Goal: Task Accomplishment & Management: Complete application form

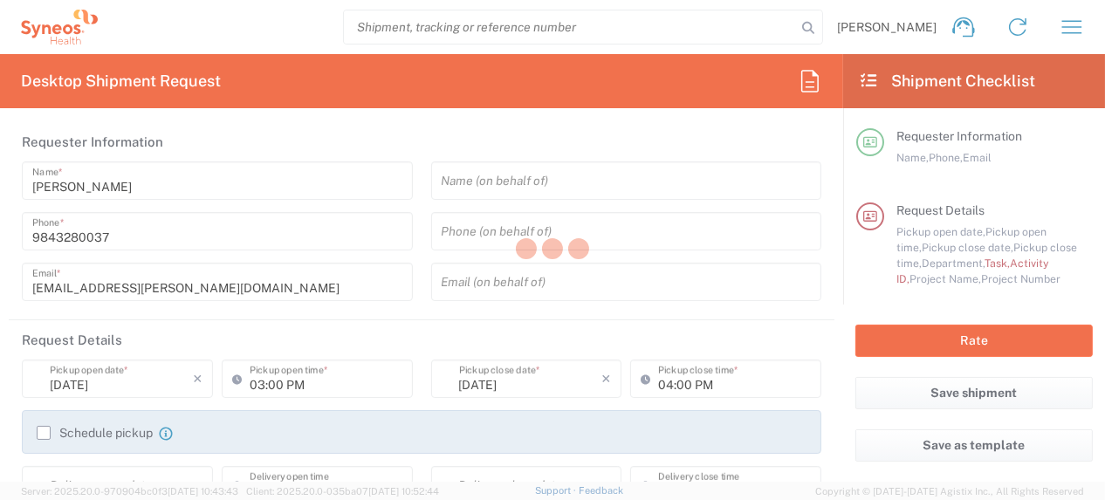
type input "[US_STATE]"
type input "[GEOGRAPHIC_DATA]"
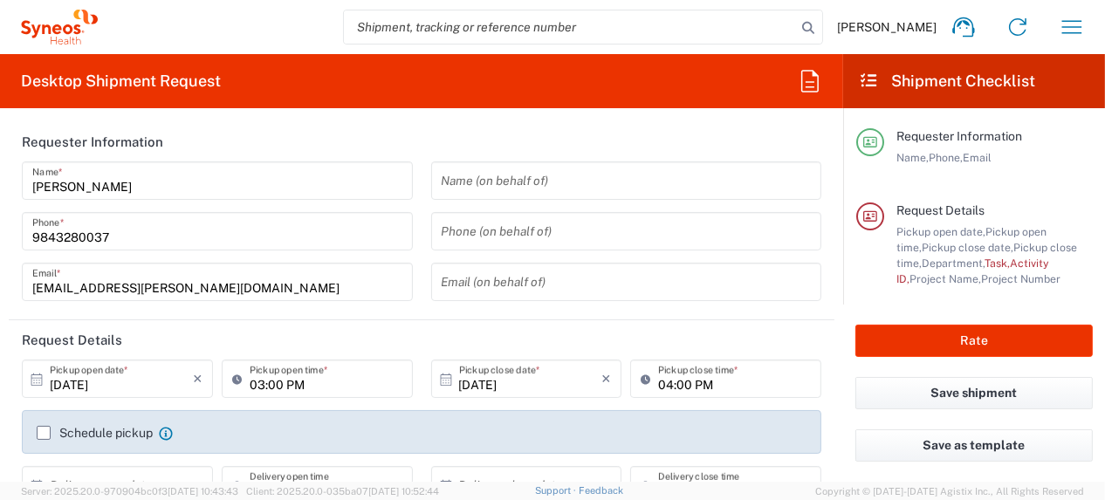
type input "Syneos Health, LLC-[GEOGRAPHIC_DATA] [GEOGRAPHIC_DATA] [GEOGRAPHIC_DATA]"
type input "4510"
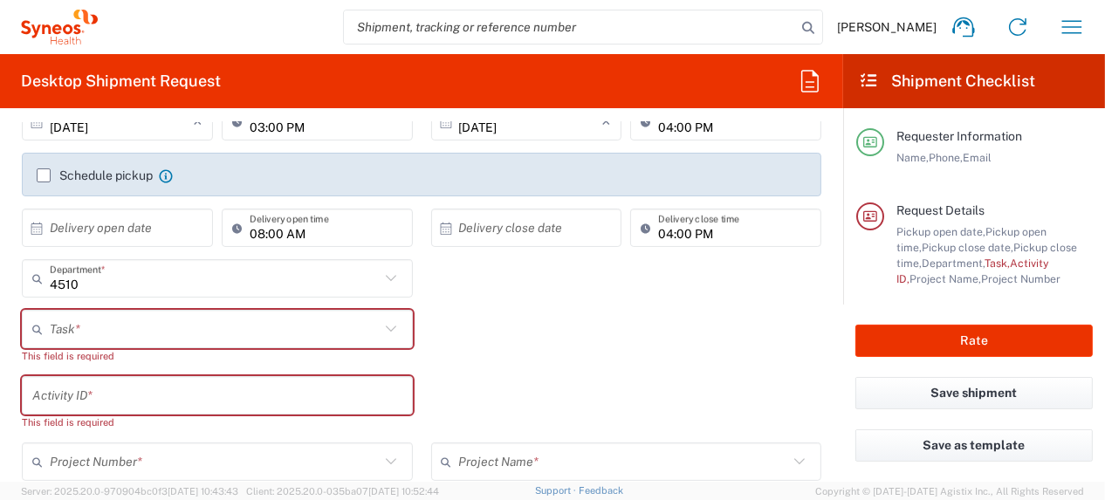
scroll to position [262, 0]
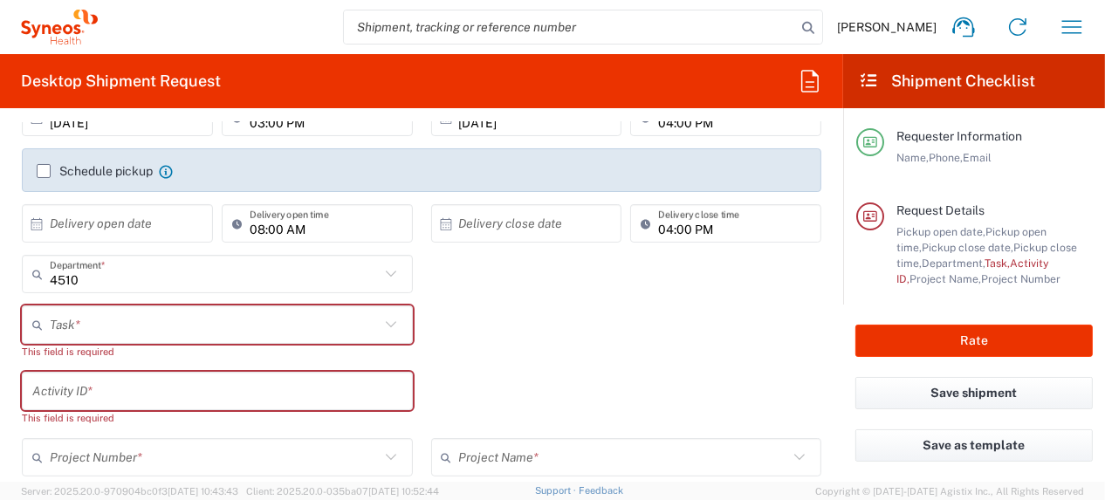
click at [158, 327] on input "text" at bounding box center [215, 325] width 330 height 31
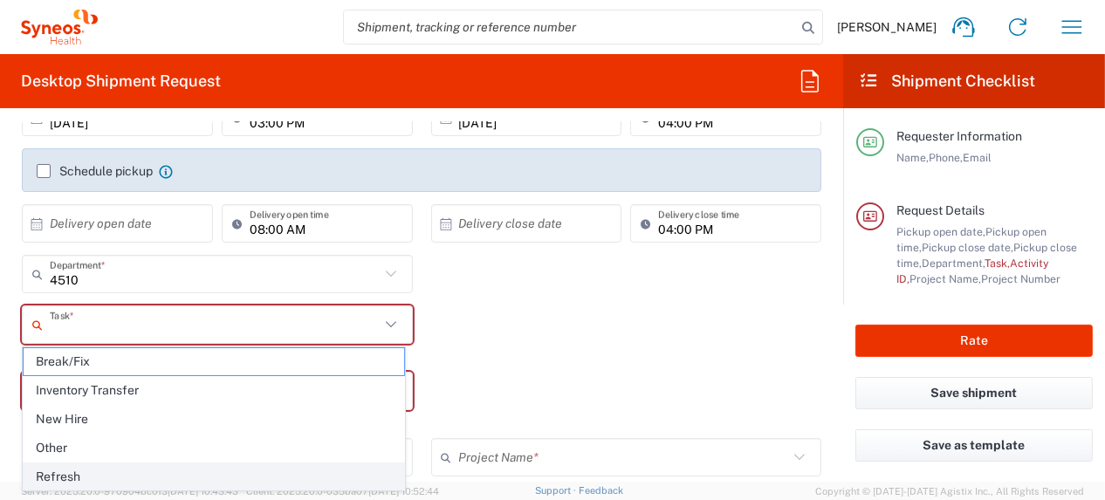
click at [93, 477] on span "Refresh" at bounding box center [214, 477] width 381 height 27
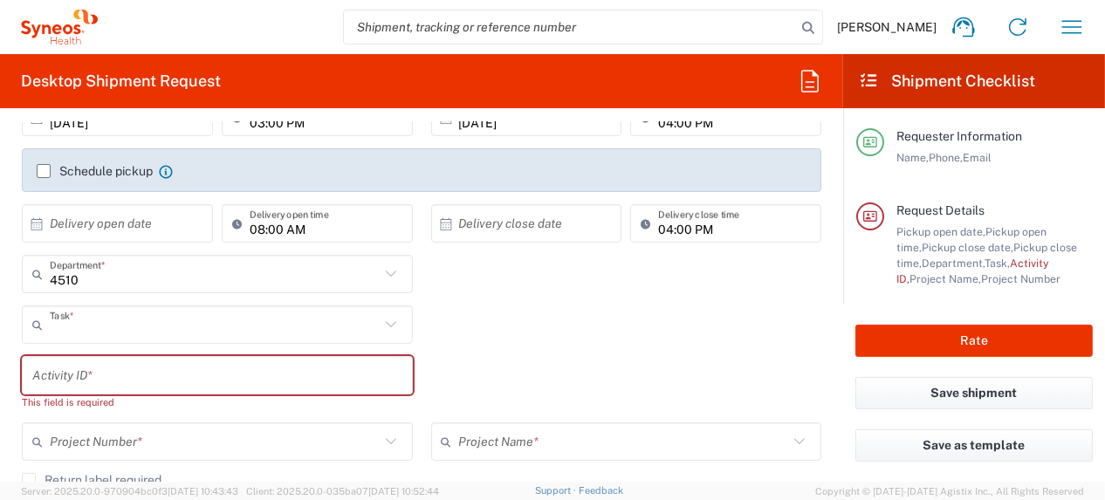
type input "Refresh"
click at [158, 371] on input "text" at bounding box center [217, 376] width 370 height 31
paste input "SCTASK2729170"
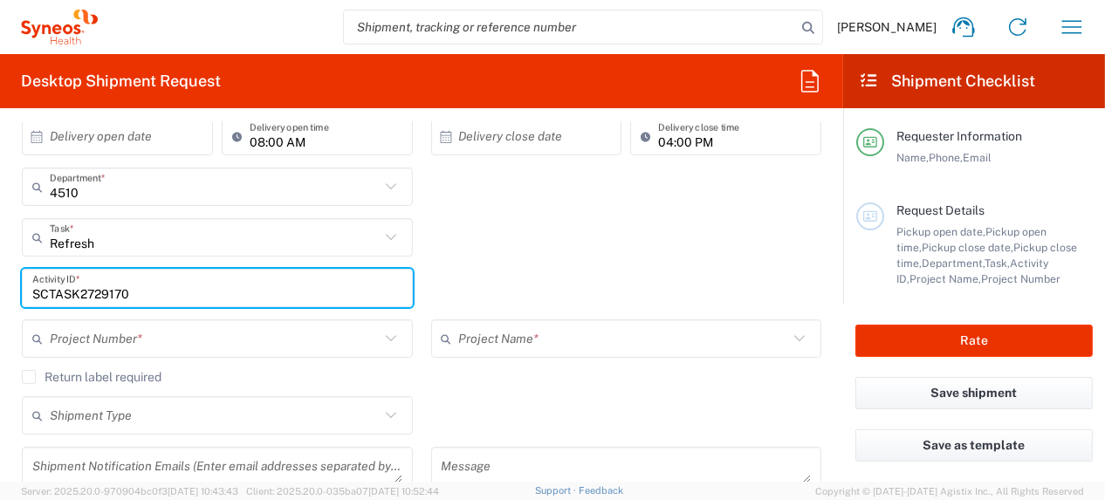
scroll to position [349, 0]
type input "SCTASK2729170"
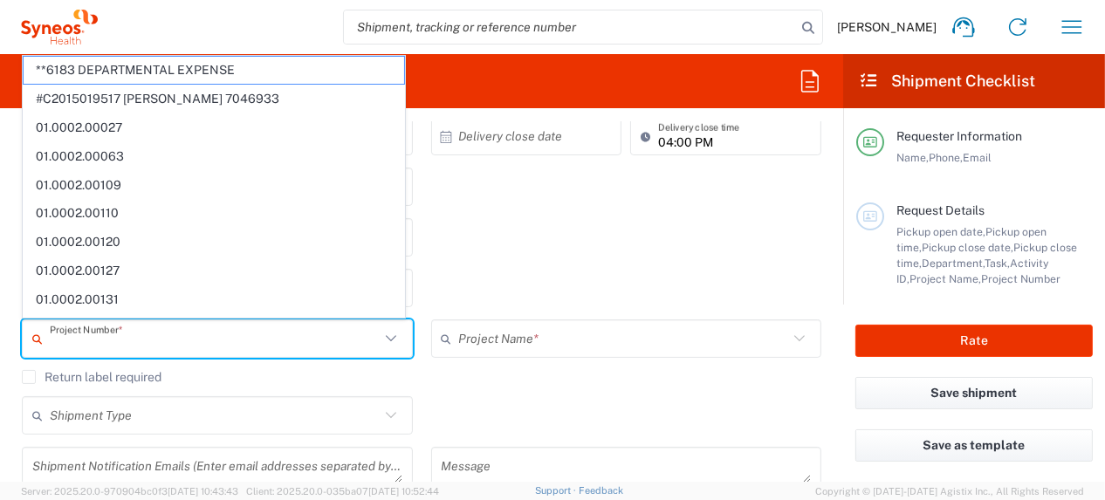
click at [250, 334] on input "text" at bounding box center [215, 339] width 330 height 31
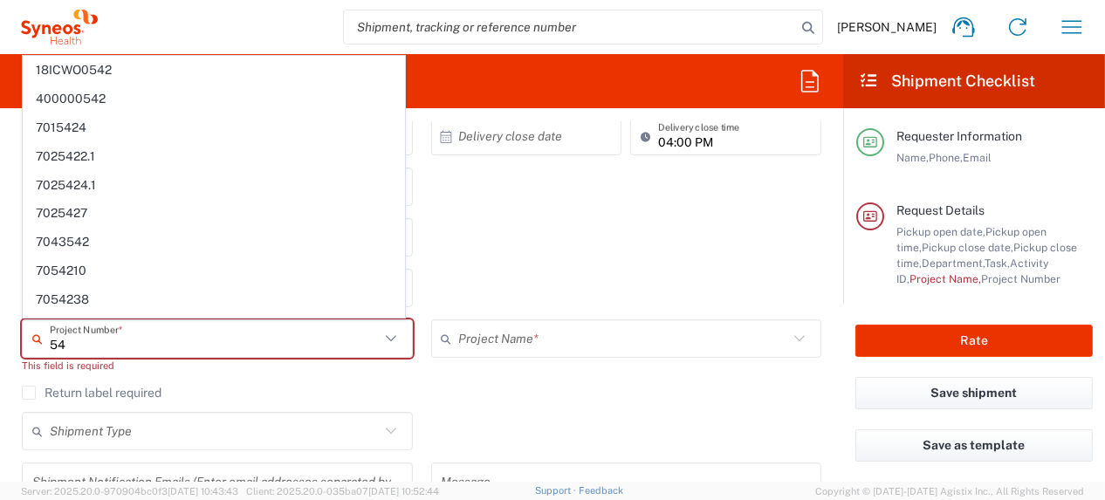
type input "5"
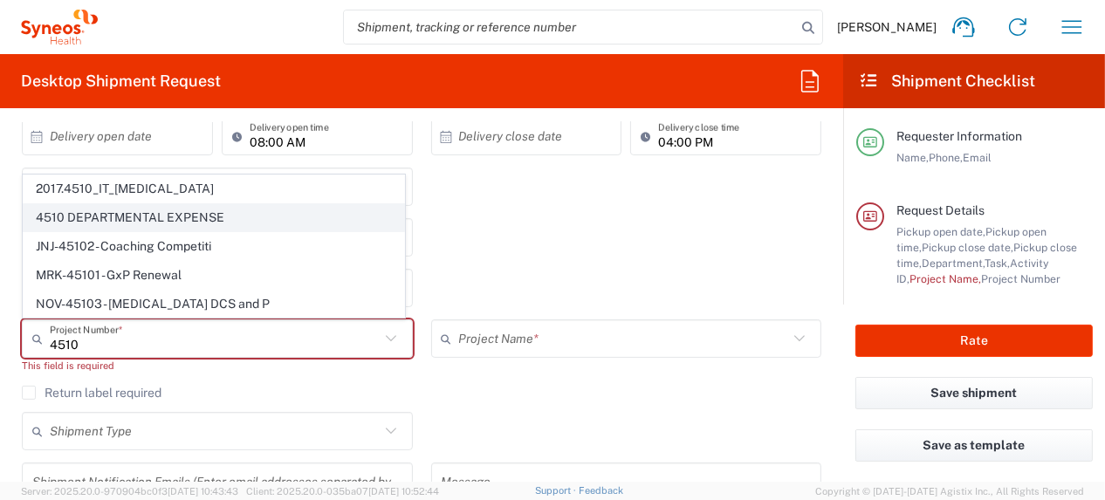
click at [217, 224] on span "4510 DEPARTMENTAL EXPENSE" at bounding box center [214, 217] width 381 height 27
type input "4510 DEPARTMENTAL EXPENSE"
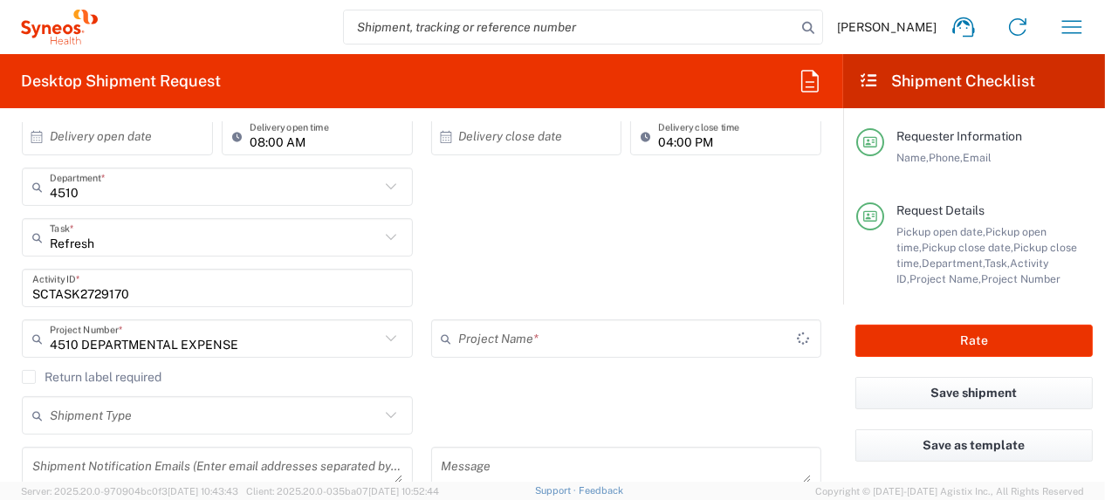
type input "4510 DEPARTMENTAL EXPENSE"
click at [25, 378] on label "Return label required" at bounding box center [92, 377] width 140 height 14
click at [29, 377] on input "Return label required" at bounding box center [29, 377] width 0 height 0
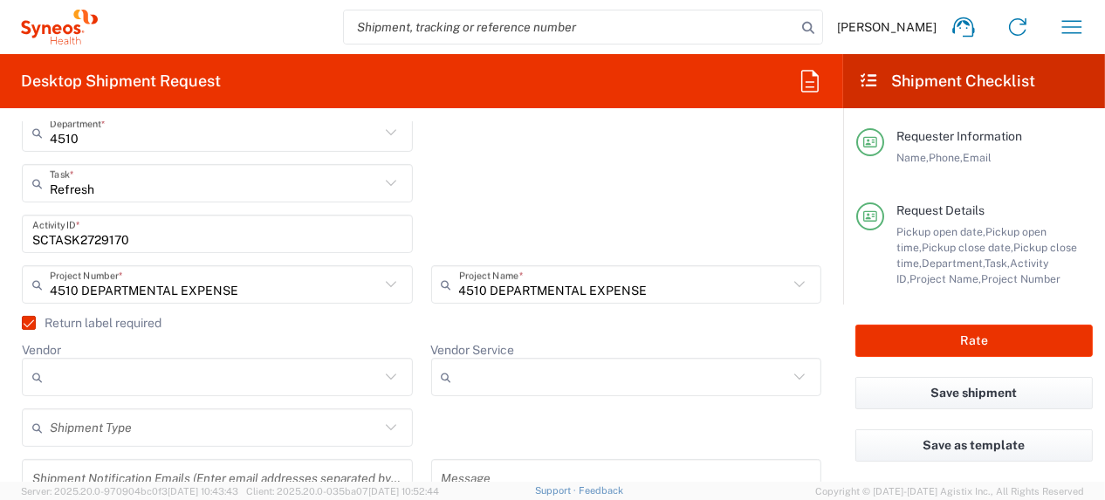
scroll to position [437, 0]
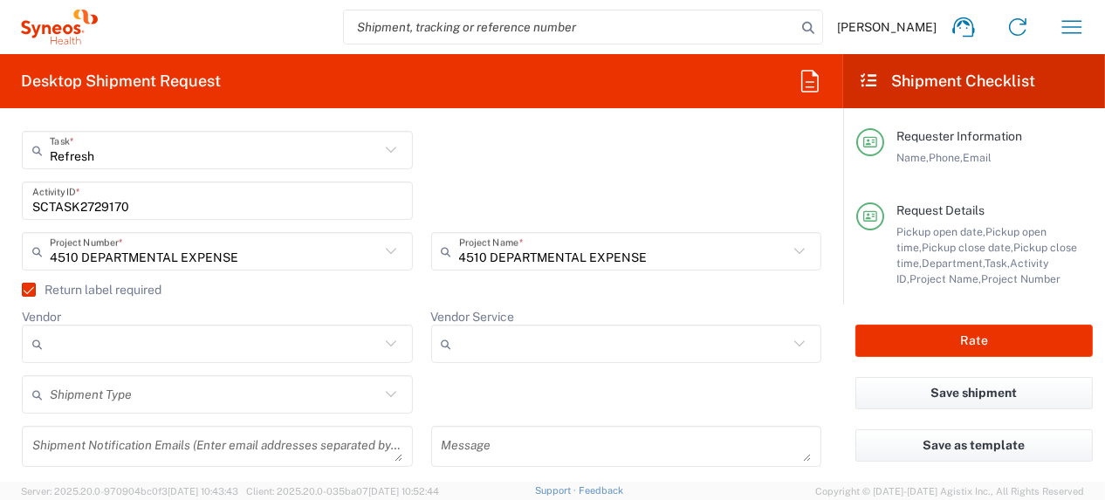
click at [131, 346] on input "Vendor" at bounding box center [215, 344] width 330 height 28
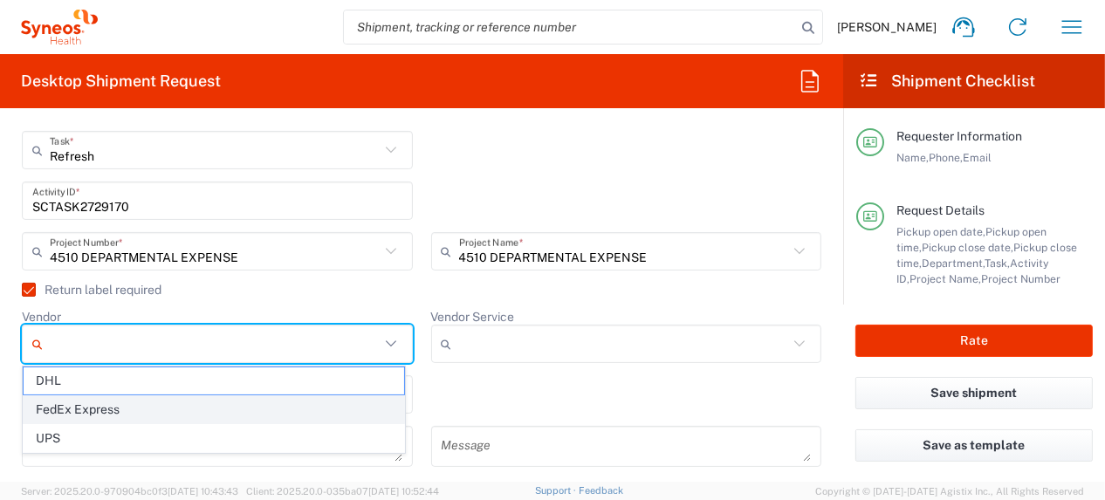
click at [98, 410] on span "FedEx Express" at bounding box center [214, 409] width 381 height 27
type input "FedEx Express"
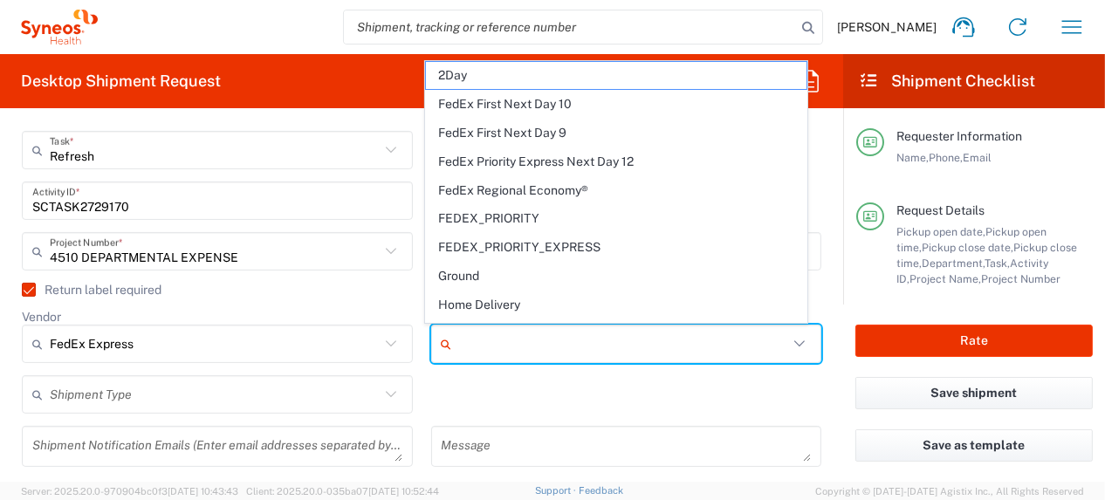
click at [493, 355] on input "Vendor Service" at bounding box center [624, 344] width 330 height 28
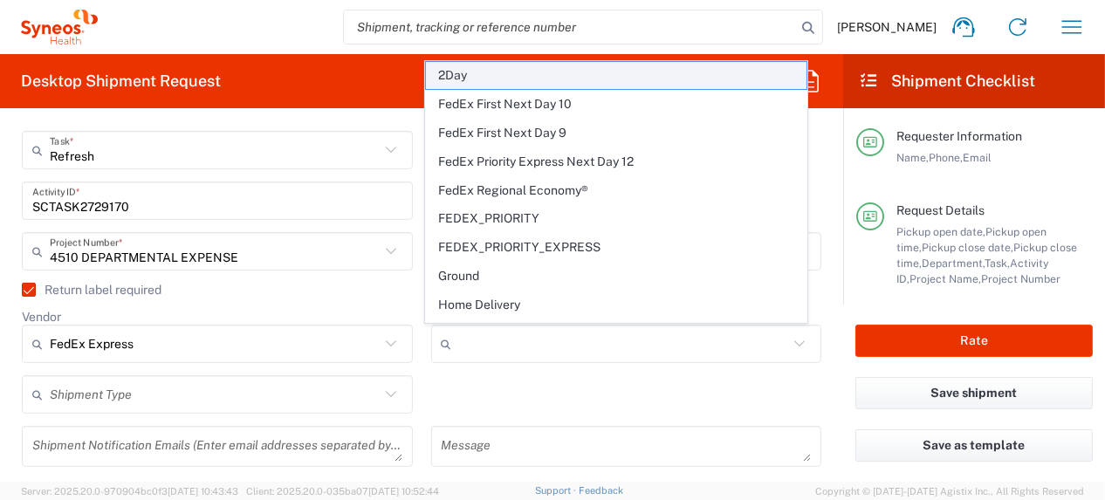
click at [497, 81] on span "2Day" at bounding box center [616, 75] width 381 height 27
type input "2Day"
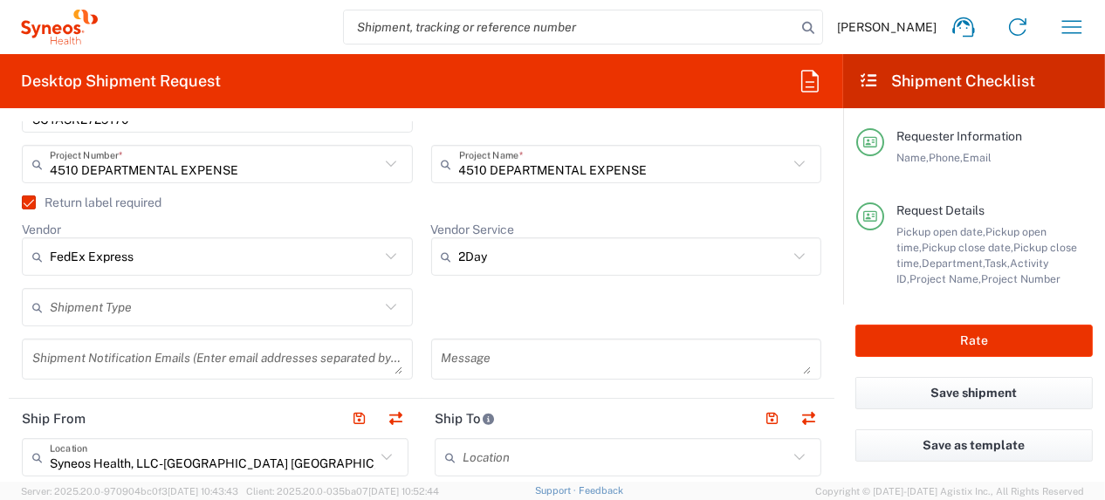
scroll to position [524, 0]
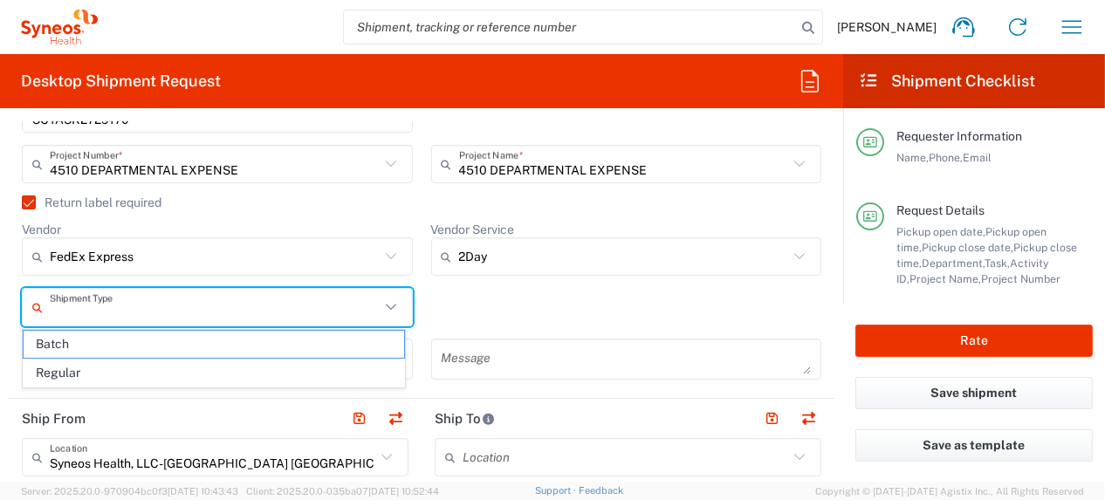
click at [206, 302] on input "text" at bounding box center [215, 308] width 330 height 31
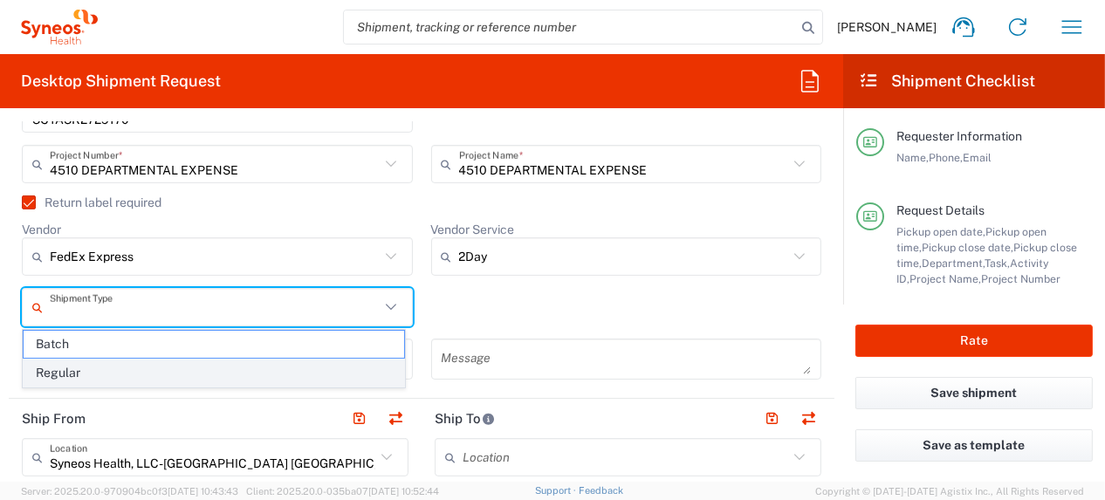
click at [90, 376] on span "Regular" at bounding box center [214, 373] width 381 height 27
type input "Regular"
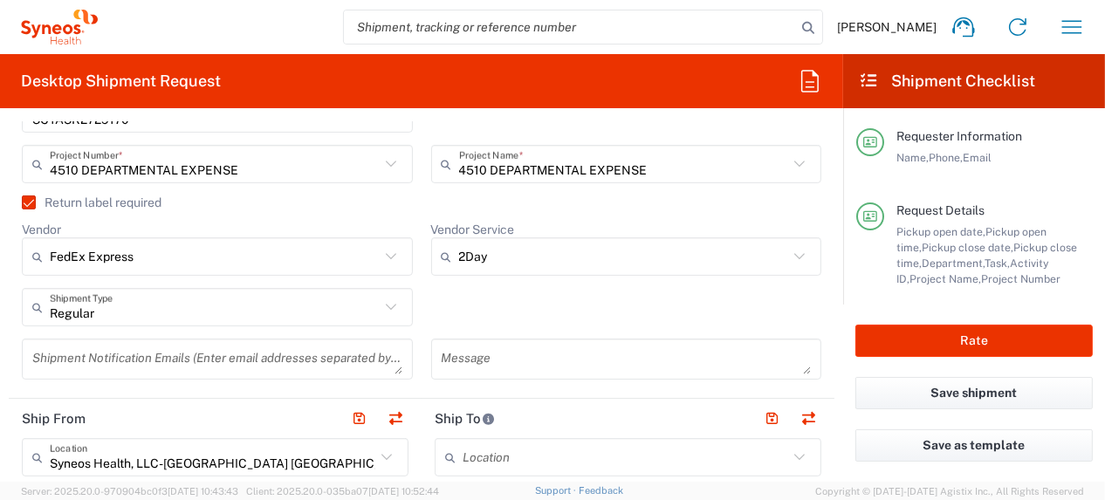
click at [369, 358] on textarea at bounding box center [217, 359] width 370 height 31
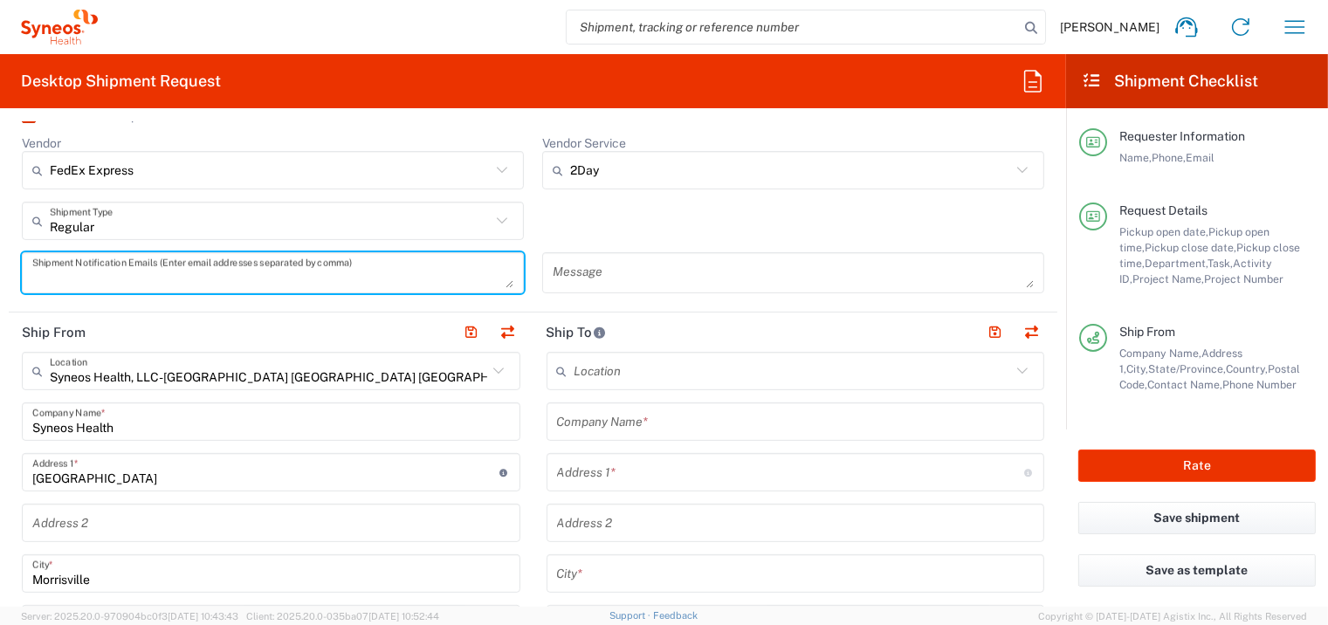
scroll to position [611, 0]
click at [674, 424] on input "text" at bounding box center [796, 421] width 478 height 31
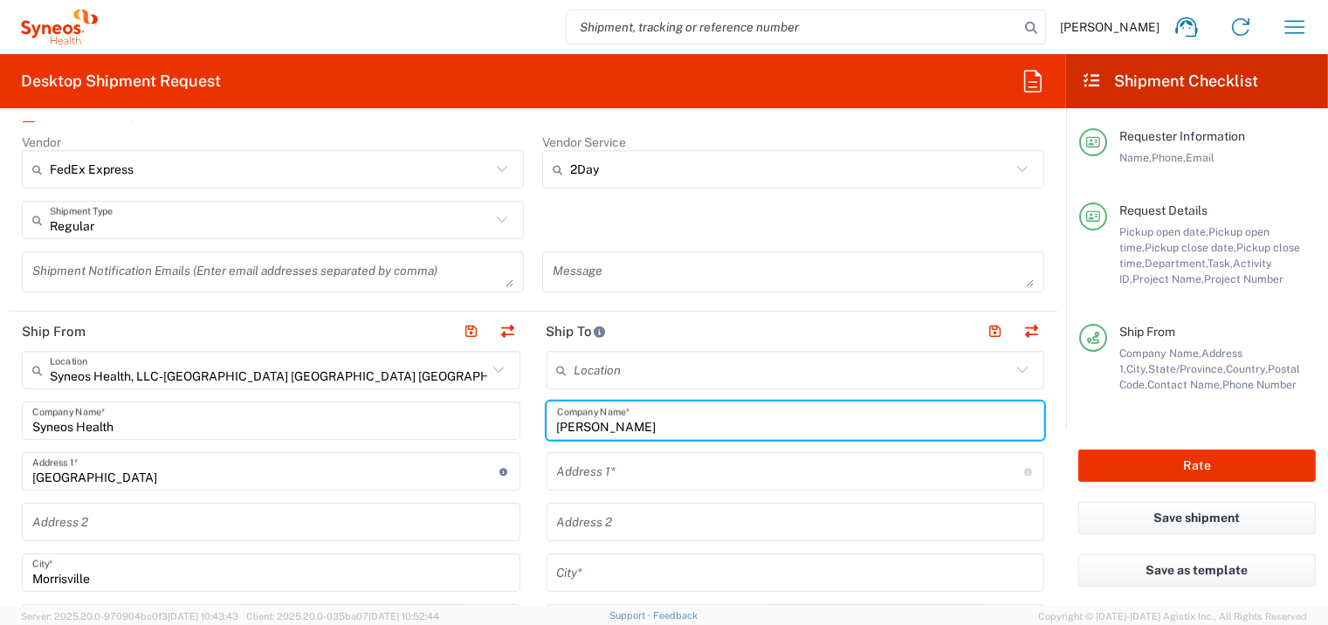
type input "[PERSON_NAME]"
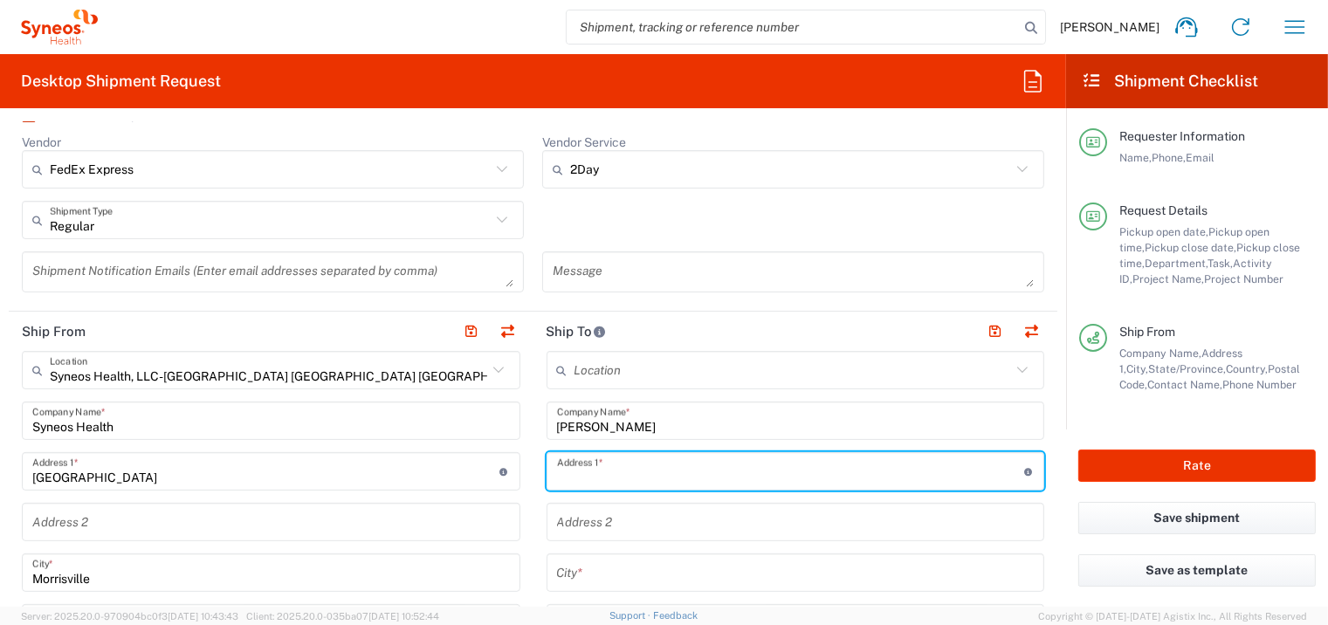
click at [680, 469] on input "text" at bounding box center [790, 472] width 467 height 31
paste input "[STREET_ADDRESS] 4043266964"
drag, startPoint x: 666, startPoint y: 476, endPoint x: 899, endPoint y: 480, distance: 233.2
click at [899, 480] on input "[STREET_ADDRESS] 4043266964" at bounding box center [790, 472] width 467 height 31
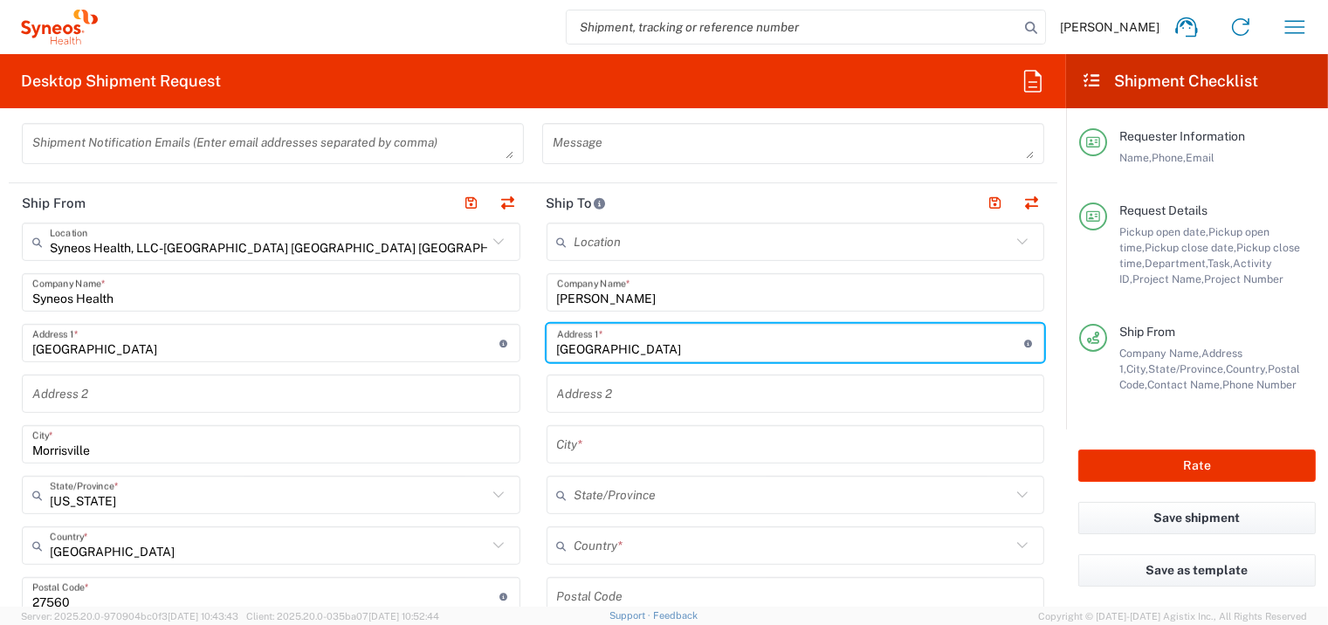
scroll to position [786, 0]
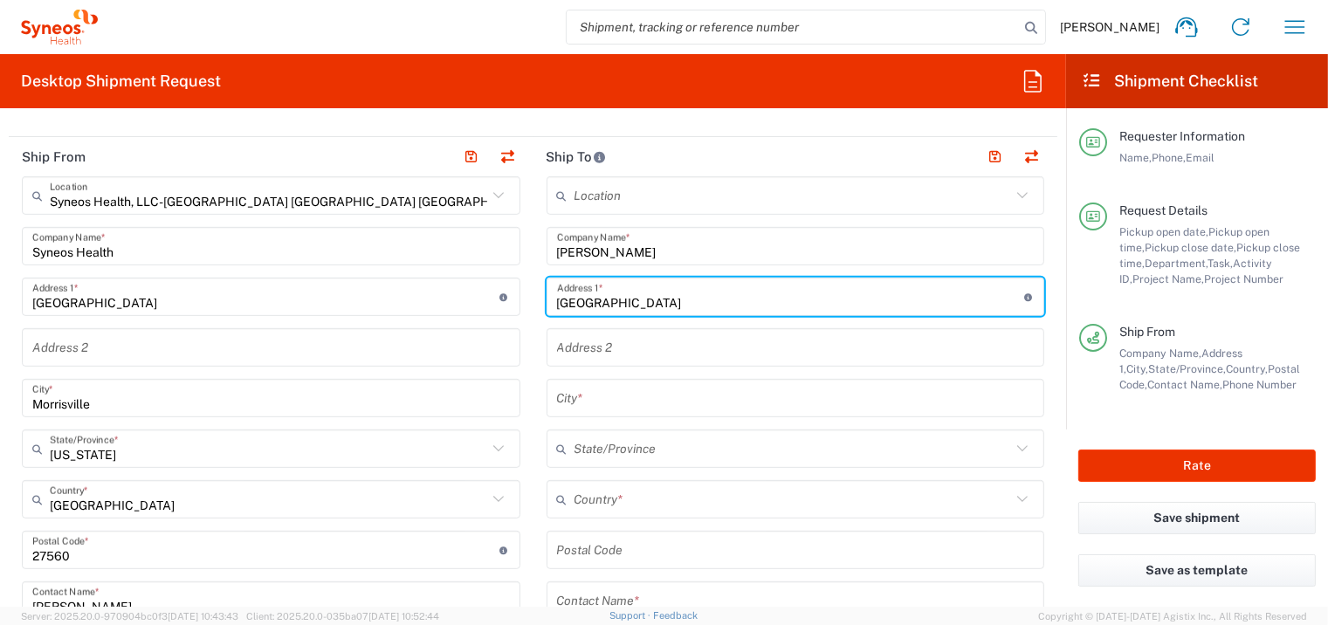
type input "[GEOGRAPHIC_DATA]"
click at [662, 499] on input "text" at bounding box center [793, 500] width 437 height 31
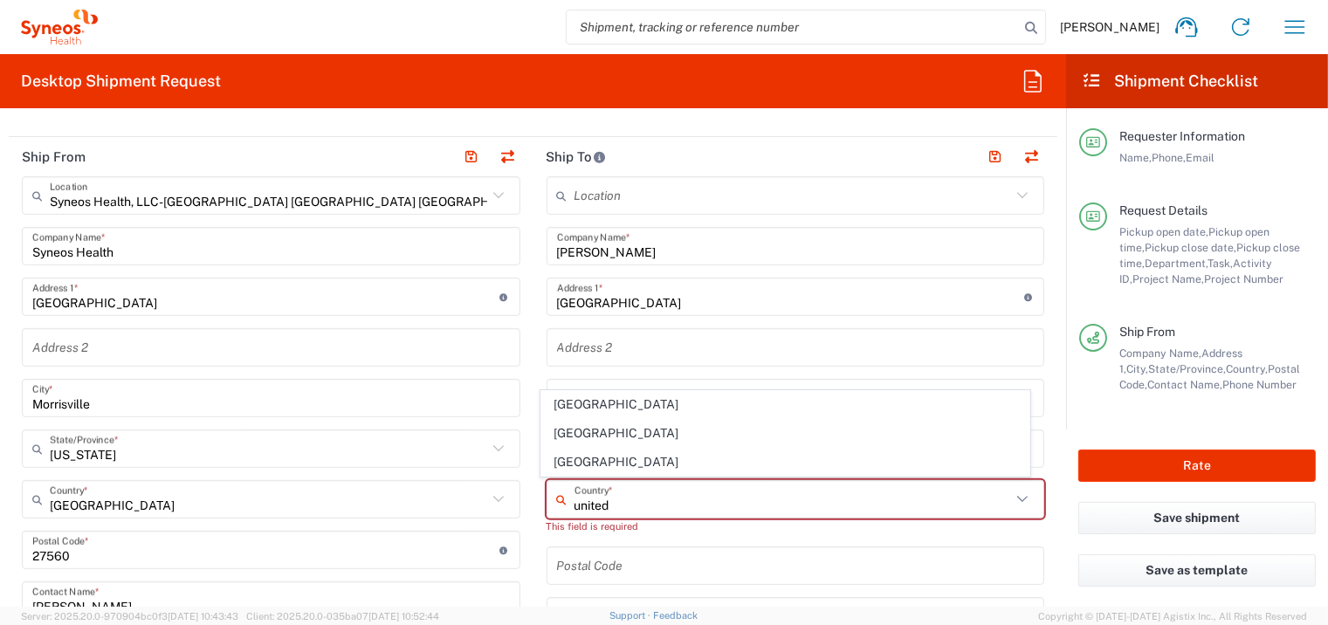
type input "[GEOGRAPHIC_DATA]"
type input "[US_STATE]"
type input "48173"
type input "[PHONE_NUMBER]"
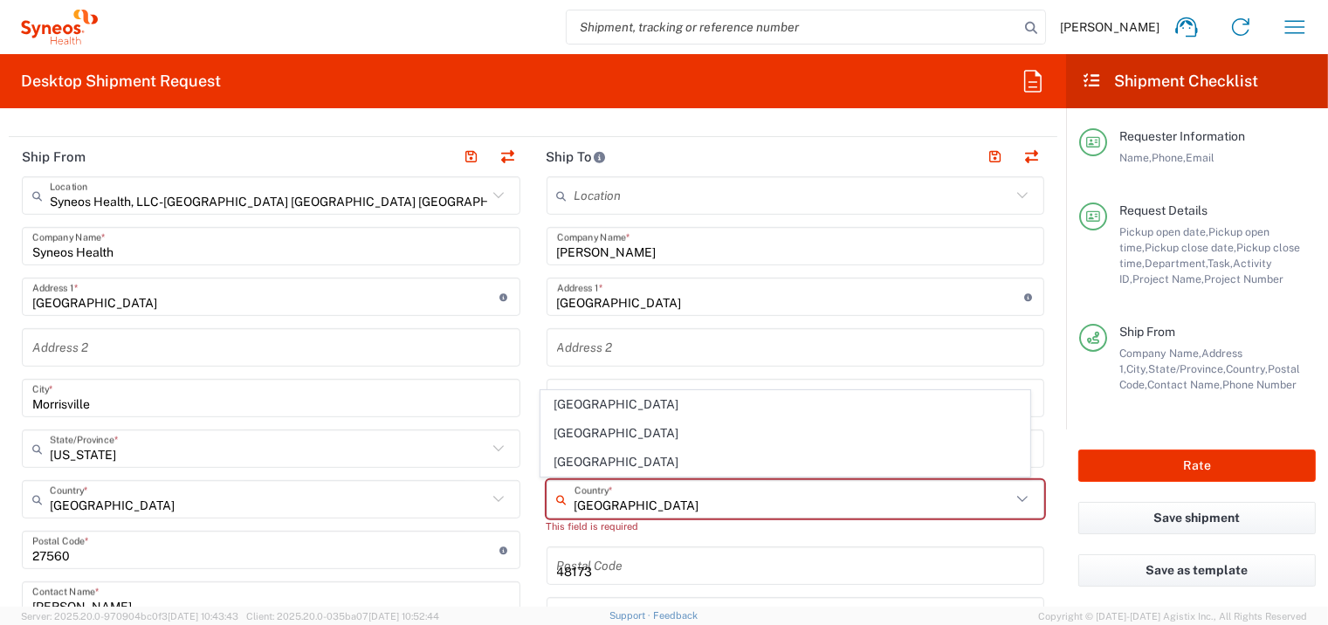
type input "[EMAIL_ADDRESS][PERSON_NAME][DOMAIN_NAME]"
click at [610, 466] on span "[GEOGRAPHIC_DATA]" at bounding box center [785, 462] width 488 height 27
click at [616, 499] on input "[GEOGRAPHIC_DATA]" at bounding box center [793, 500] width 437 height 31
type input "[GEOGRAPHIC_DATA]"
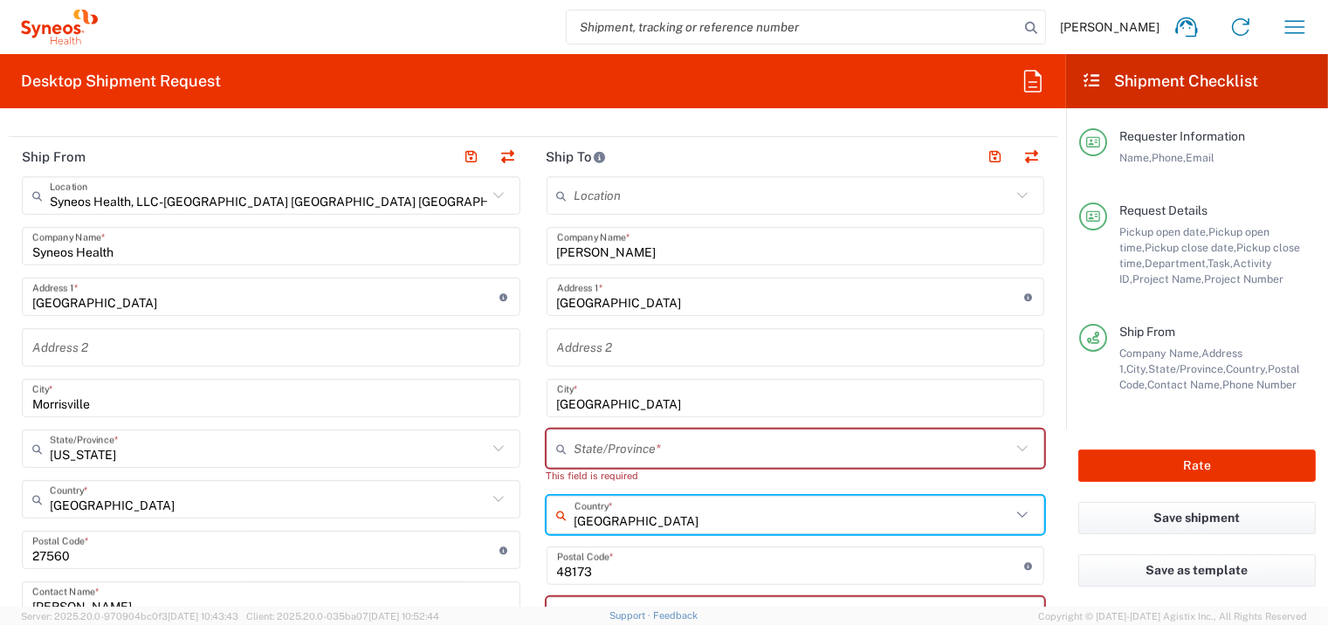
drag, startPoint x: 930, startPoint y: 321, endPoint x: 914, endPoint y: 343, distance: 26.9
click at [930, 321] on div "Location [PERSON_NAME] LLC-[GEOGRAPHIC_DATA] [GEOGRAPHIC_DATA] [GEOGRAPHIC_DATA…" at bounding box center [796, 558] width 499 height 765
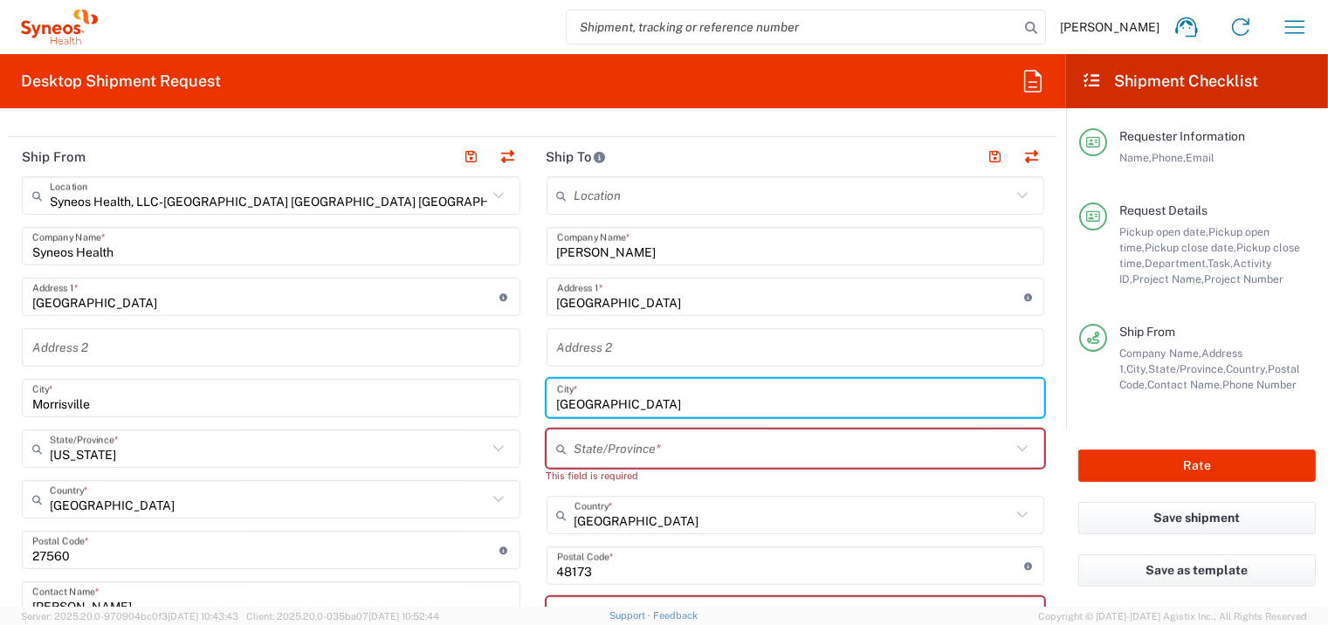
drag, startPoint x: 633, startPoint y: 397, endPoint x: 532, endPoint y: 402, distance: 101.4
click at [534, 402] on main "Location [PERSON_NAME] LLC-[GEOGRAPHIC_DATA] [GEOGRAPHIC_DATA] [GEOGRAPHIC_DATA…" at bounding box center [796, 558] width 525 height 765
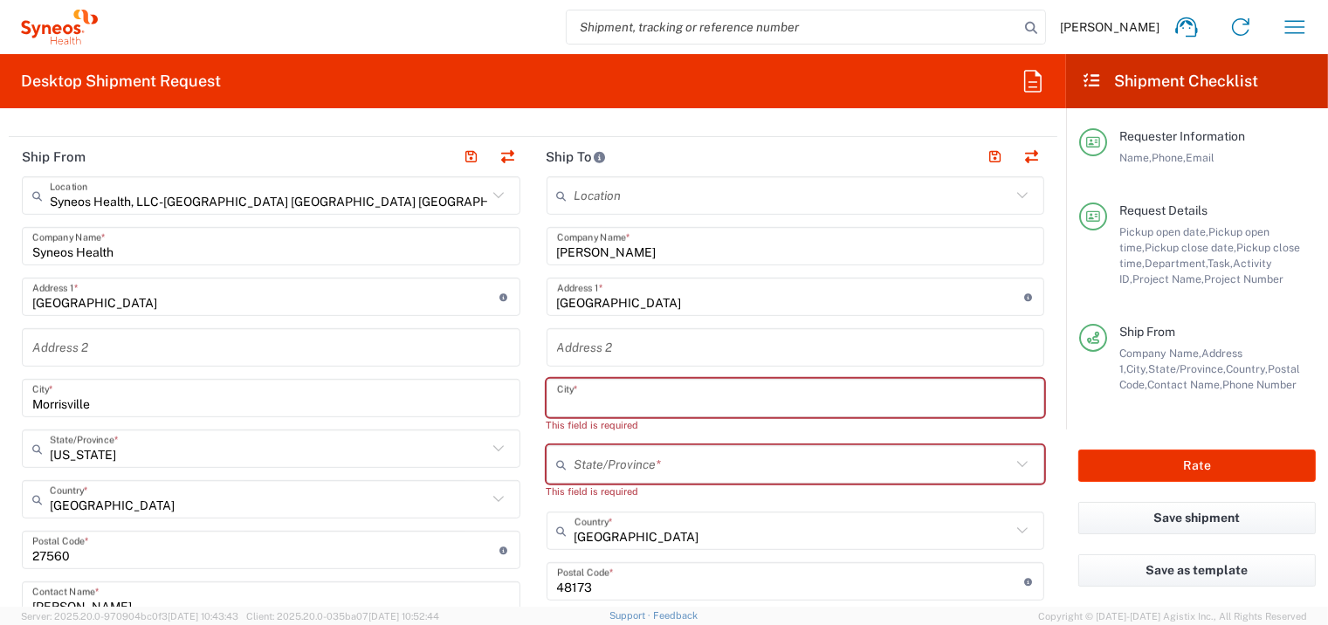
paste input "[GEOGRAPHIC_DATA] 4043266964"
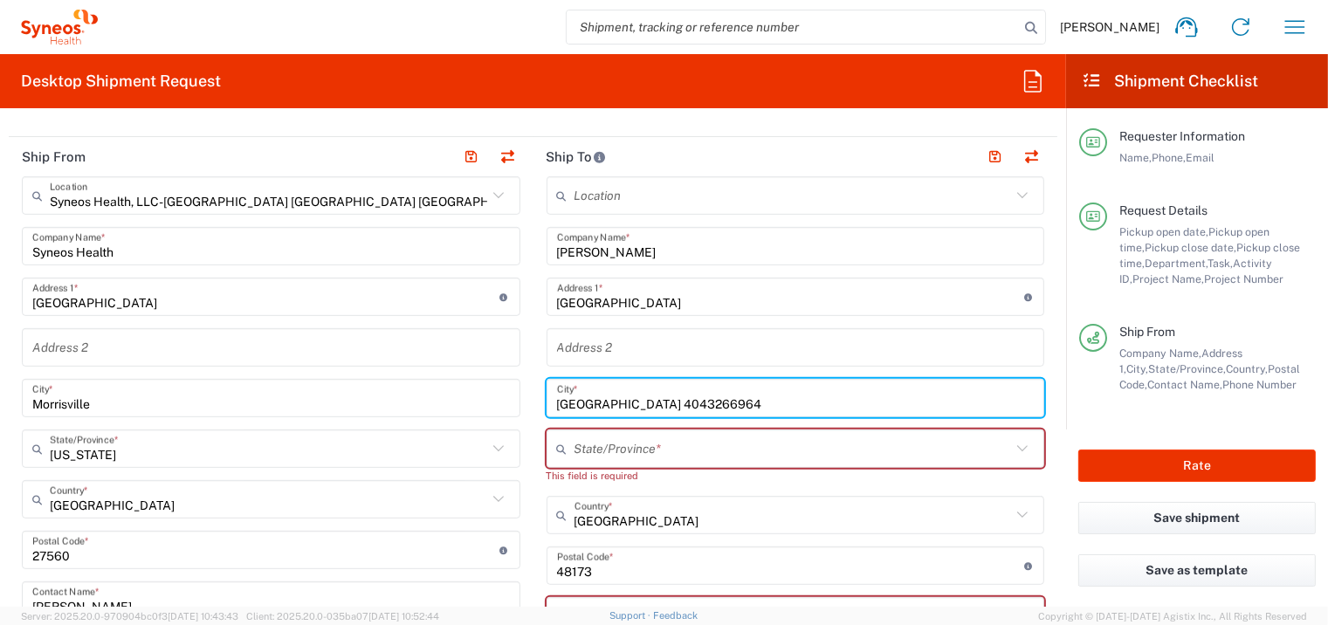
drag, startPoint x: 791, startPoint y: 401, endPoint x: 643, endPoint y: 408, distance: 148.6
click at [643, 408] on input "[GEOGRAPHIC_DATA] 4043266964" at bounding box center [796, 398] width 478 height 31
type input "[GEOGRAPHIC_DATA]"
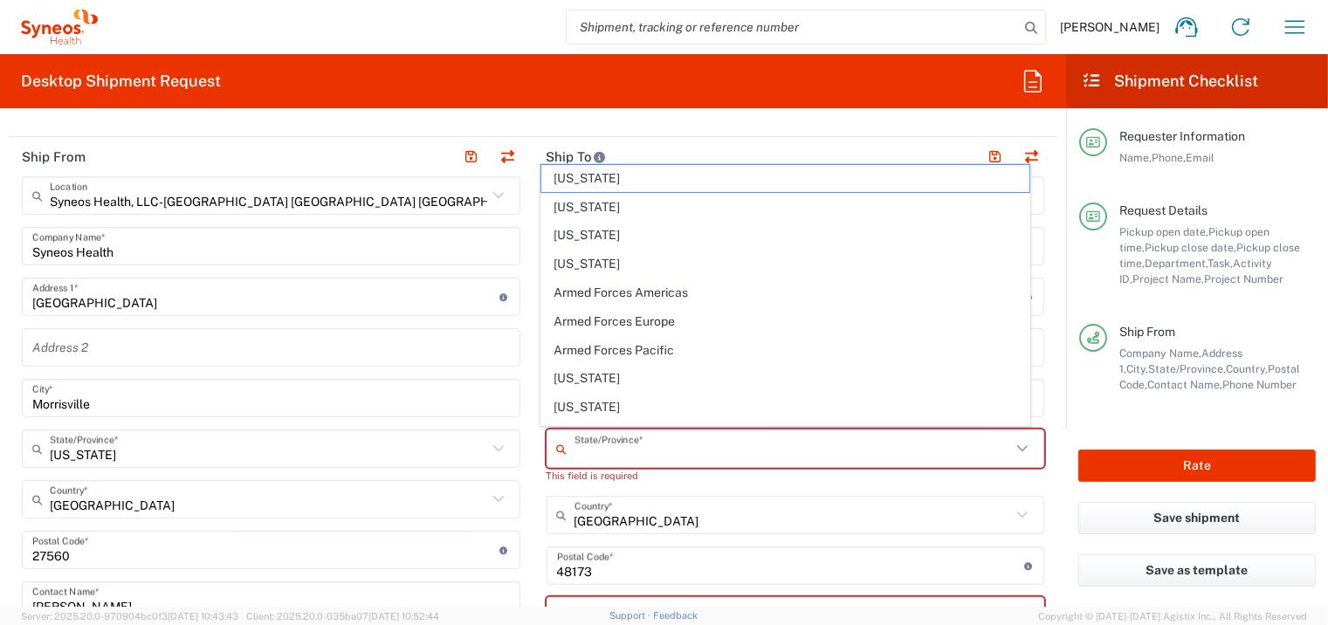
click at [630, 444] on input "text" at bounding box center [793, 449] width 437 height 31
paste input "GA 30127 4043266964"
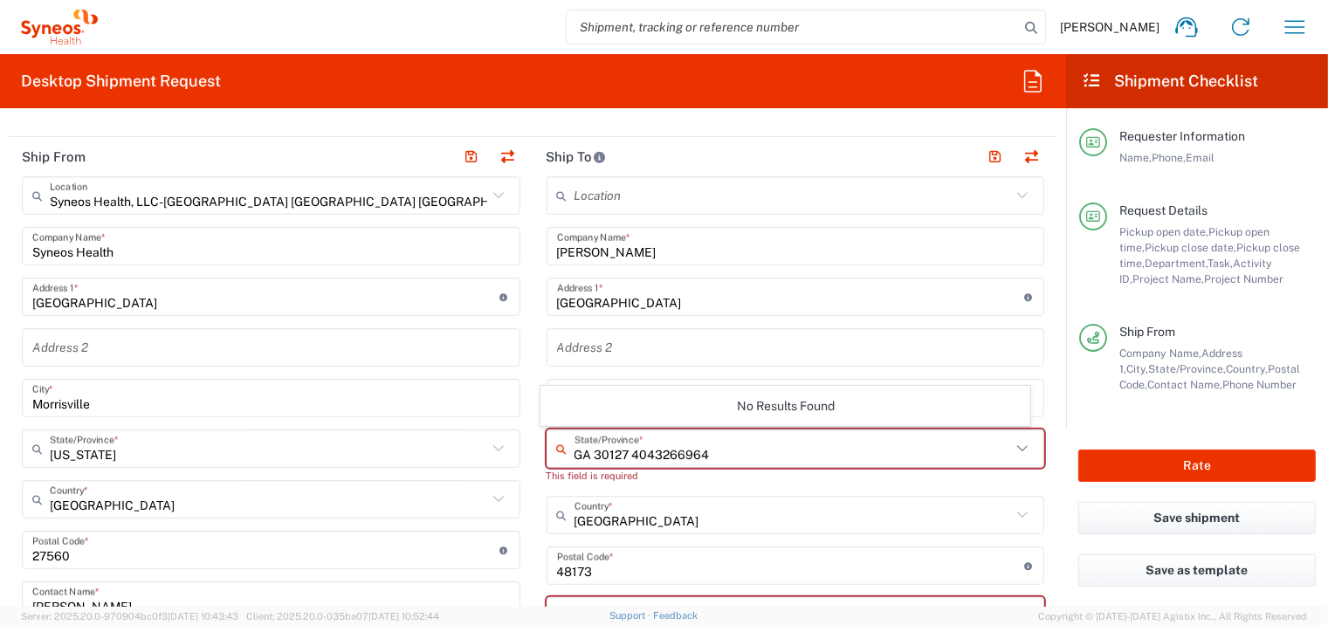
drag, startPoint x: 705, startPoint y: 453, endPoint x: 591, endPoint y: 461, distance: 113.8
click at [591, 461] on div "GA 30127 4043266964 State/Province *" at bounding box center [796, 449] width 499 height 38
click at [603, 448] on input "GA" at bounding box center [793, 449] width 437 height 31
click at [549, 454] on div "GA State/Province *" at bounding box center [796, 449] width 499 height 38
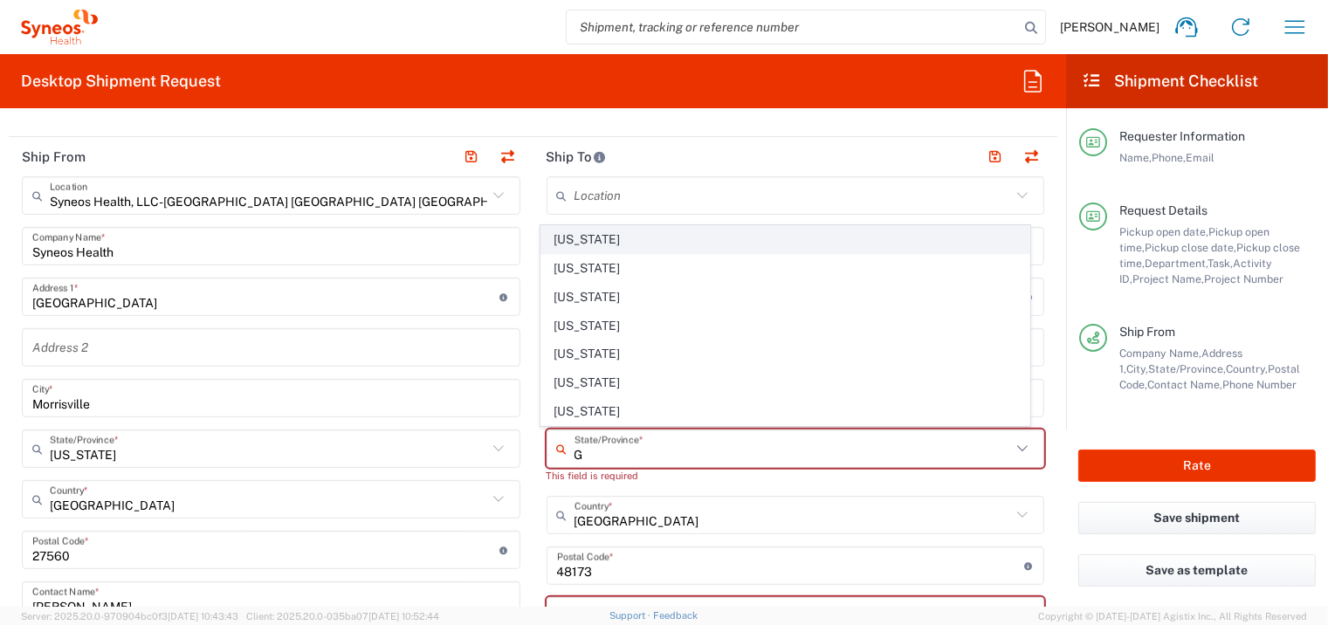
click at [569, 246] on span "[US_STATE]" at bounding box center [785, 239] width 488 height 27
type input "[US_STATE]"
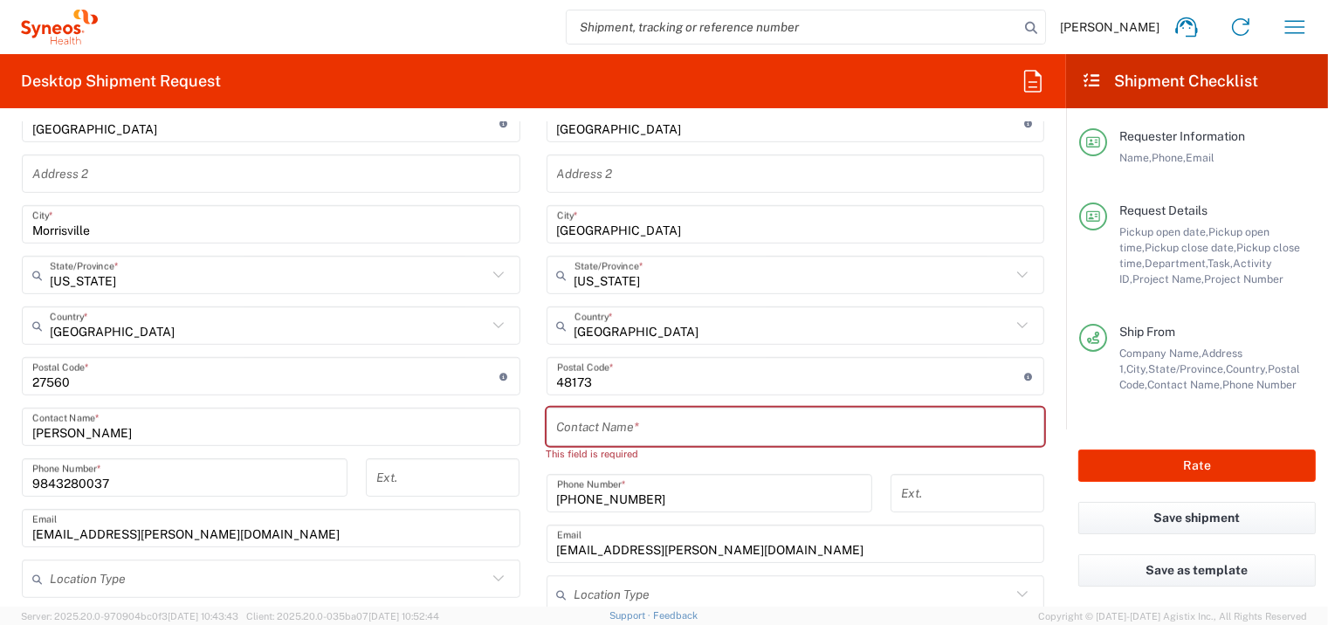
scroll to position [961, 0]
click at [635, 382] on input "undefined" at bounding box center [790, 376] width 467 height 31
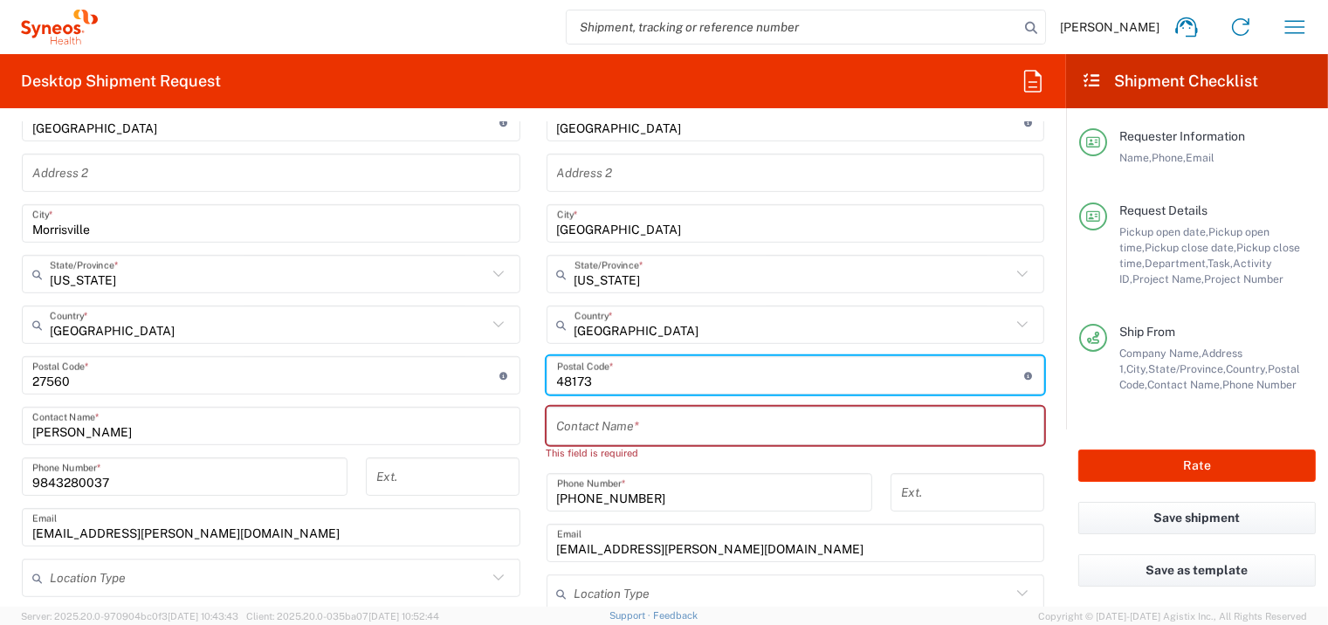
drag, startPoint x: 631, startPoint y: 378, endPoint x: 539, endPoint y: 378, distance: 92.6
click at [539, 378] on main "Location [PERSON_NAME] LLC-[GEOGRAPHIC_DATA] [GEOGRAPHIC_DATA] [GEOGRAPHIC_DATA…" at bounding box center [796, 376] width 525 height 749
paste input "30127 4043266964"
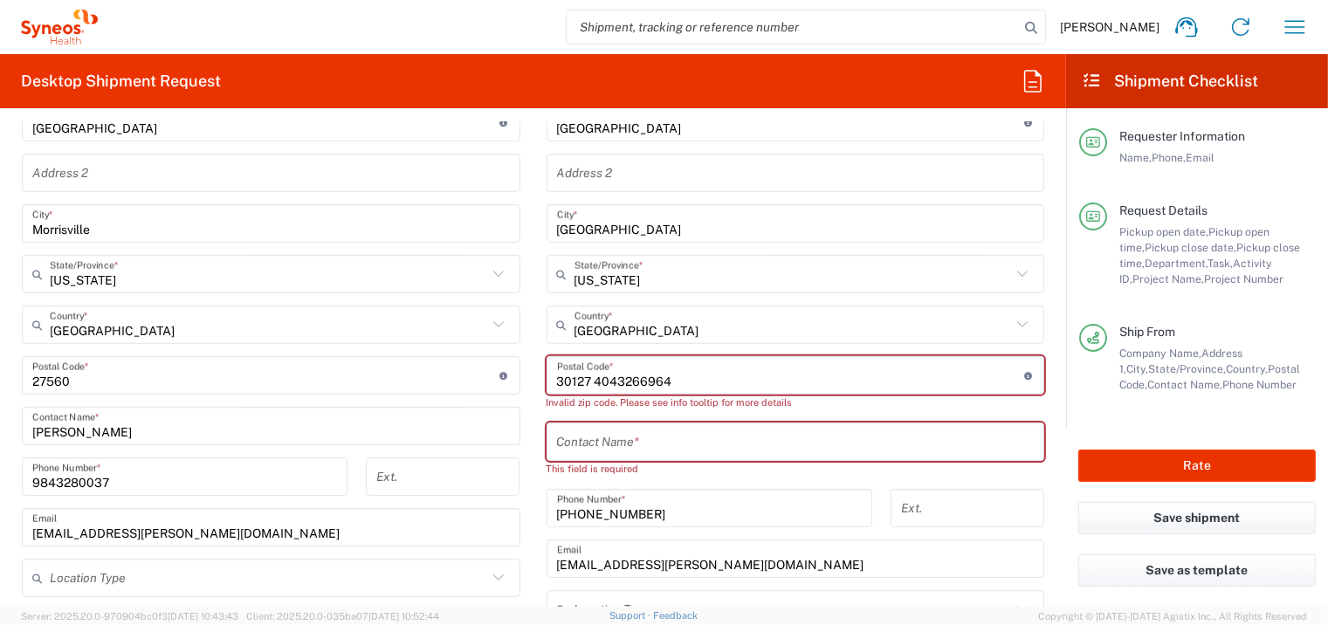
drag, startPoint x: 672, startPoint y: 380, endPoint x: 589, endPoint y: 377, distance: 83.0
click at [589, 378] on input "undefined" at bounding box center [790, 376] width 467 height 31
type input "30127"
click at [640, 443] on input "text" at bounding box center [796, 442] width 478 height 31
click at [557, 378] on input "undefined" at bounding box center [790, 376] width 467 height 31
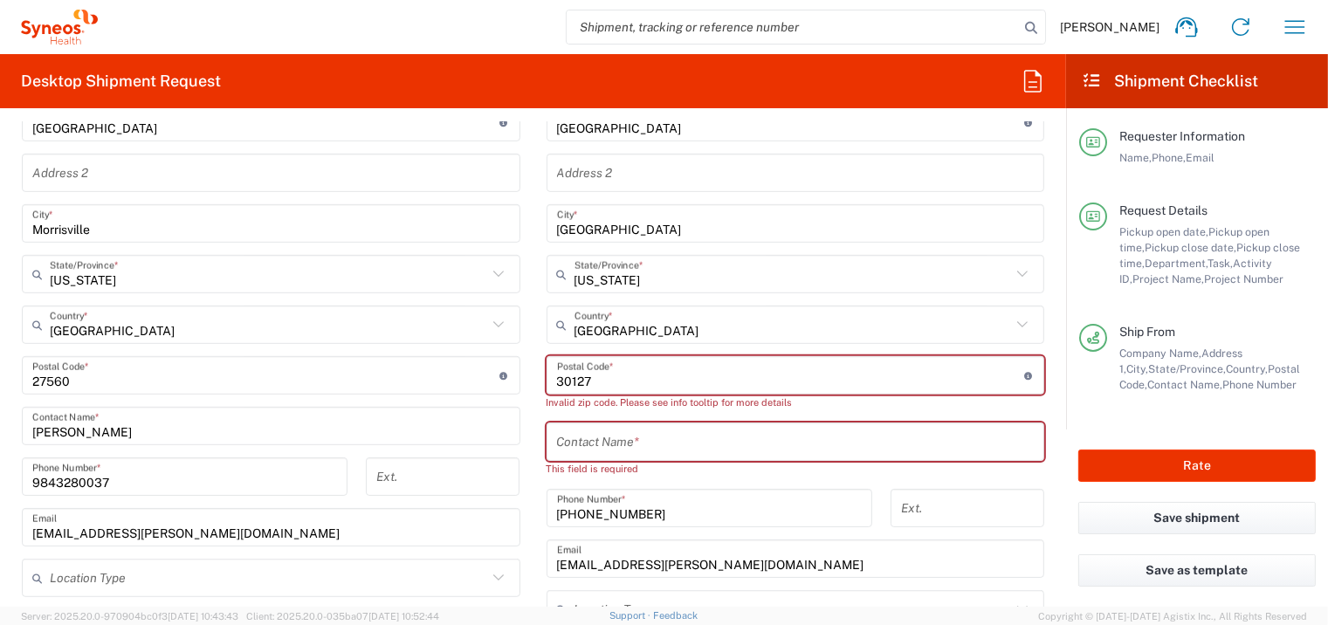
click at [677, 378] on input "undefined" at bounding box center [790, 376] width 467 height 31
click at [664, 434] on input "text" at bounding box center [796, 442] width 478 height 31
click at [664, 435] on input "text" at bounding box center [796, 442] width 478 height 31
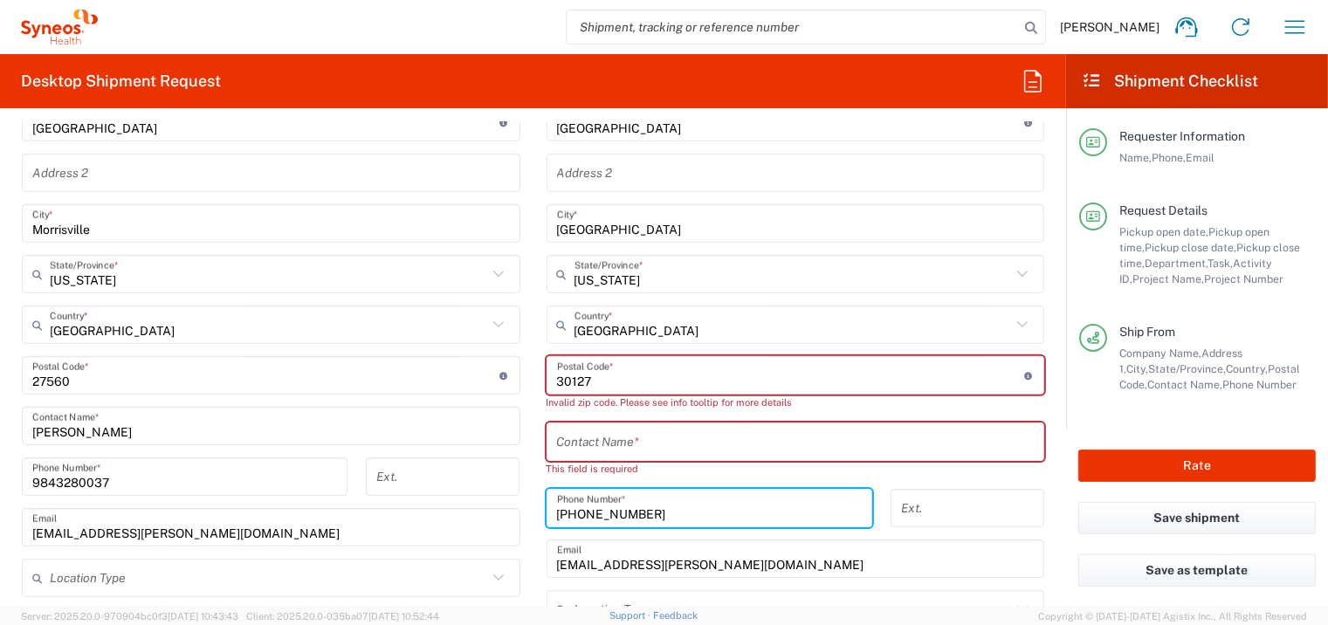
drag, startPoint x: 660, startPoint y: 513, endPoint x: 545, endPoint y: 513, distance: 115.3
click at [524, 499] on div "Ship From Syneos Health, LLC-[GEOGRAPHIC_DATA] [GEOGRAPHIC_DATA] [GEOGRAPHIC_DA…" at bounding box center [533, 367] width 1049 height 811
paste input "4043266964"
type input "4043266964"
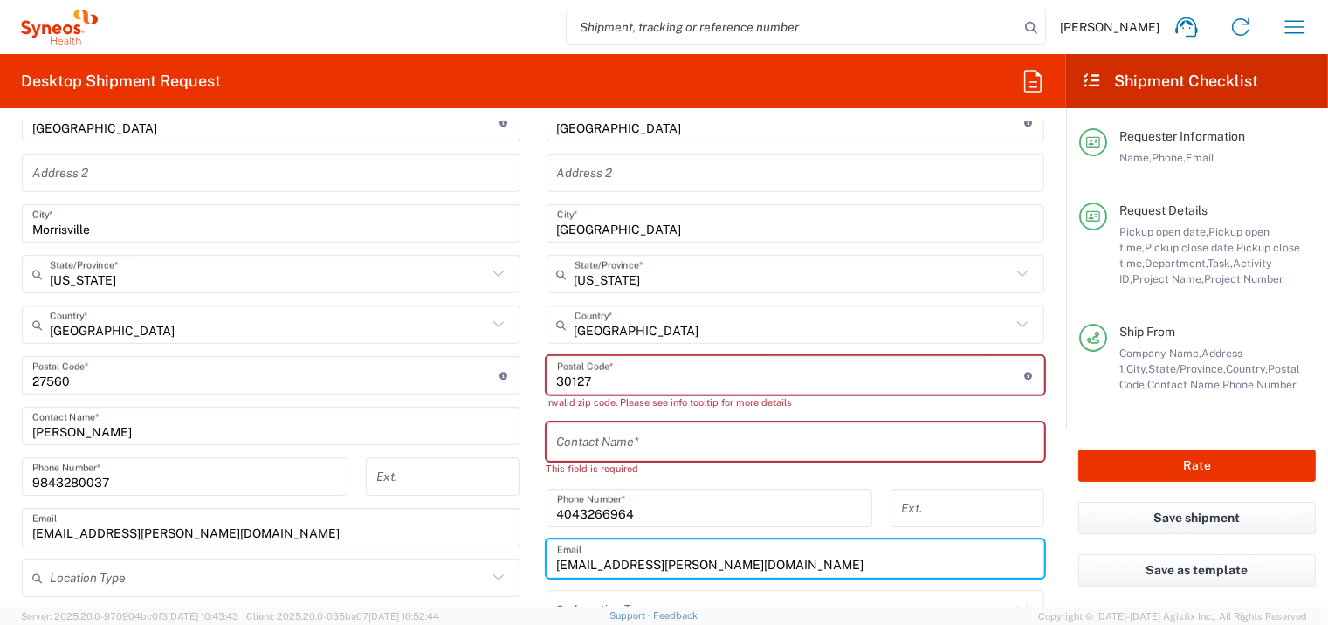
click at [795, 499] on input "[EMAIL_ADDRESS][PERSON_NAME][DOMAIN_NAME]" at bounding box center [796, 559] width 478 height 31
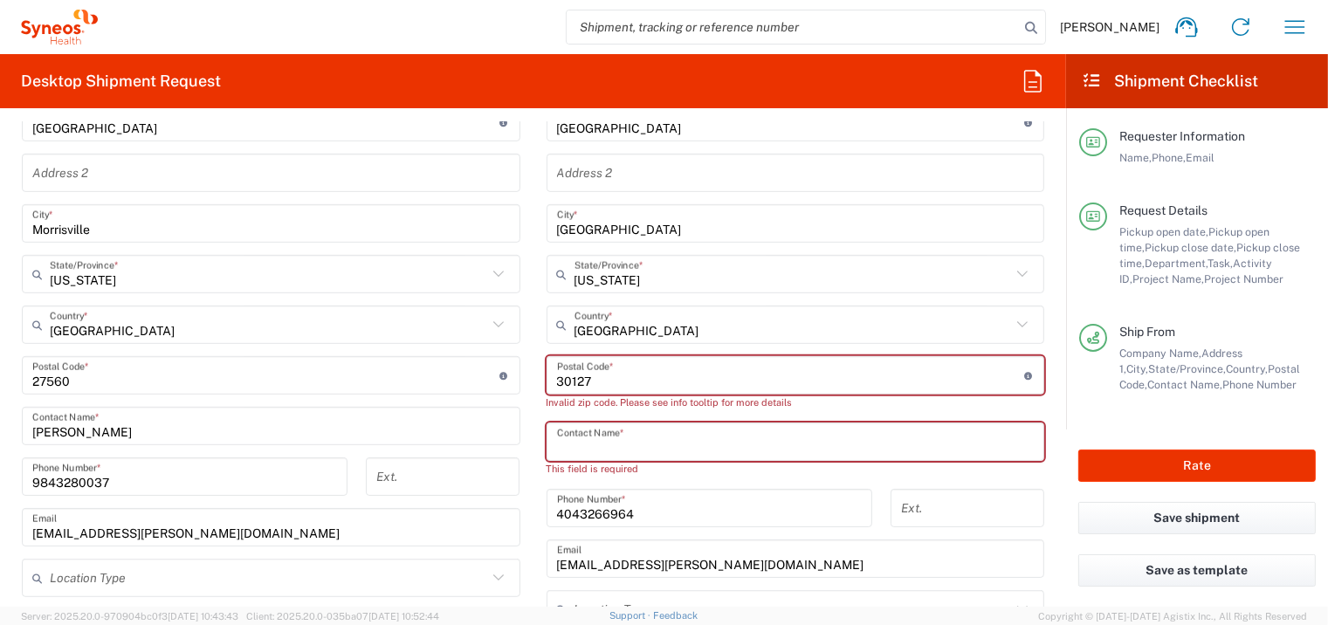
click at [685, 443] on input "text" at bounding box center [796, 442] width 478 height 31
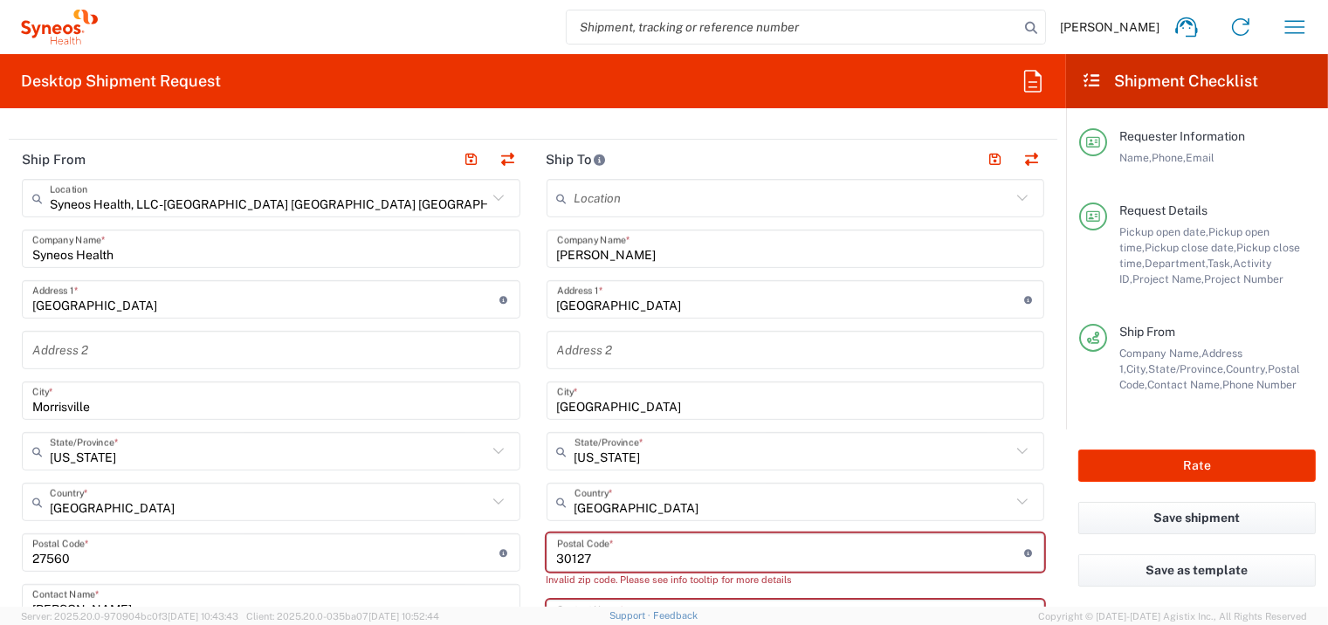
scroll to position [786, 0]
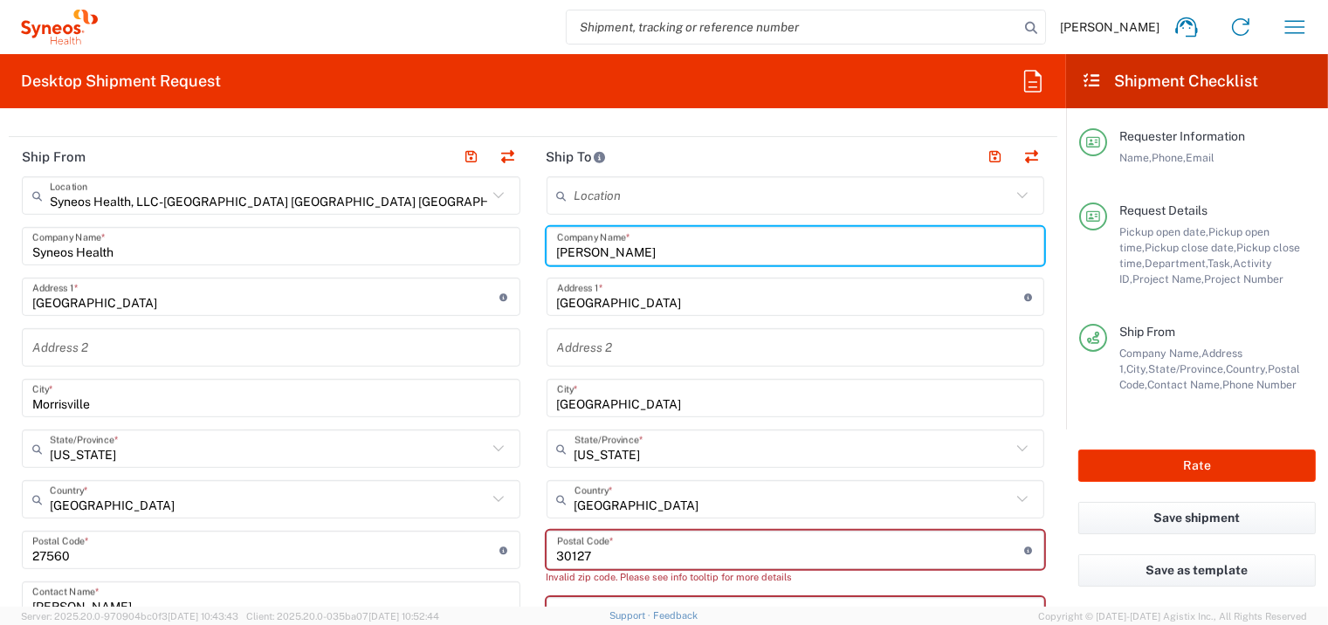
drag, startPoint x: 684, startPoint y: 245, endPoint x: 574, endPoint y: 246, distance: 110.0
click at [518, 245] on div "Ship From Syneos Health, LLC-[GEOGRAPHIC_DATA] [GEOGRAPHIC_DATA] [GEOGRAPHIC_DA…" at bounding box center [533, 542] width 1049 height 811
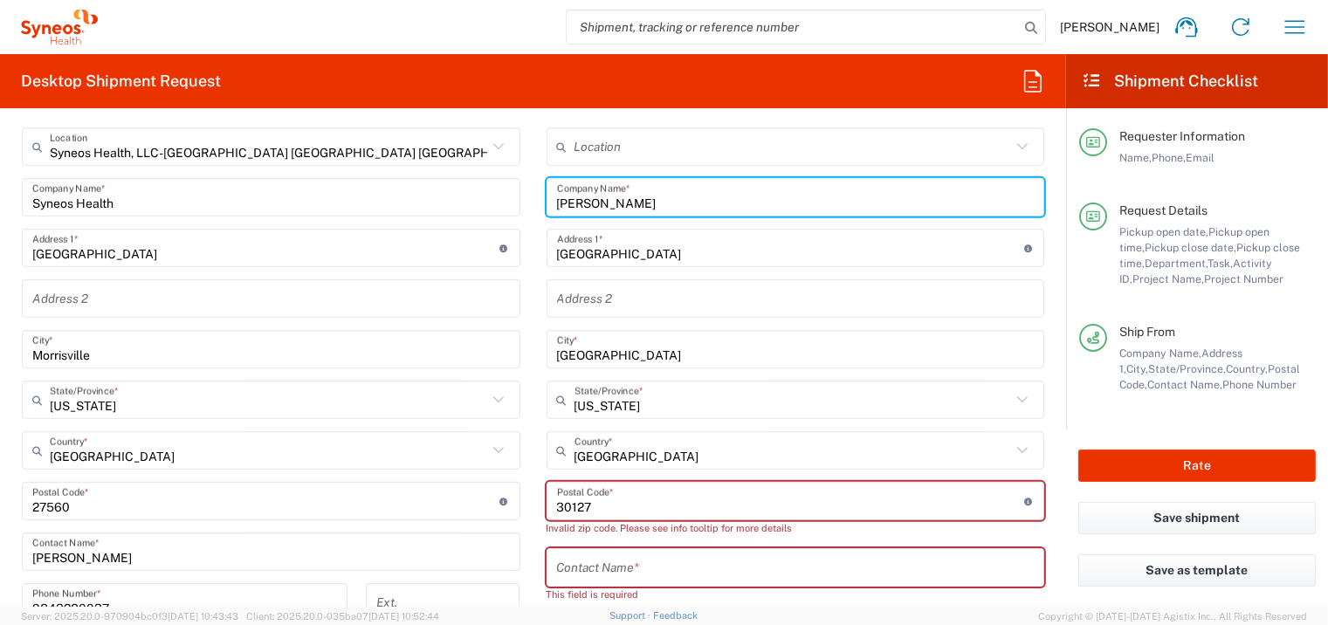
scroll to position [961, 0]
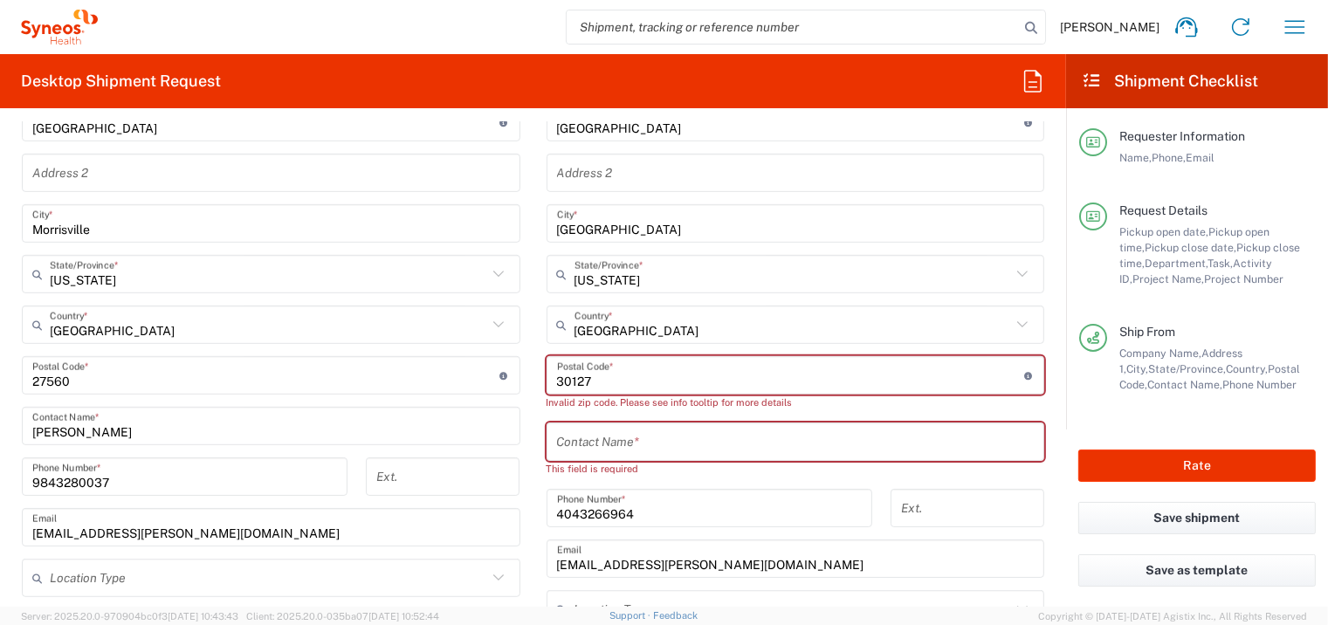
click at [666, 439] on input "text" at bounding box center [796, 442] width 478 height 31
paste input "[PERSON_NAME]"
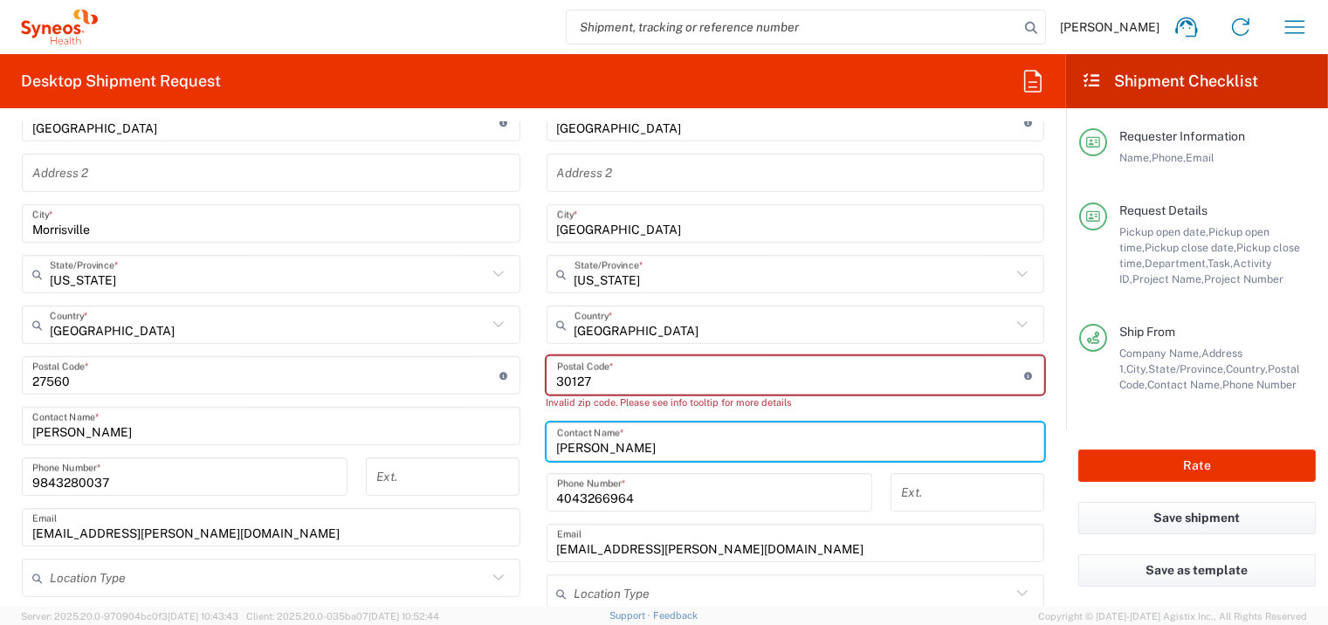
type input "[PERSON_NAME]"
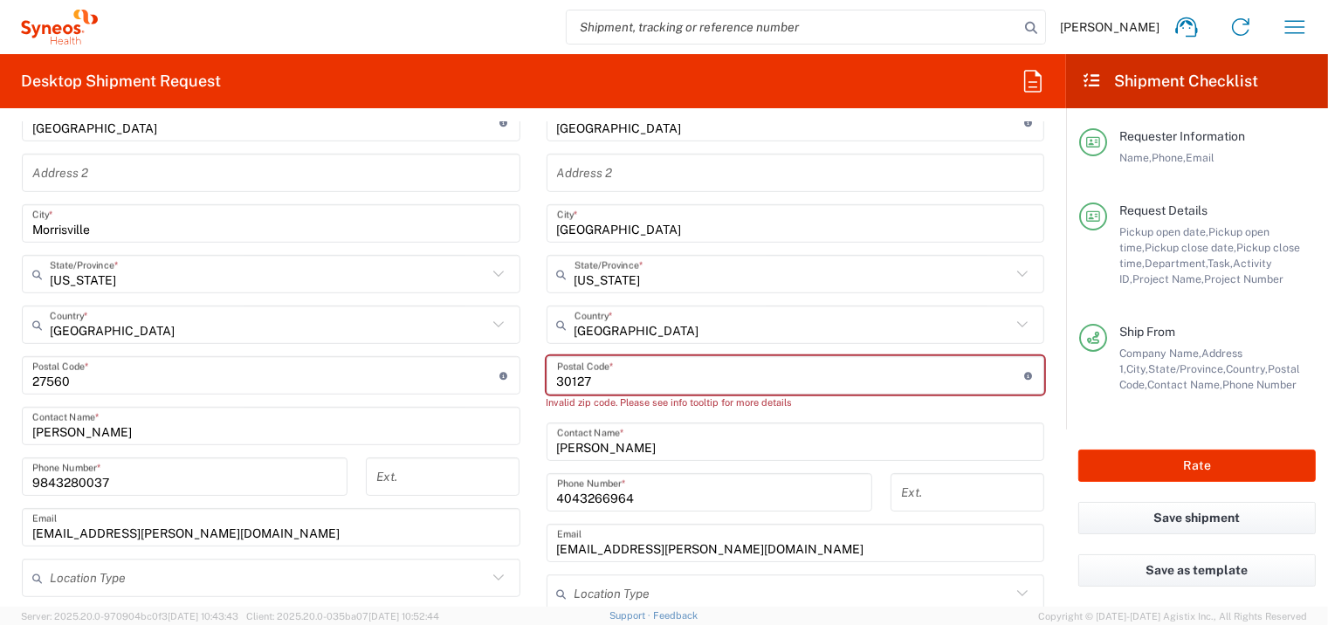
click at [740, 465] on div "Location [PERSON_NAME] LLC-[GEOGRAPHIC_DATA] [GEOGRAPHIC_DATA] [GEOGRAPHIC_DATA…" at bounding box center [796, 376] width 499 height 749
click at [618, 379] on input "undefined" at bounding box center [790, 376] width 467 height 31
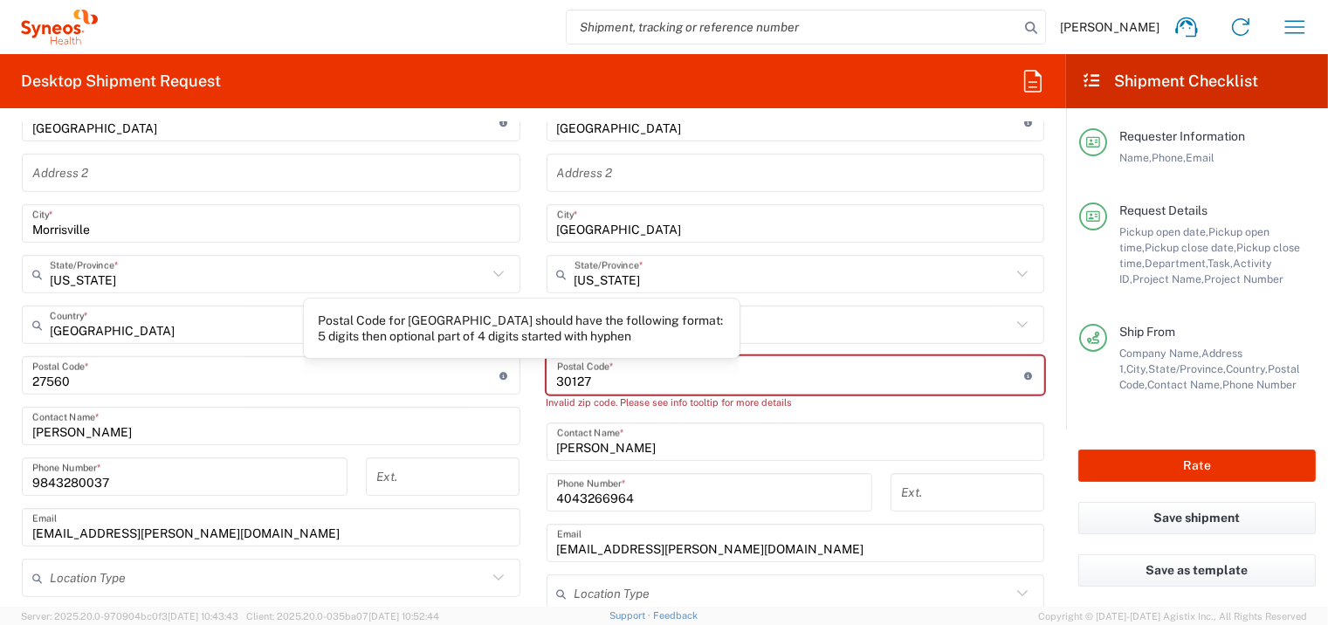
drag, startPoint x: 612, startPoint y: 376, endPoint x: 496, endPoint y: 374, distance: 116.2
click at [496, 374] on div "Ship From Syneos Health, LLC-[GEOGRAPHIC_DATA] [GEOGRAPHIC_DATA] [GEOGRAPHIC_DA…" at bounding box center [533, 359] width 1049 height 795
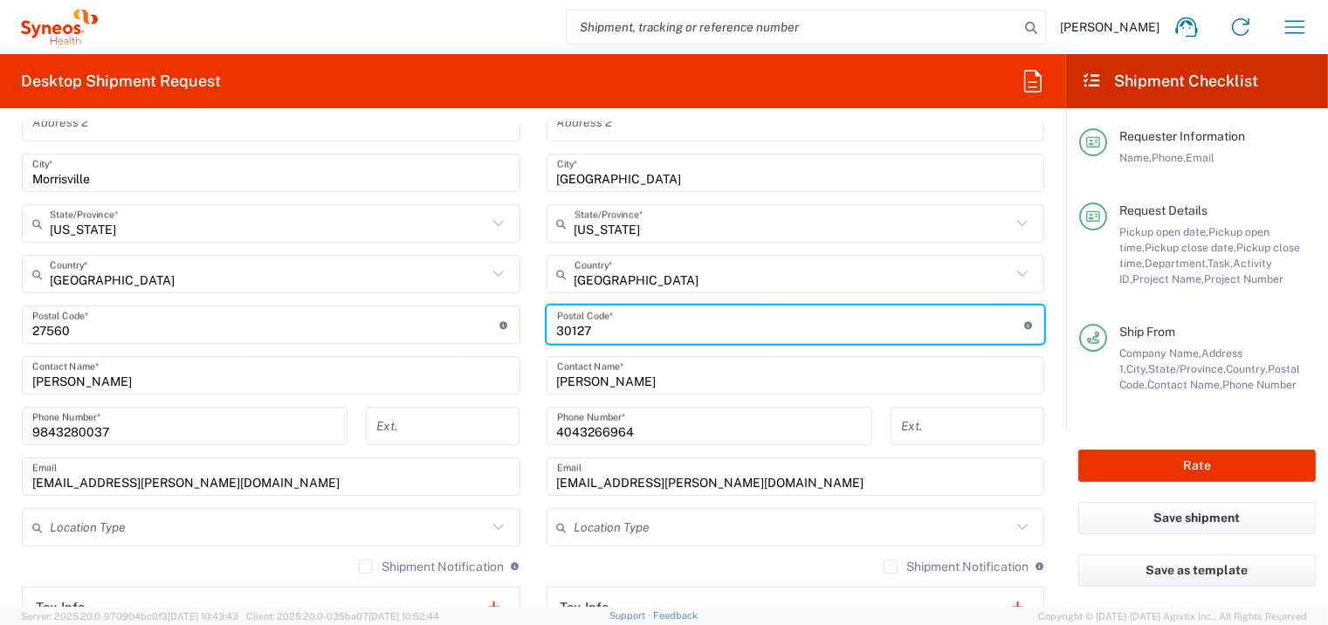
scroll to position [1048, 0]
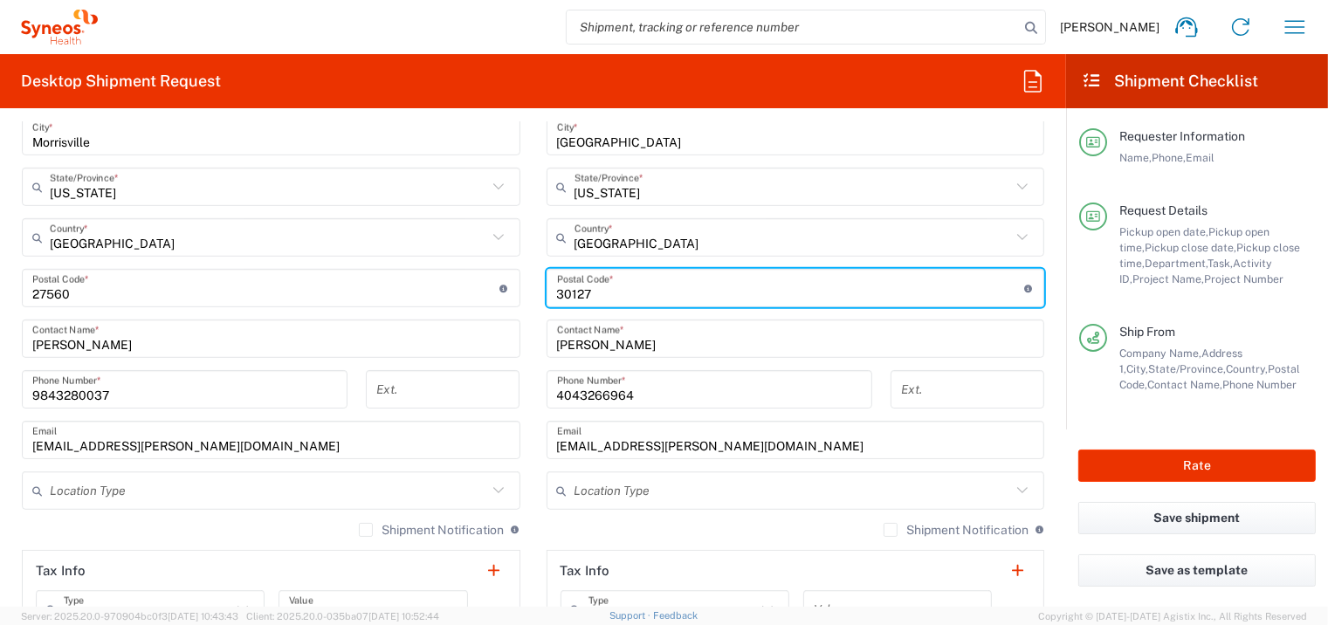
type input "30127"
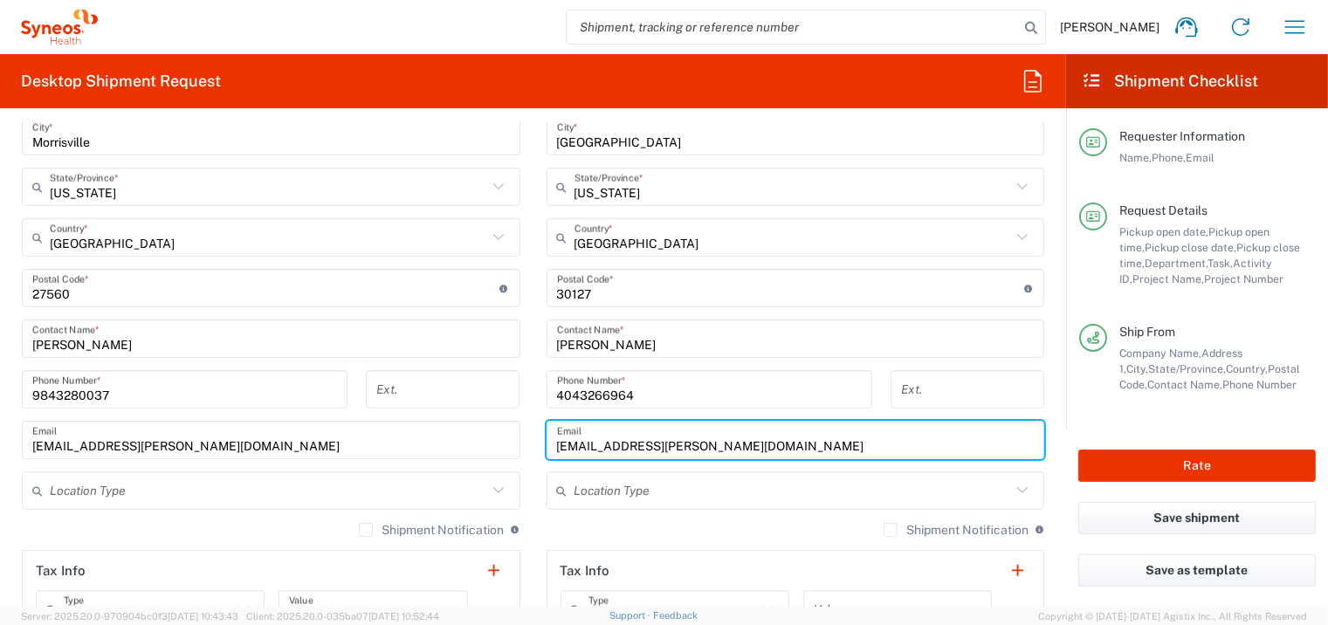
drag, startPoint x: 637, startPoint y: 444, endPoint x: 547, endPoint y: 431, distance: 90.0
click at [547, 431] on div "[EMAIL_ADDRESS][PERSON_NAME][DOMAIN_NAME] Email" at bounding box center [796, 440] width 499 height 38
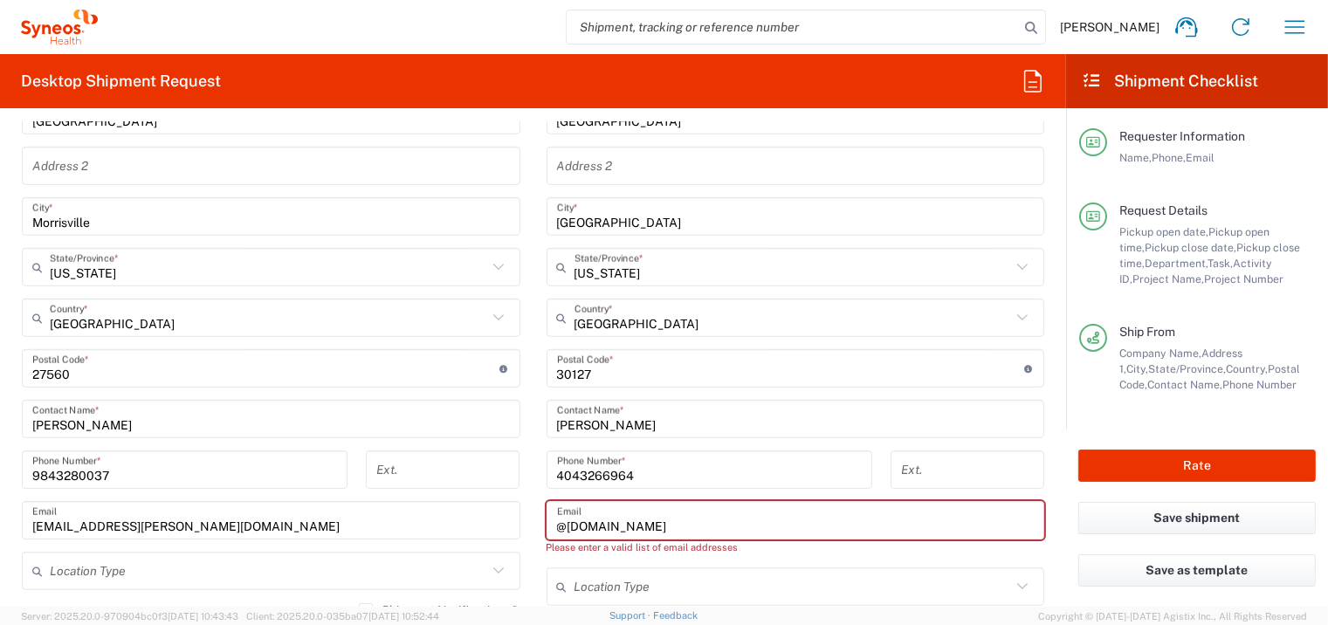
scroll to position [872, 0]
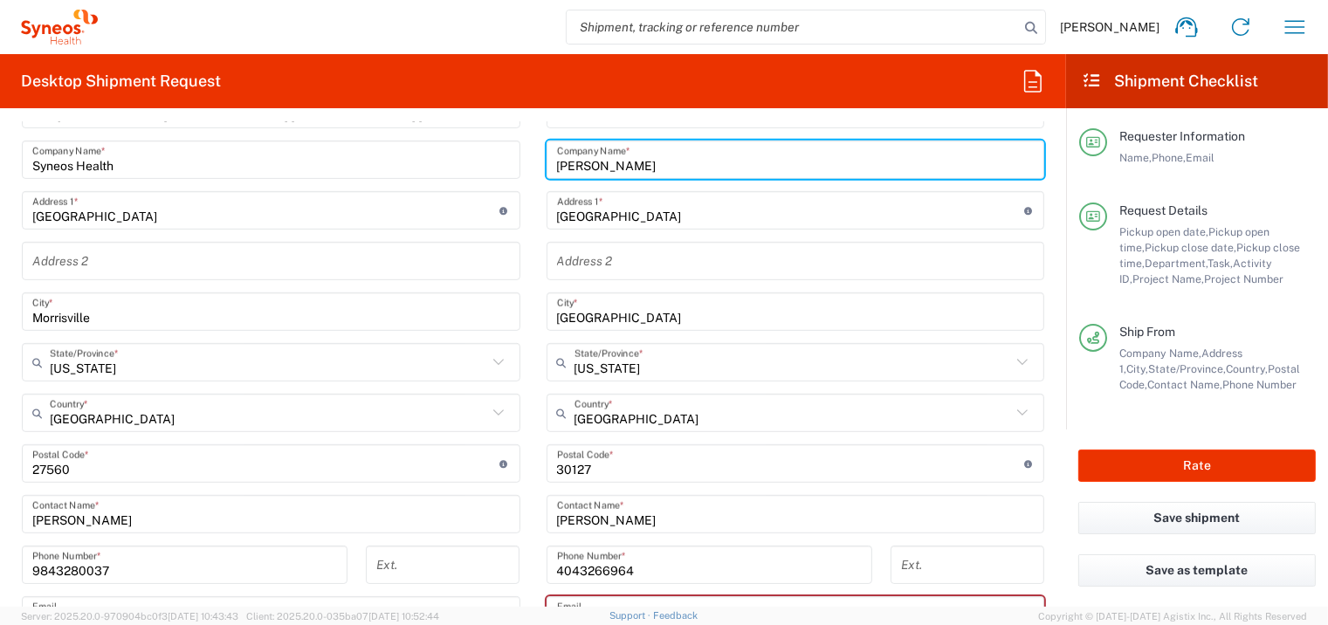
drag, startPoint x: 677, startPoint y: 164, endPoint x: 532, endPoint y: 174, distance: 145.3
click at [534, 174] on main "Location [PERSON_NAME] LLC-[GEOGRAPHIC_DATA] [GEOGRAPHIC_DATA] [GEOGRAPHIC_DATA…" at bounding box center [796, 464] width 525 height 749
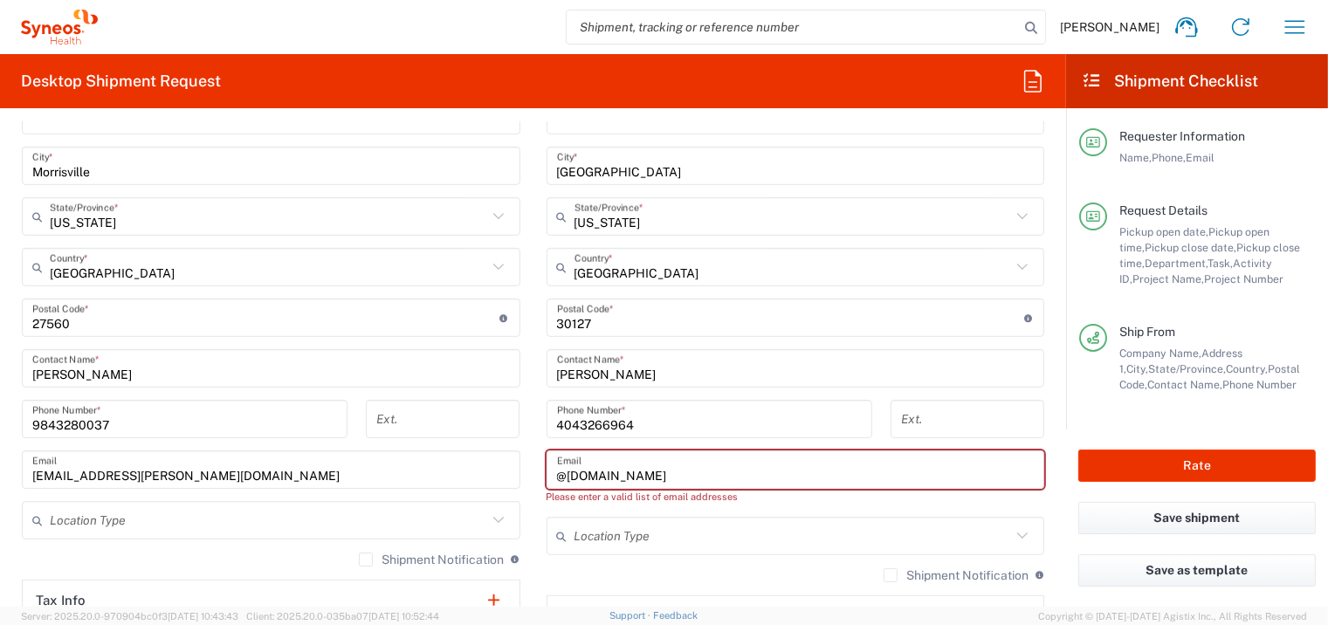
scroll to position [1048, 0]
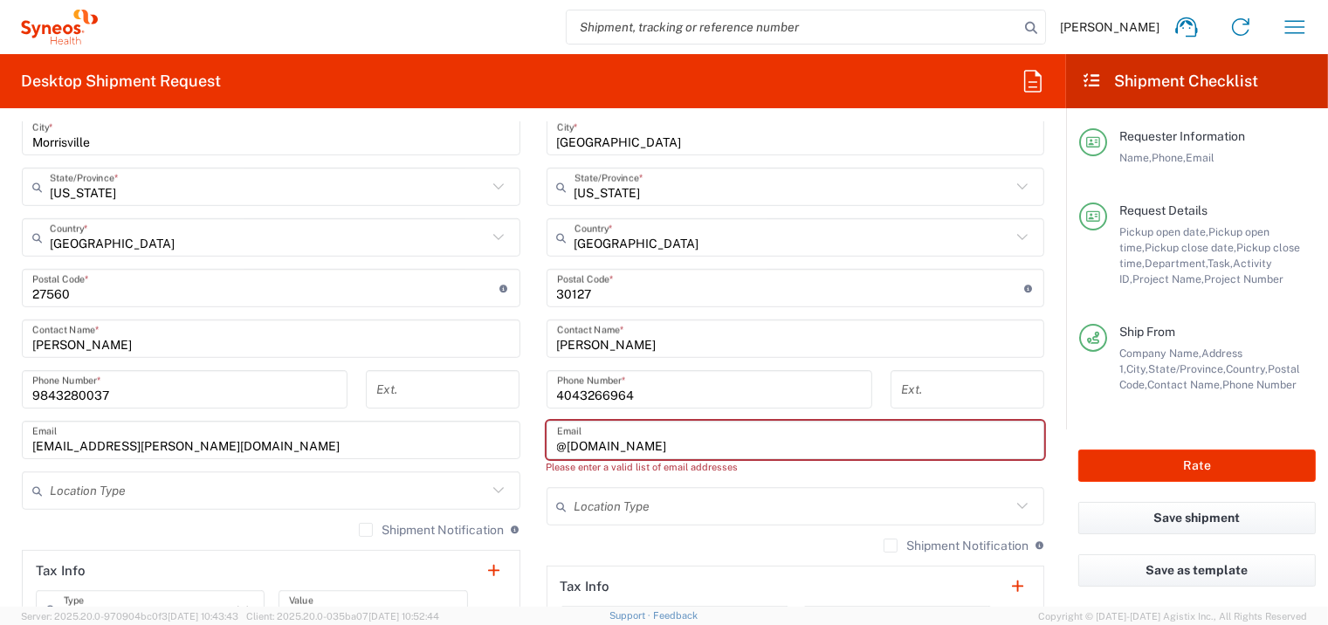
click at [669, 437] on input "@[DOMAIN_NAME]" at bounding box center [796, 440] width 478 height 31
click at [557, 441] on input "@[DOMAIN_NAME]" at bounding box center [796, 440] width 478 height 31
paste input "[PERSON_NAME]"
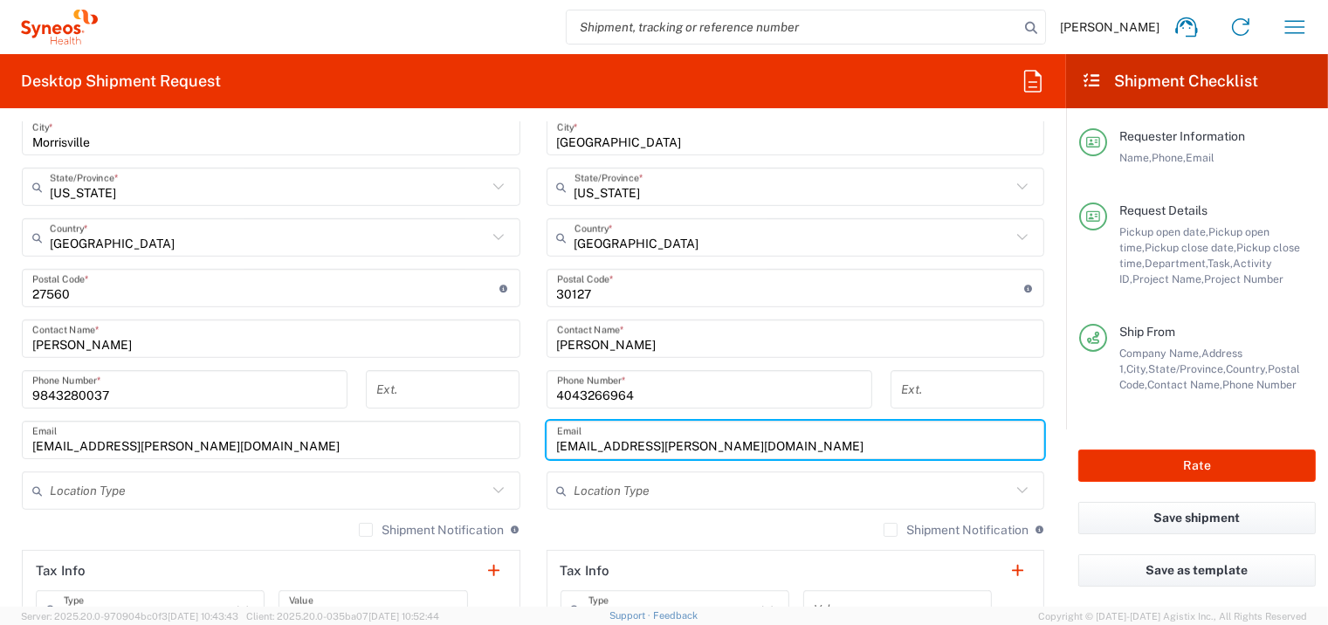
type input "[EMAIL_ADDRESS][PERSON_NAME][DOMAIN_NAME]"
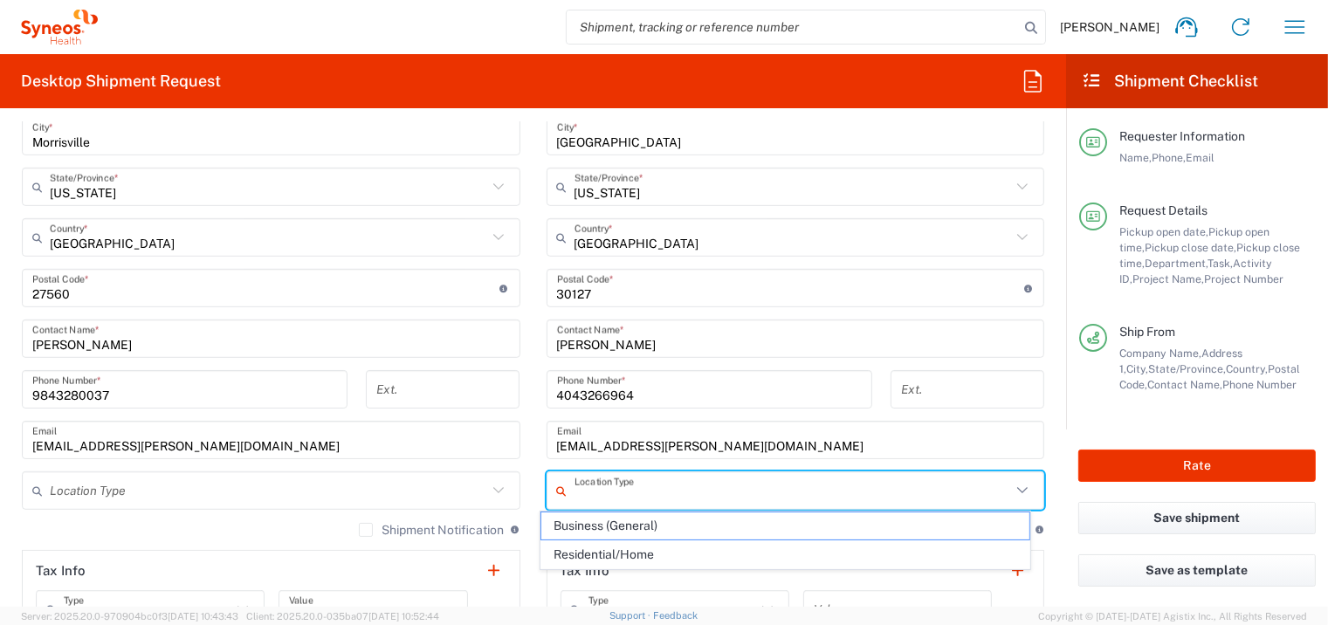
click at [714, 479] on input "text" at bounding box center [793, 491] width 437 height 31
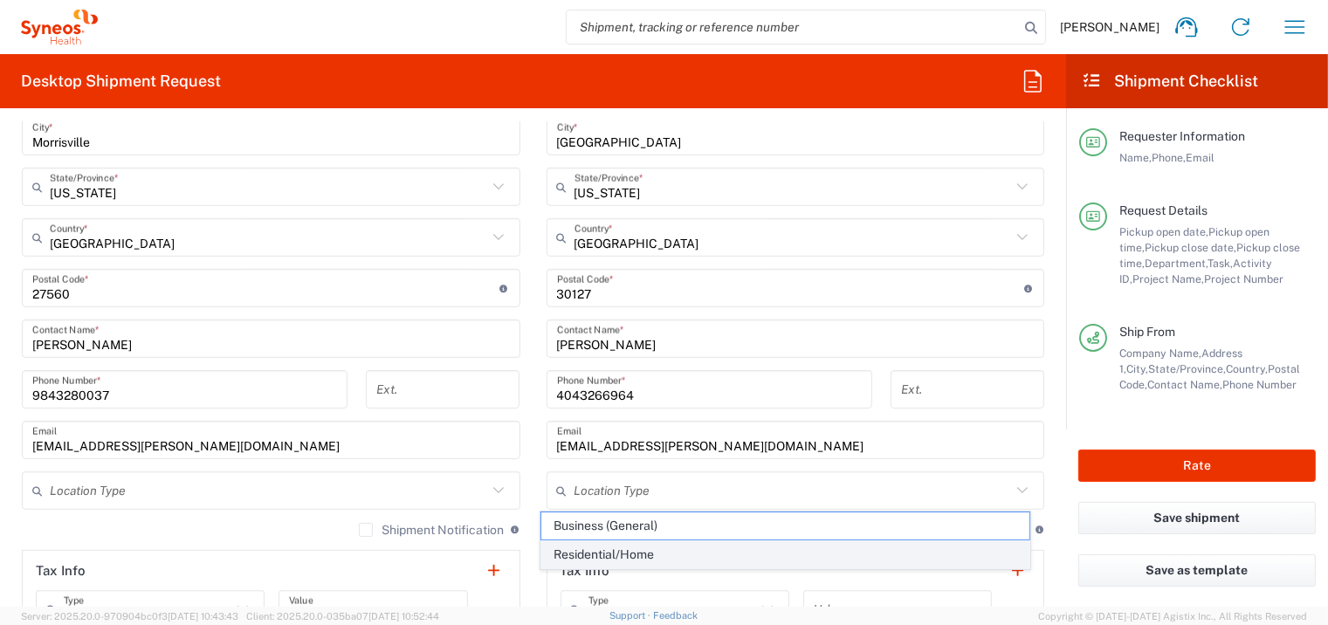
click at [648, 499] on span "Residential/Home" at bounding box center [785, 554] width 488 height 27
type input "Residential/Home"
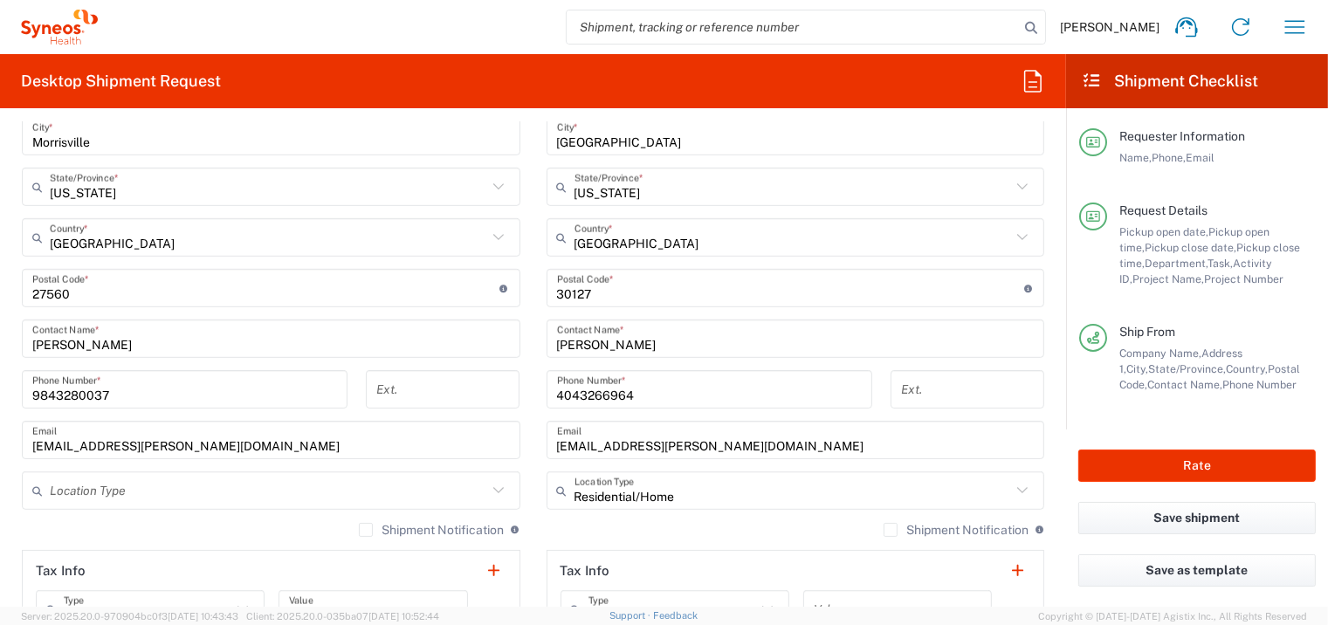
click at [288, 480] on input "text" at bounding box center [268, 491] width 437 height 31
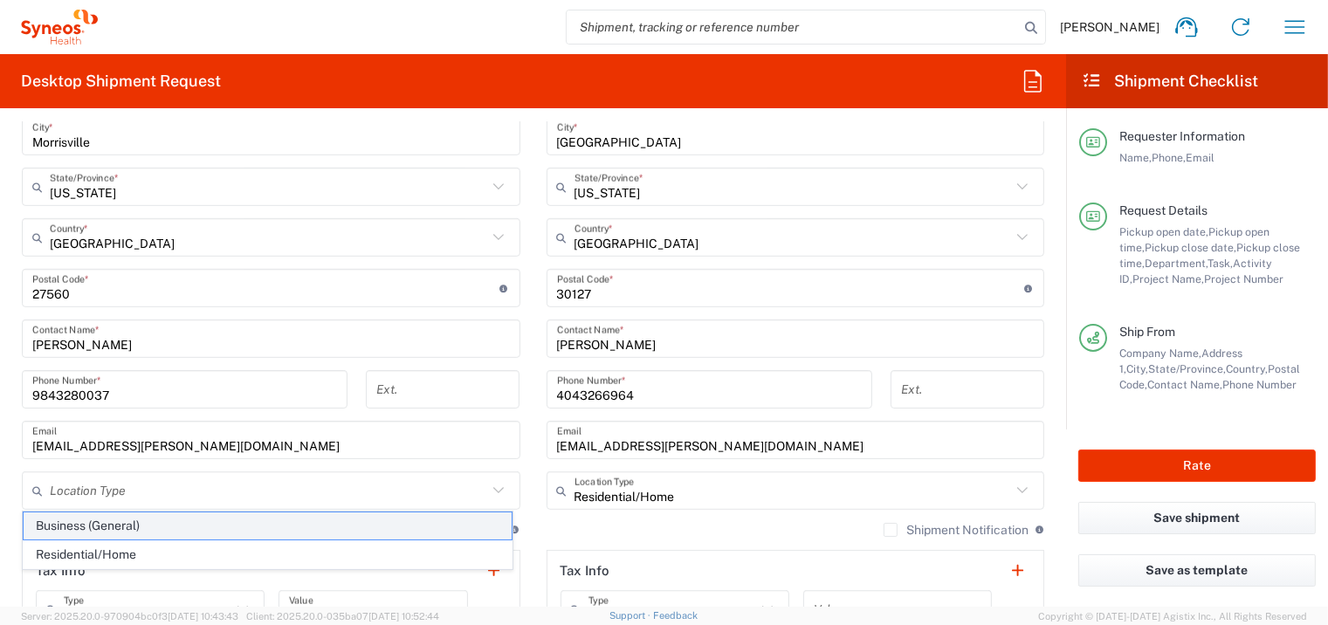
click at [128, 499] on span "Business (General)" at bounding box center [268, 526] width 488 height 27
type input "Business (General)"
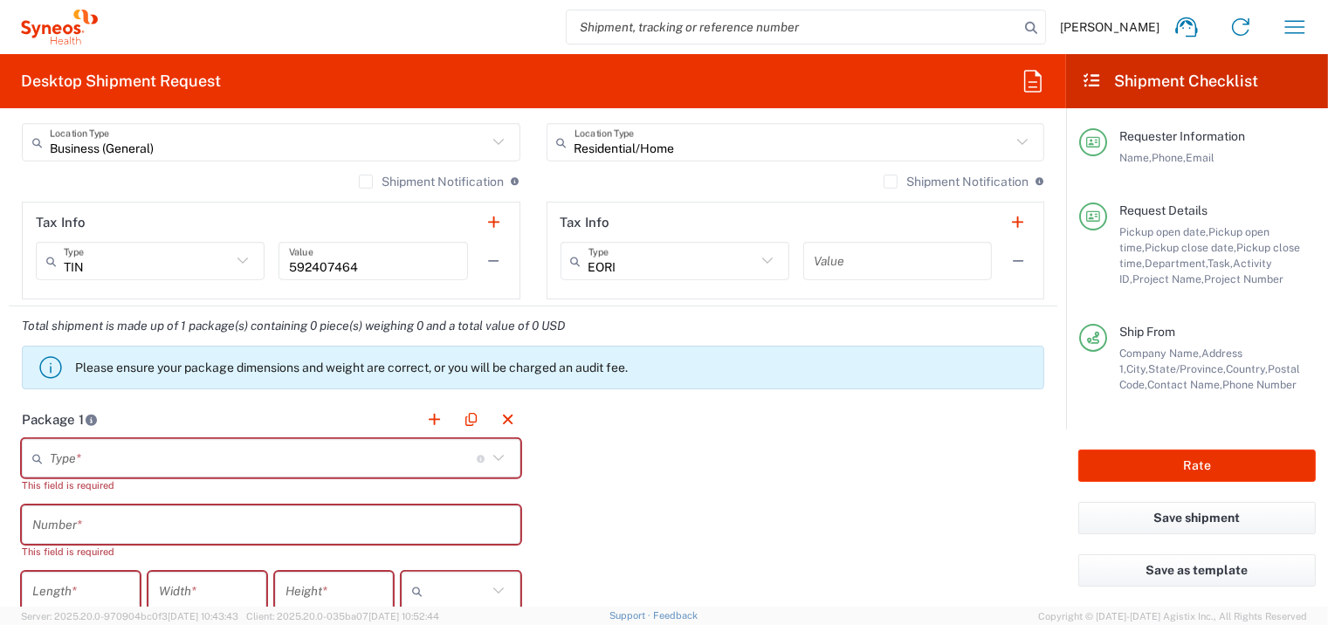
scroll to position [1484, 0]
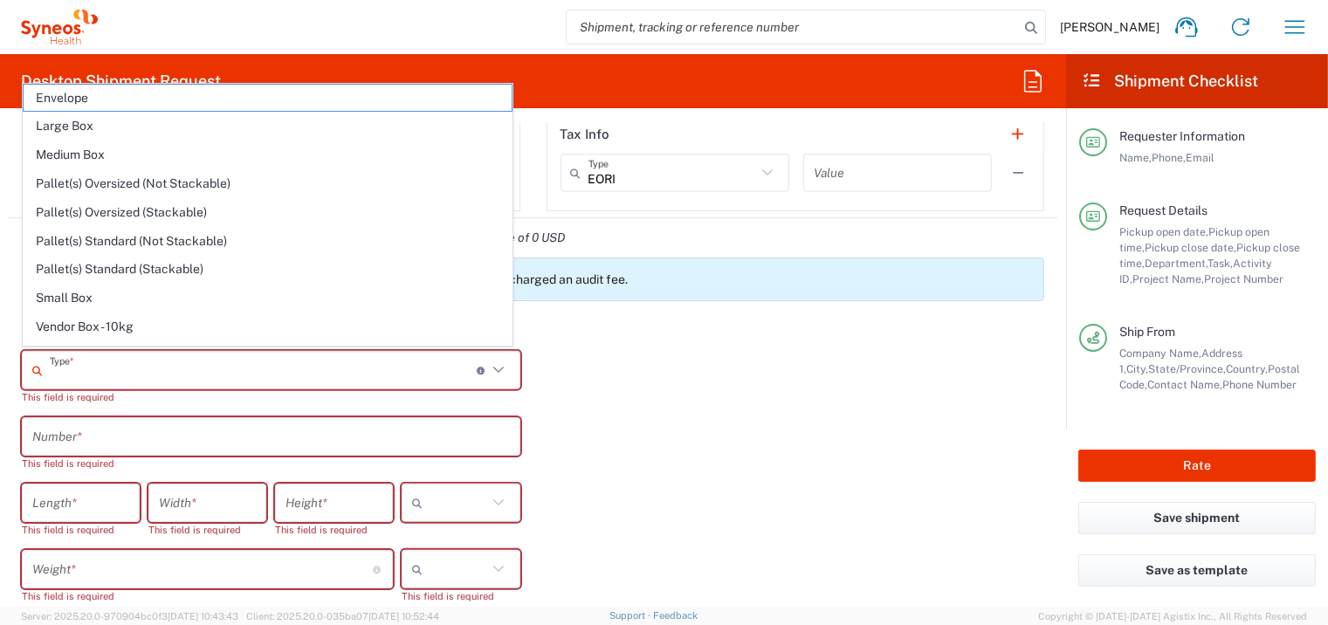
click at [261, 371] on input "text" at bounding box center [263, 370] width 427 height 31
click at [717, 440] on div "Package 1 Type * Material used to package goods Envelope Large Box Medium Box P…" at bounding box center [533, 535] width 1049 height 446
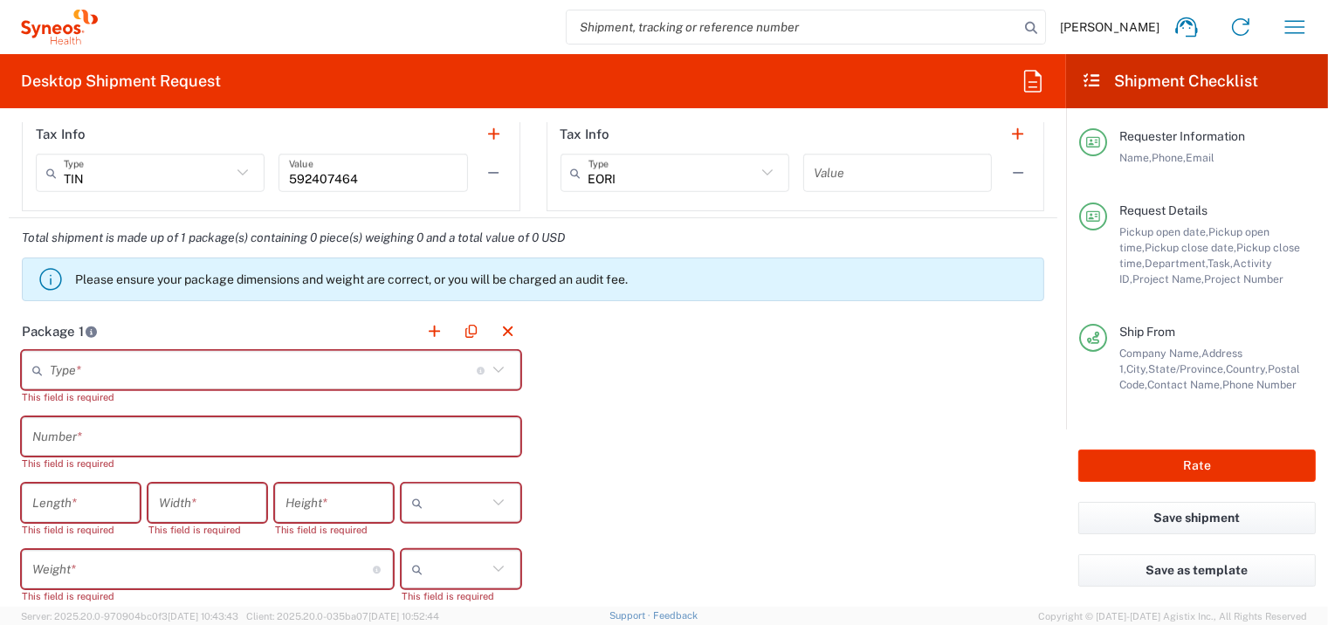
click at [303, 361] on input "text" at bounding box center [263, 370] width 427 height 31
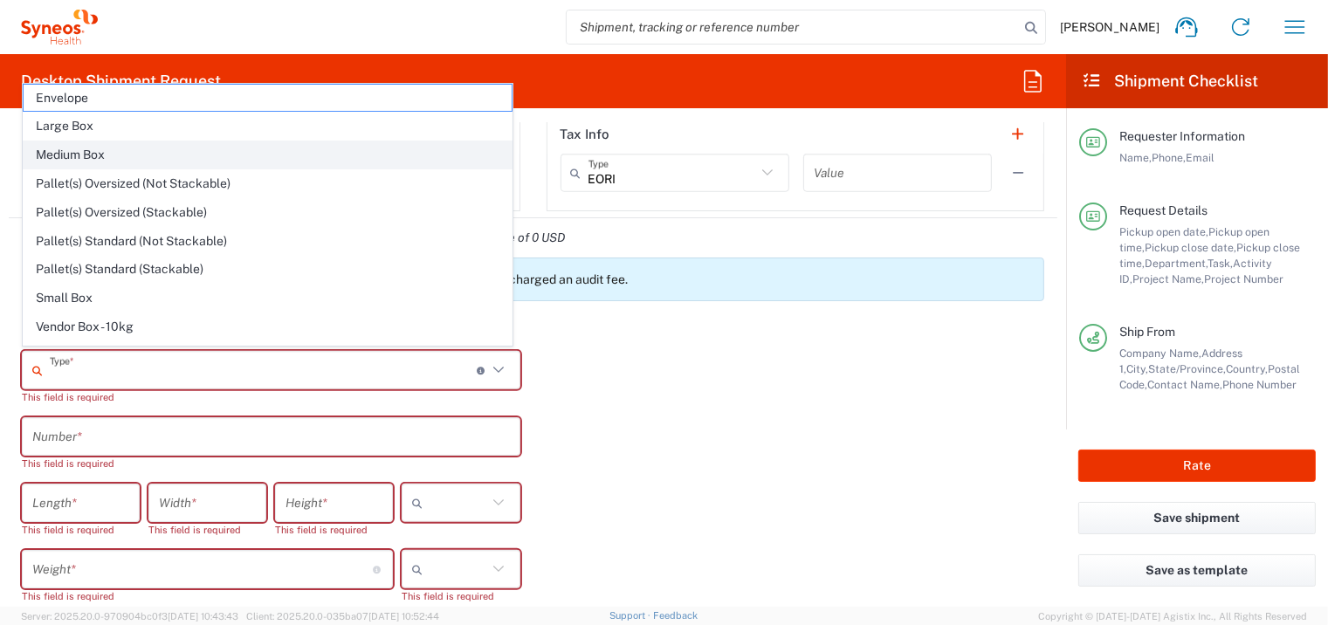
click at [217, 163] on span "Medium Box" at bounding box center [268, 154] width 488 height 27
type input "Medium Box"
type input "13"
type input "11.5"
type input "2.5"
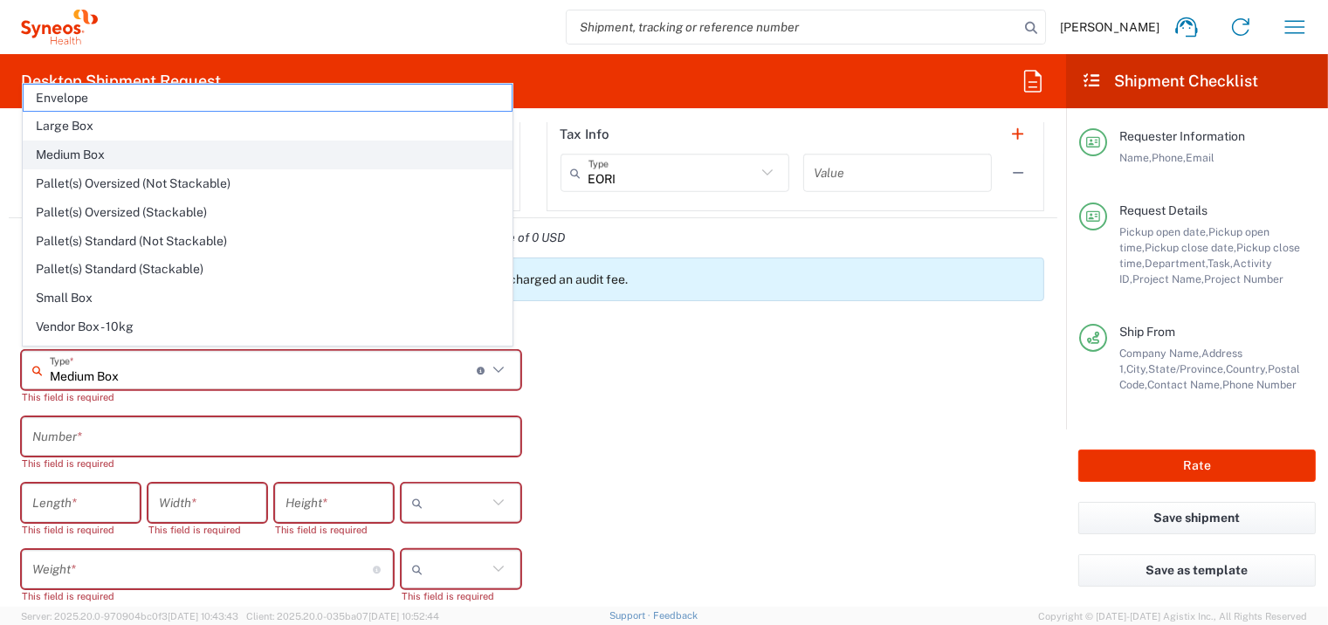
type input "in"
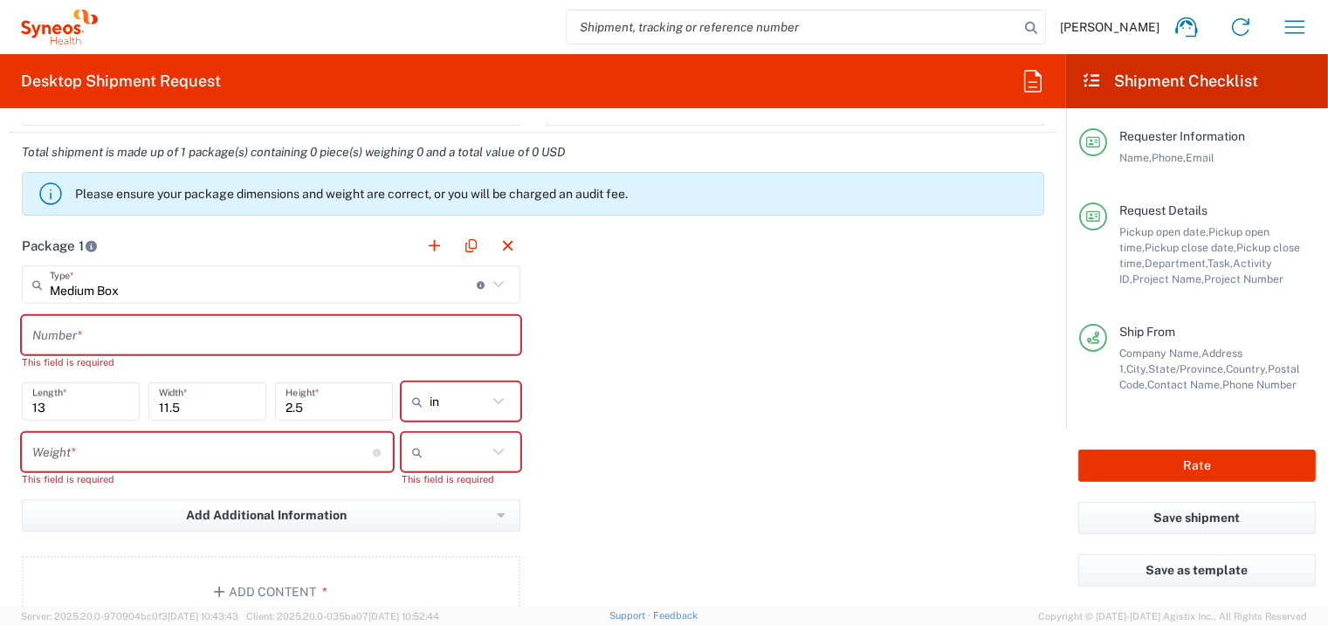
scroll to position [1571, 0]
click at [223, 445] on input "number" at bounding box center [202, 452] width 341 height 31
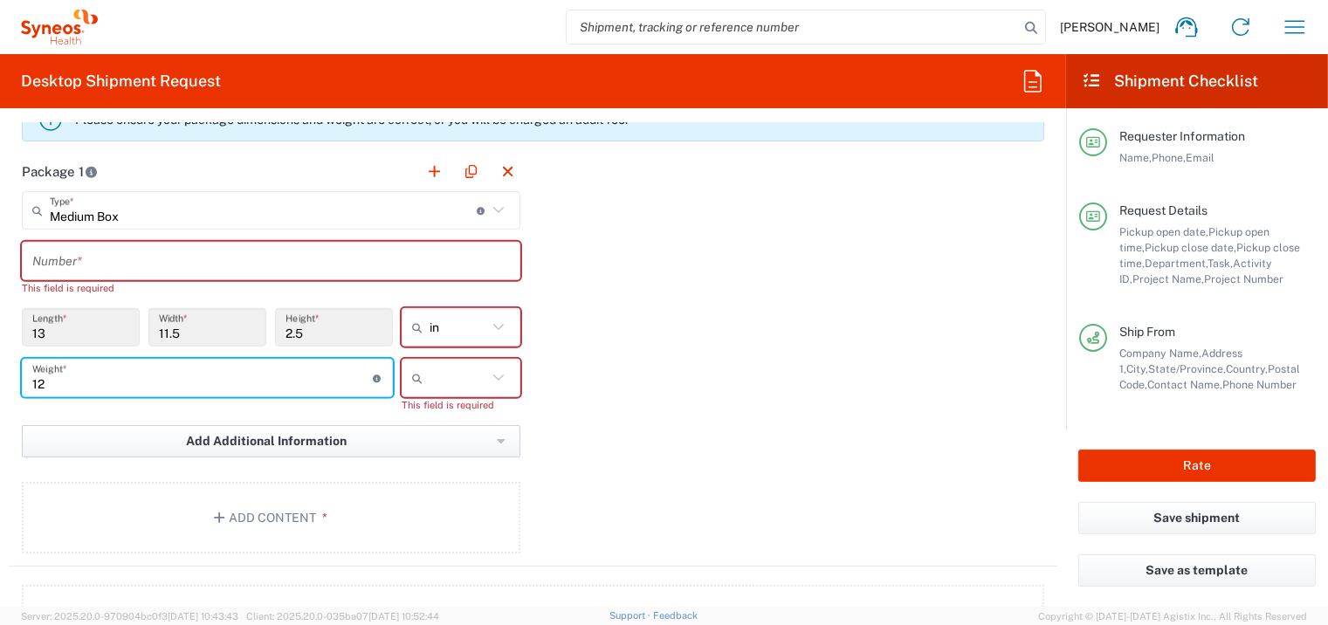
scroll to position [1659, 0]
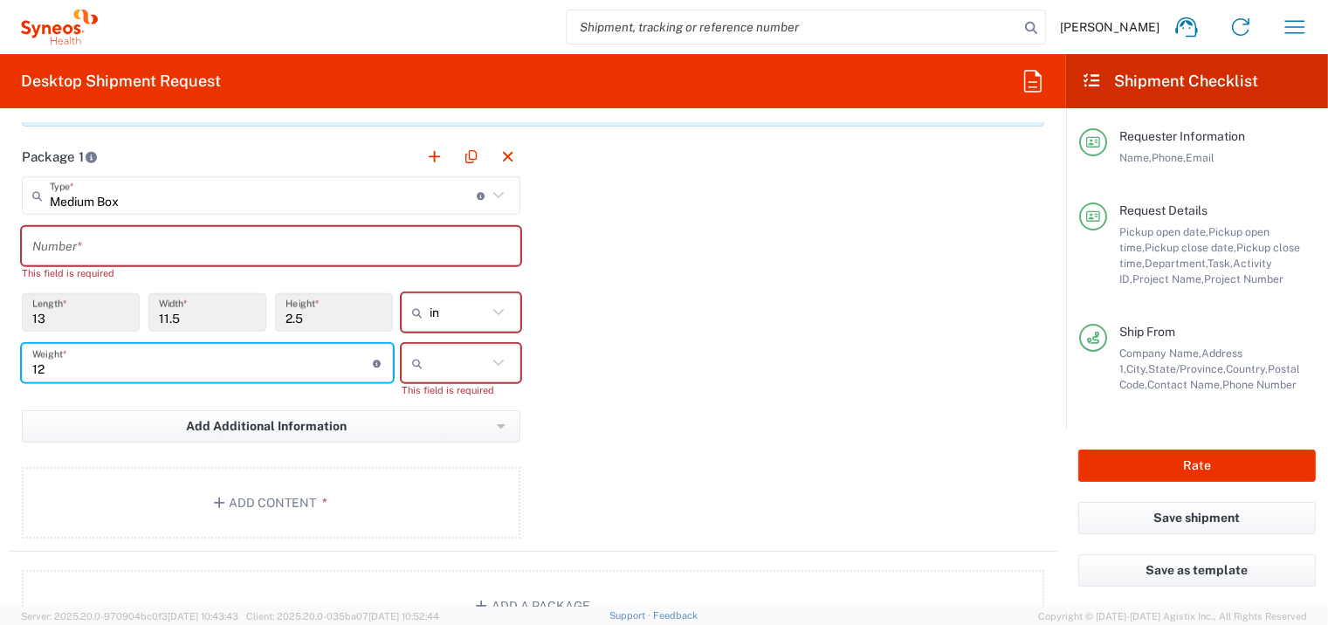
type input "12"
click at [460, 363] on input "text" at bounding box center [458, 363] width 57 height 28
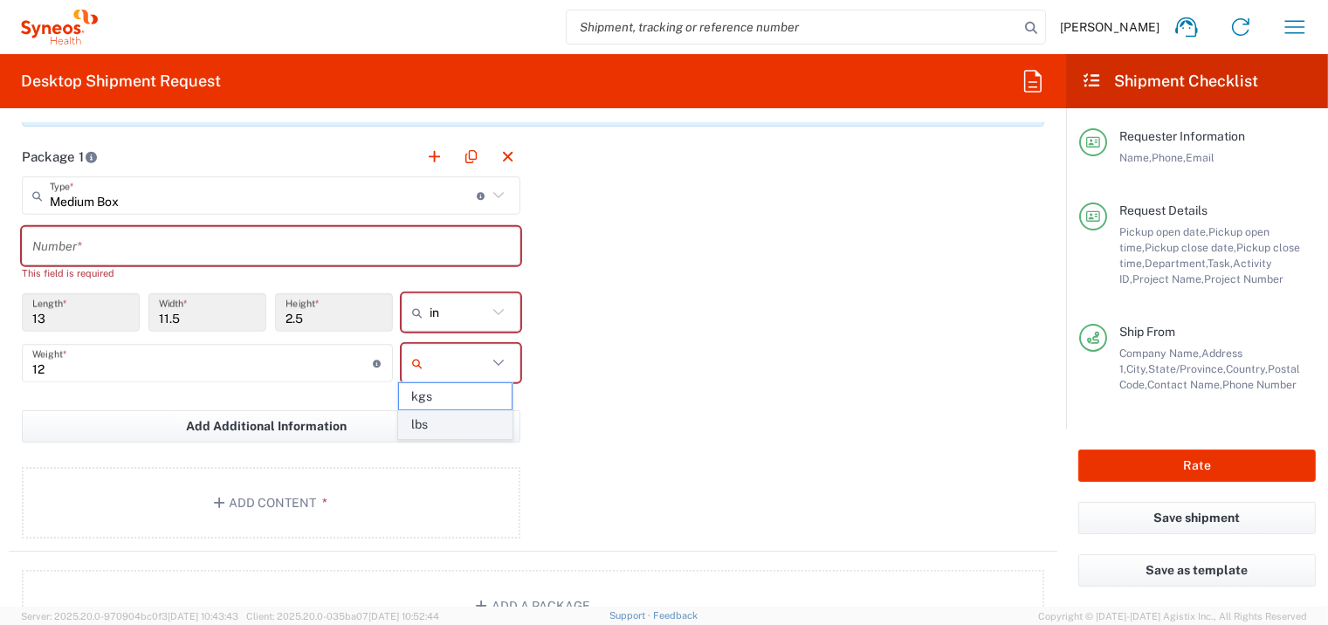
click at [457, 425] on span "lbs" at bounding box center [455, 424] width 113 height 27
type input "lbs"
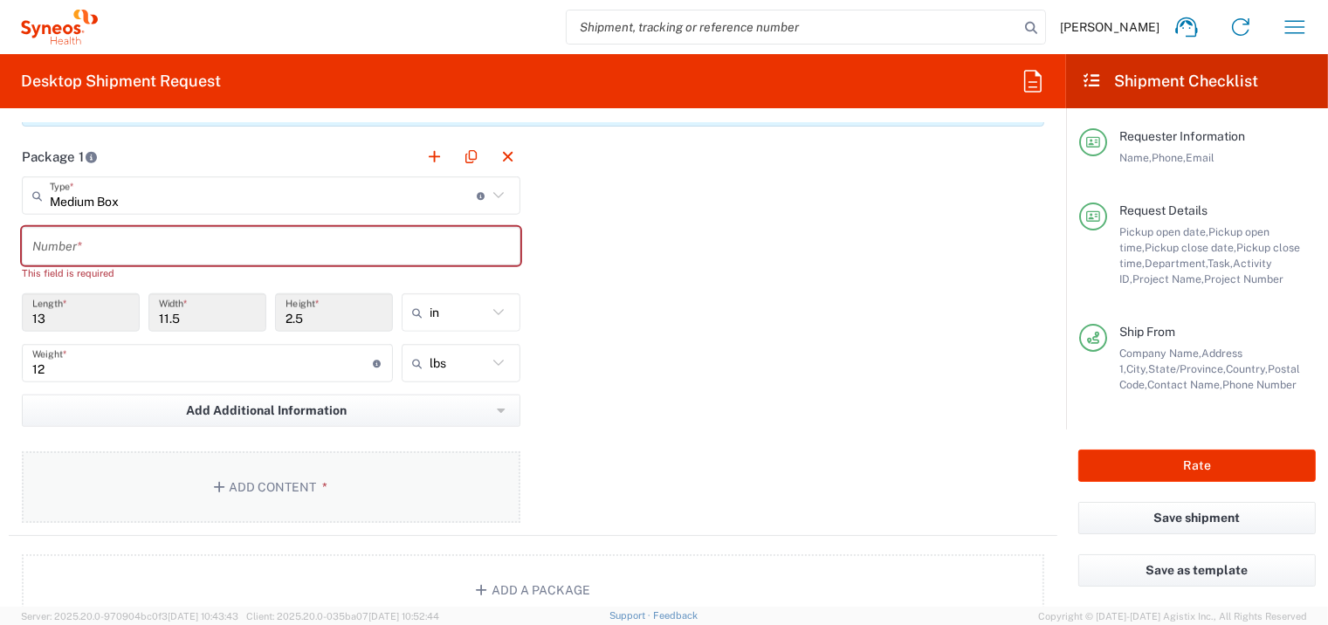
click at [278, 479] on button "Add Content *" at bounding box center [271, 487] width 499 height 72
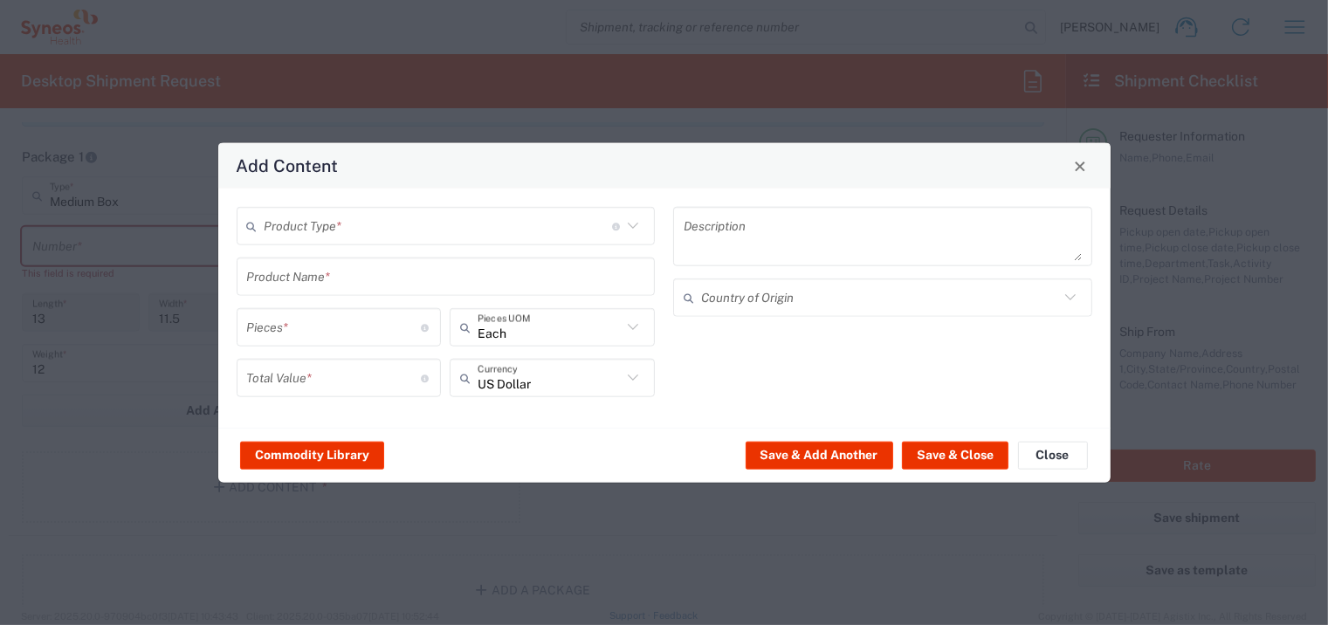
click at [341, 229] on input "text" at bounding box center [439, 225] width 348 height 31
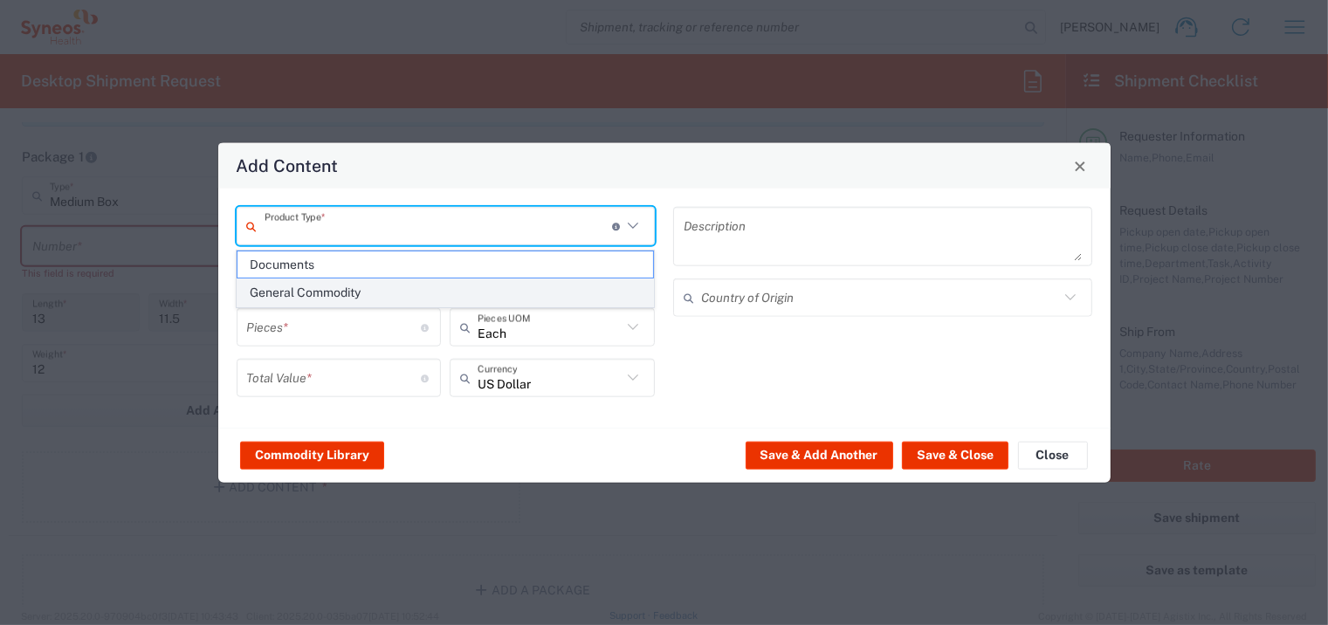
click at [338, 288] on span "General Commodity" at bounding box center [446, 292] width 416 height 27
type input "General Commodity"
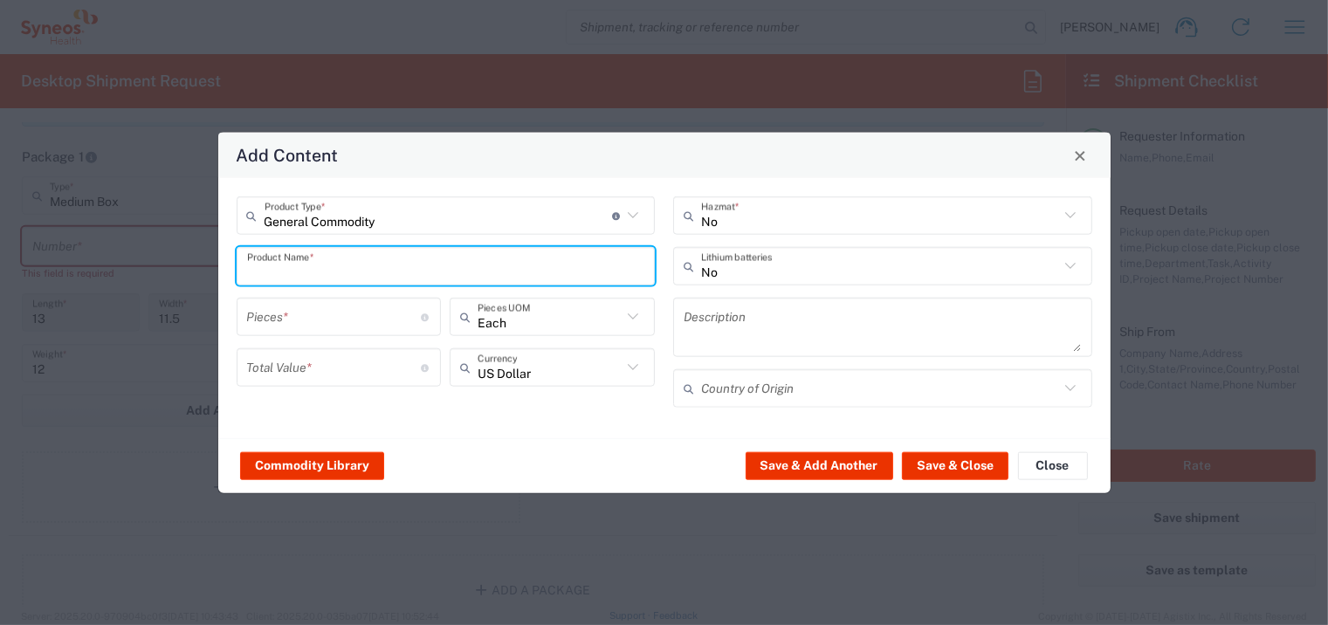
click at [338, 261] on input "text" at bounding box center [446, 266] width 398 height 31
type input "Lenovo T14 Gen 4"
click at [357, 315] on input "number" at bounding box center [334, 316] width 175 height 31
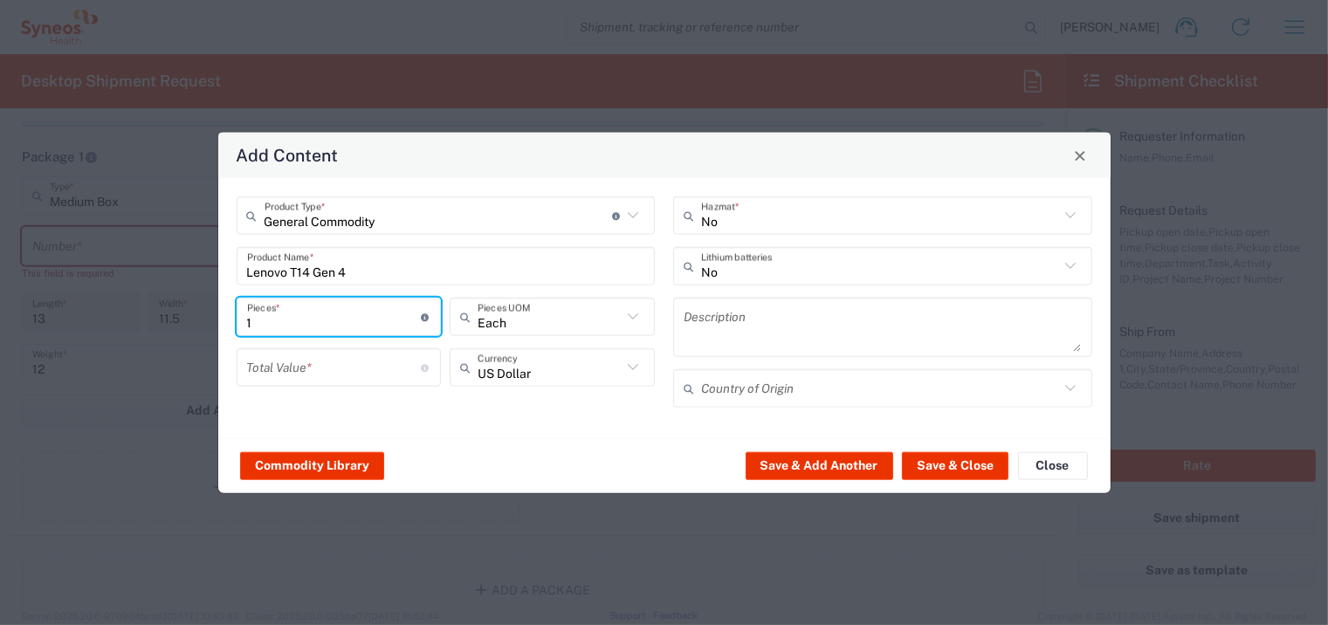
type input "1"
click at [329, 367] on input "number" at bounding box center [334, 367] width 175 height 31
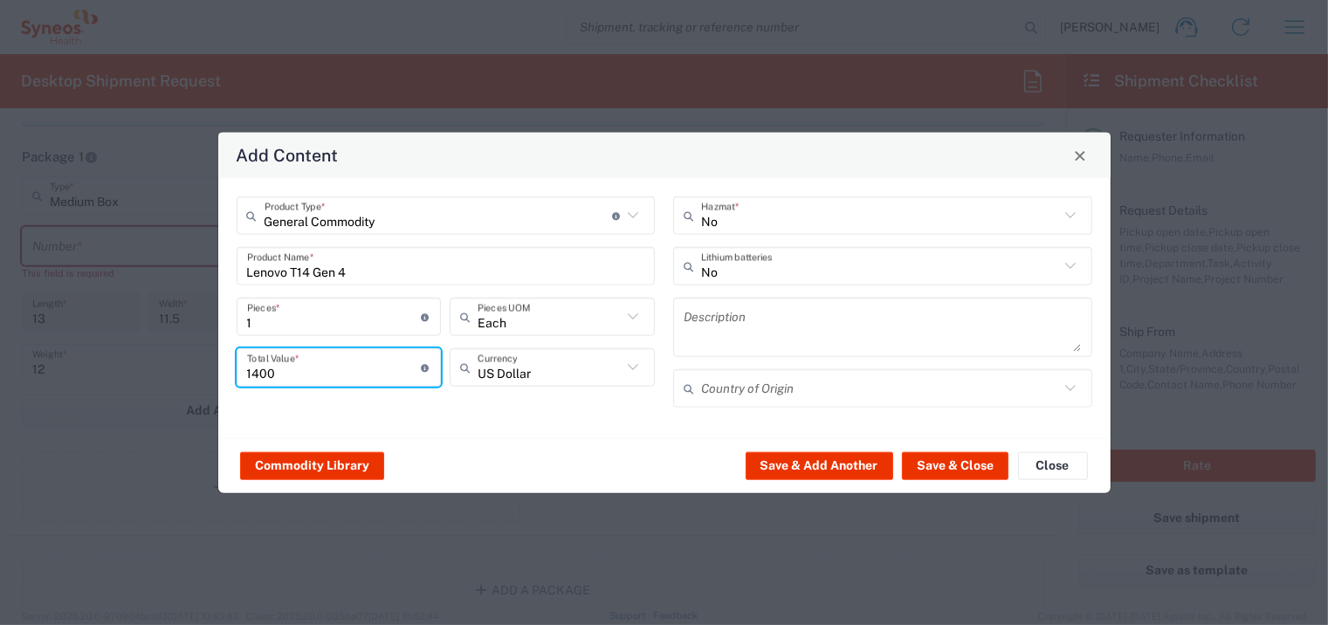
type input "1400"
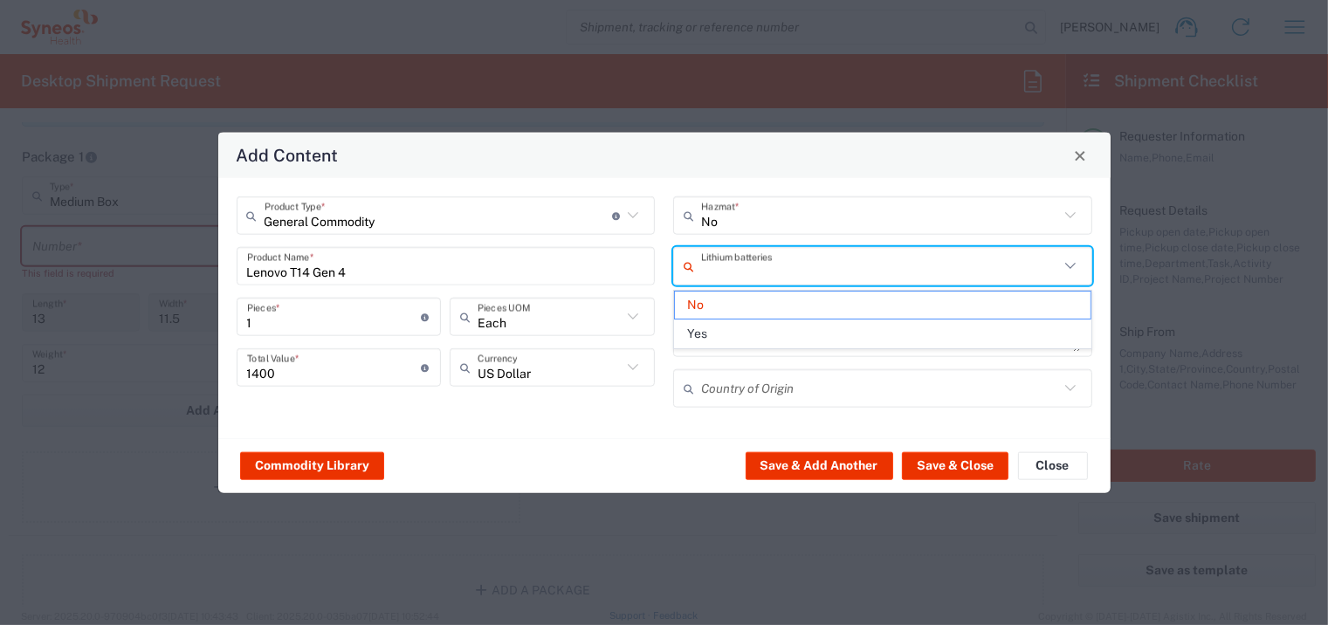
click at [827, 266] on input "text" at bounding box center [880, 266] width 358 height 31
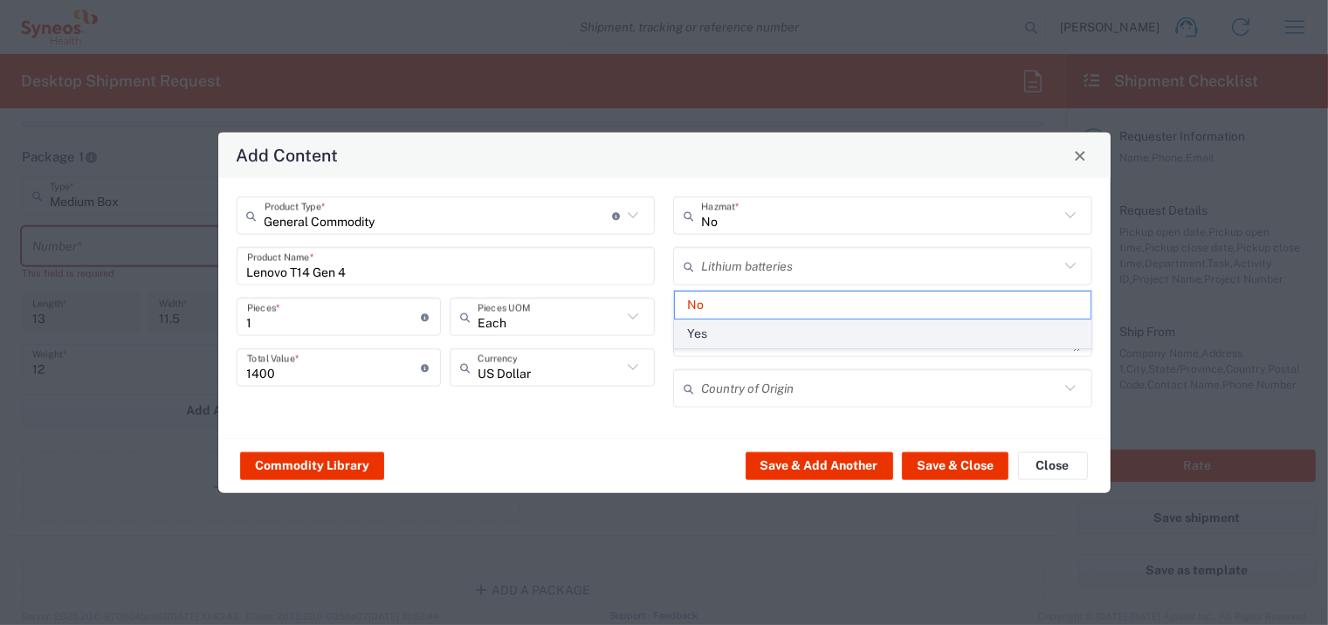
click at [763, 327] on span "Yes" at bounding box center [883, 333] width 416 height 27
type input "Yes"
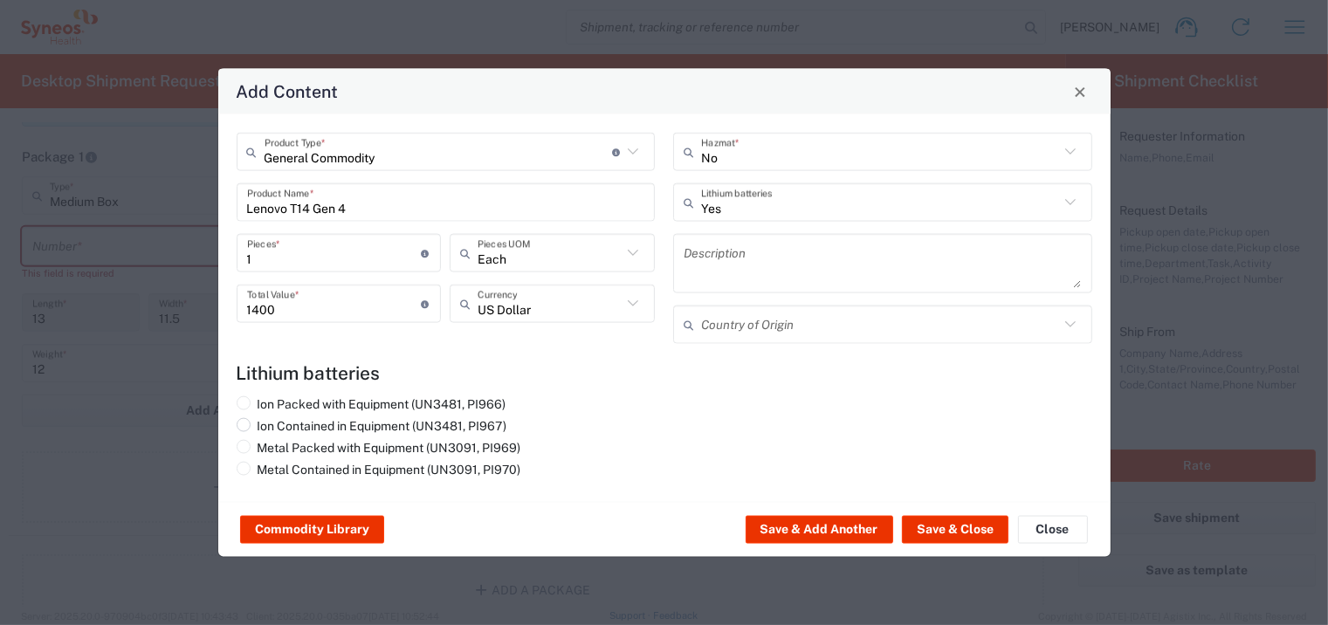
drag, startPoint x: 341, startPoint y: 425, endPoint x: 306, endPoint y: 430, distance: 36.1
click at [342, 428] on label "Ion Contained in Equipment (UN3481, PI967)" at bounding box center [372, 426] width 271 height 16
click at [269, 428] on input "Ion Contained in Equipment (UN3481, PI967)" at bounding box center [263, 423] width 11 height 11
radio input "true"
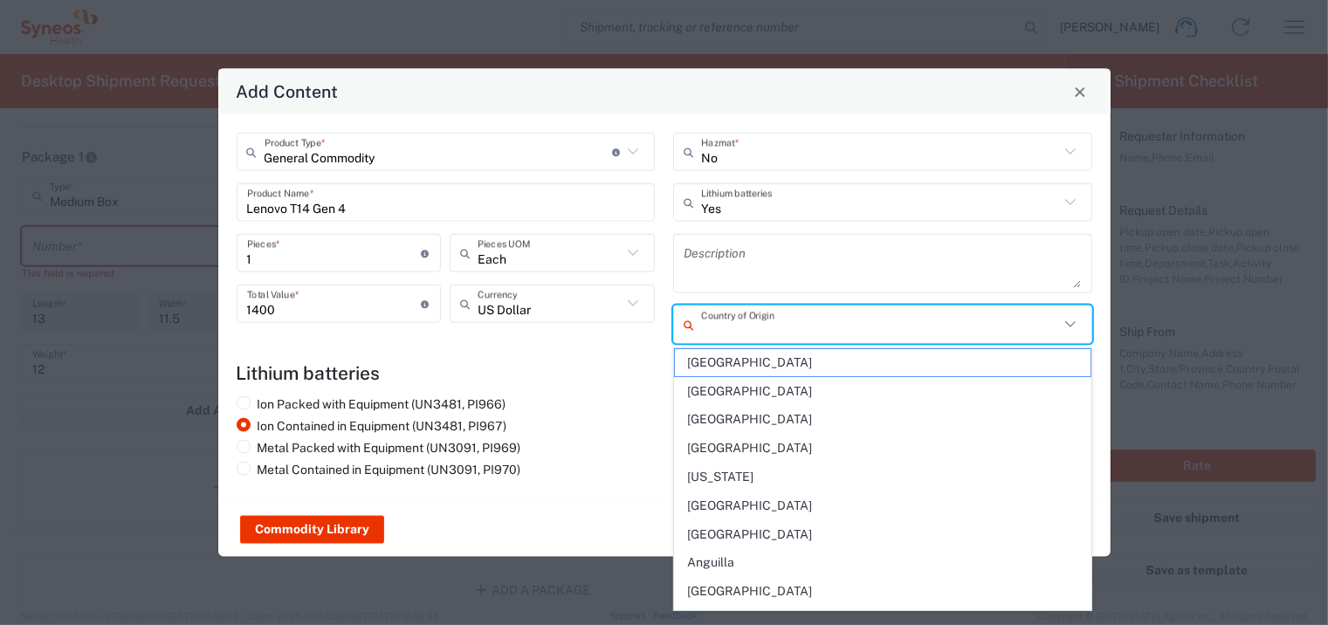
click at [802, 323] on input "text" at bounding box center [880, 324] width 358 height 31
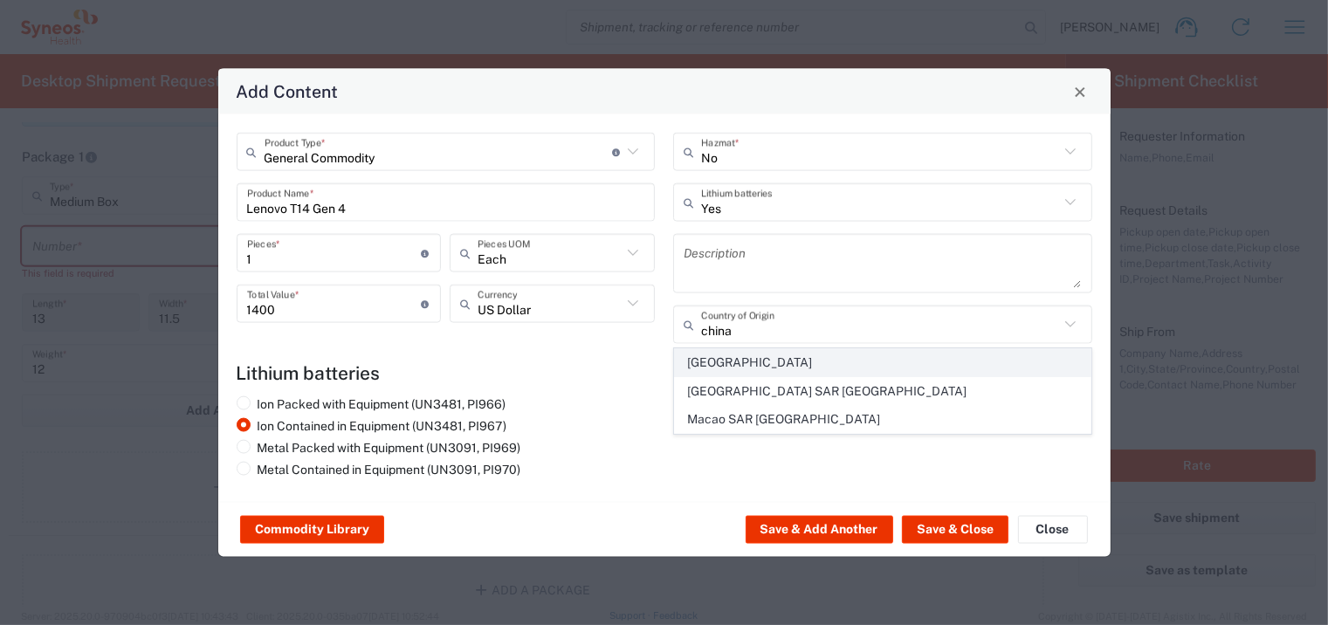
click at [722, 358] on span "[GEOGRAPHIC_DATA]" at bounding box center [883, 362] width 416 height 27
type input "[GEOGRAPHIC_DATA]"
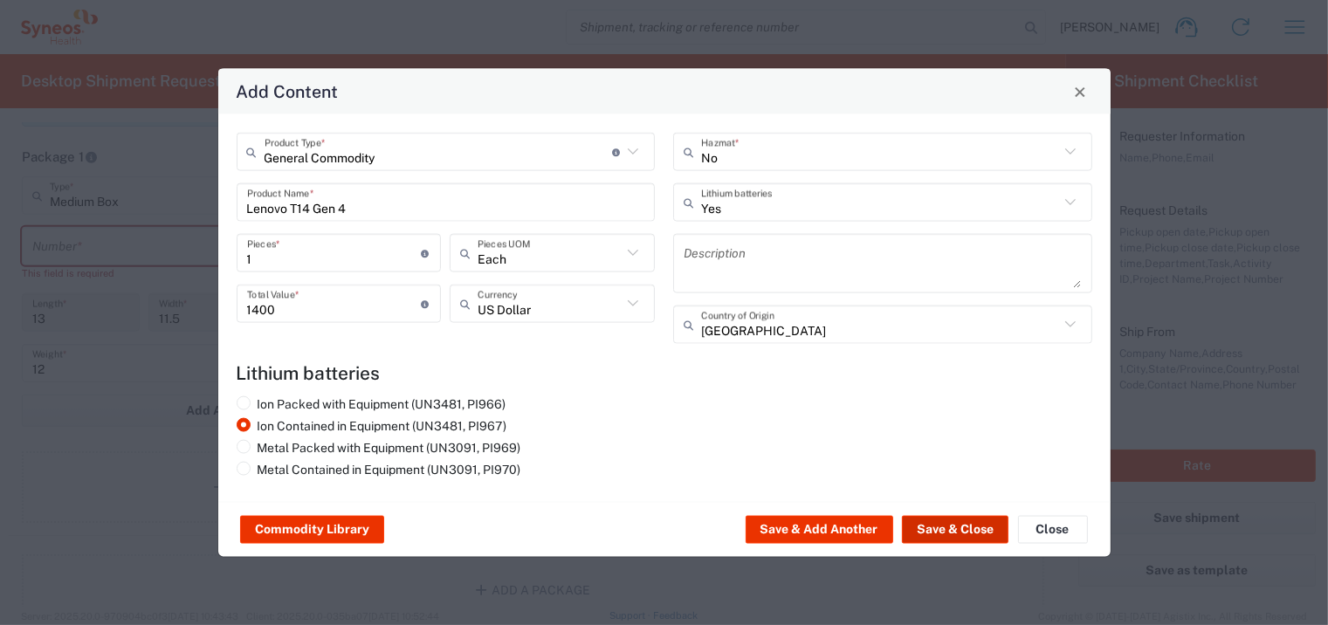
click at [935, 499] on button "Save & Close" at bounding box center [955, 530] width 107 height 28
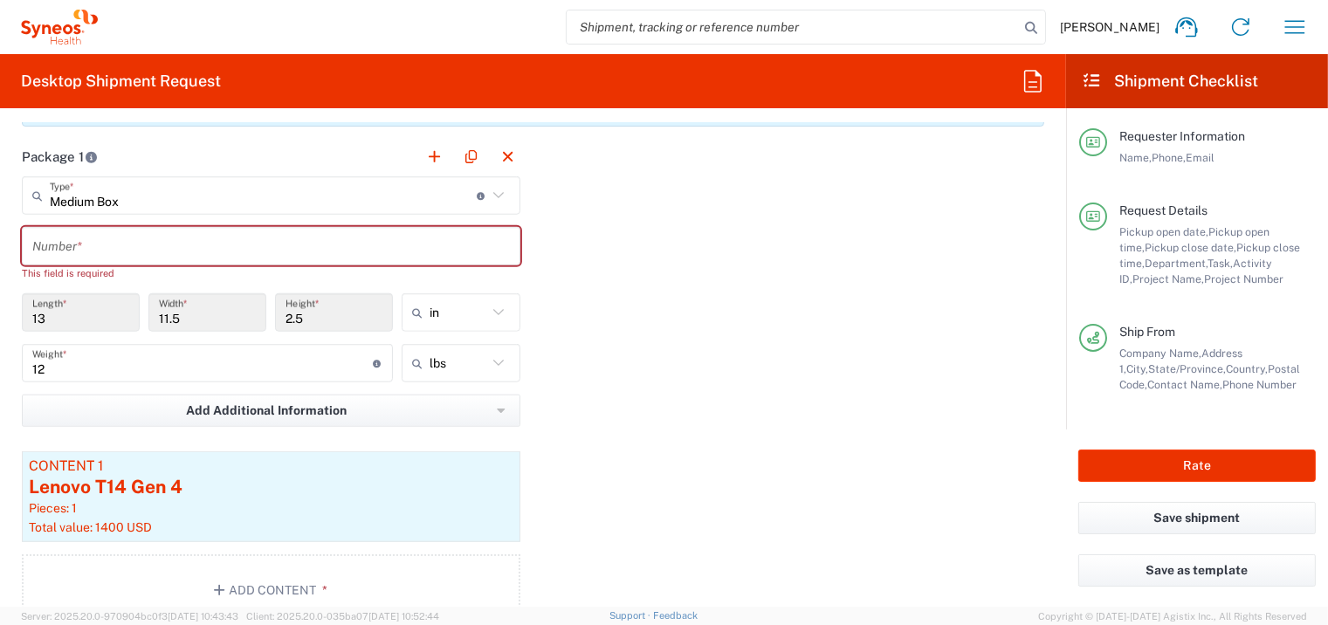
scroll to position [1571, 0]
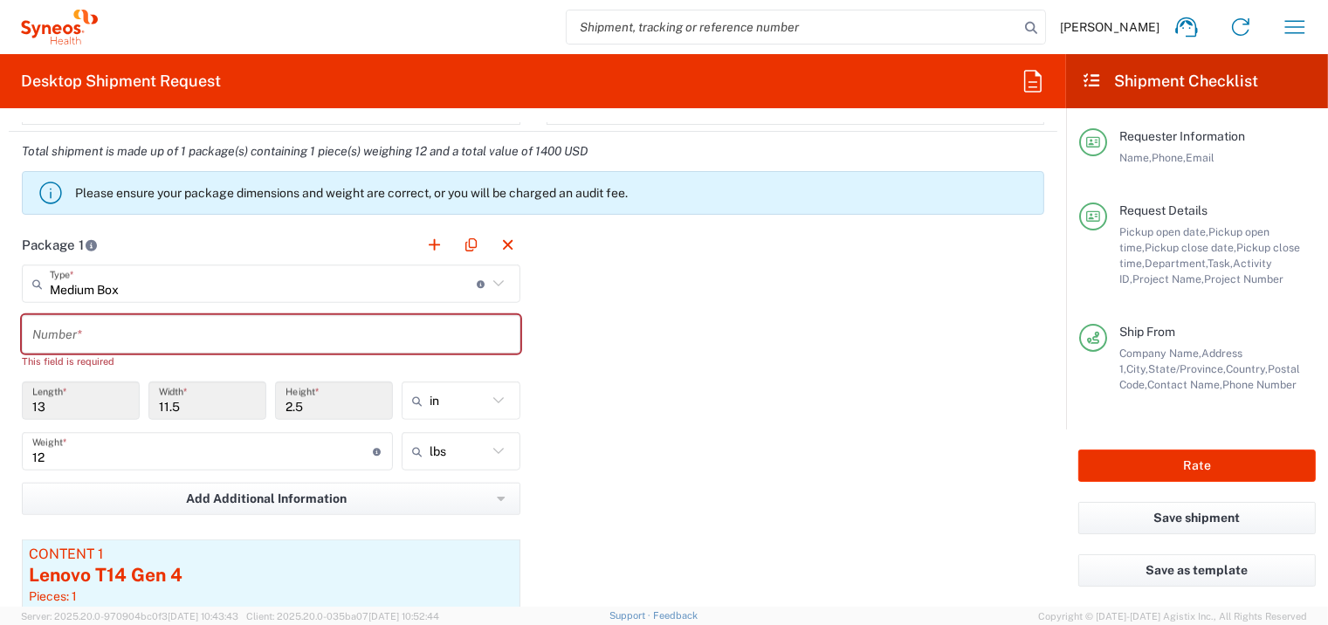
click at [142, 327] on input "text" at bounding box center [271, 335] width 478 height 31
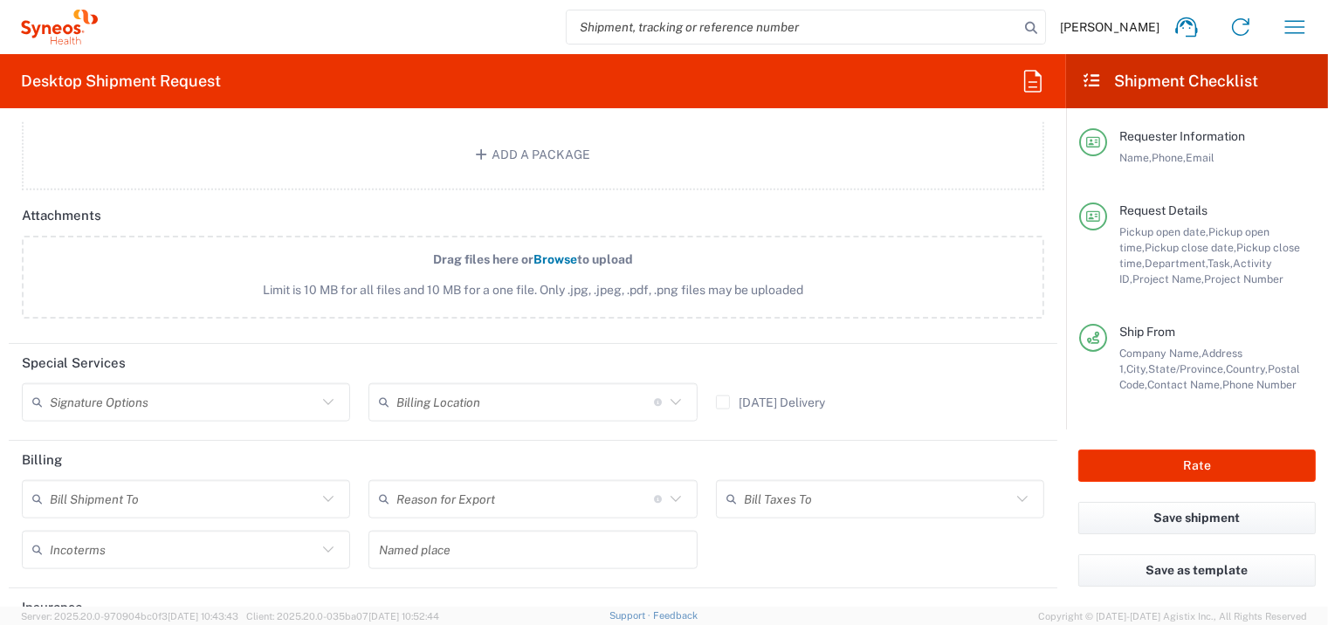
scroll to position [2183, 0]
type input "1"
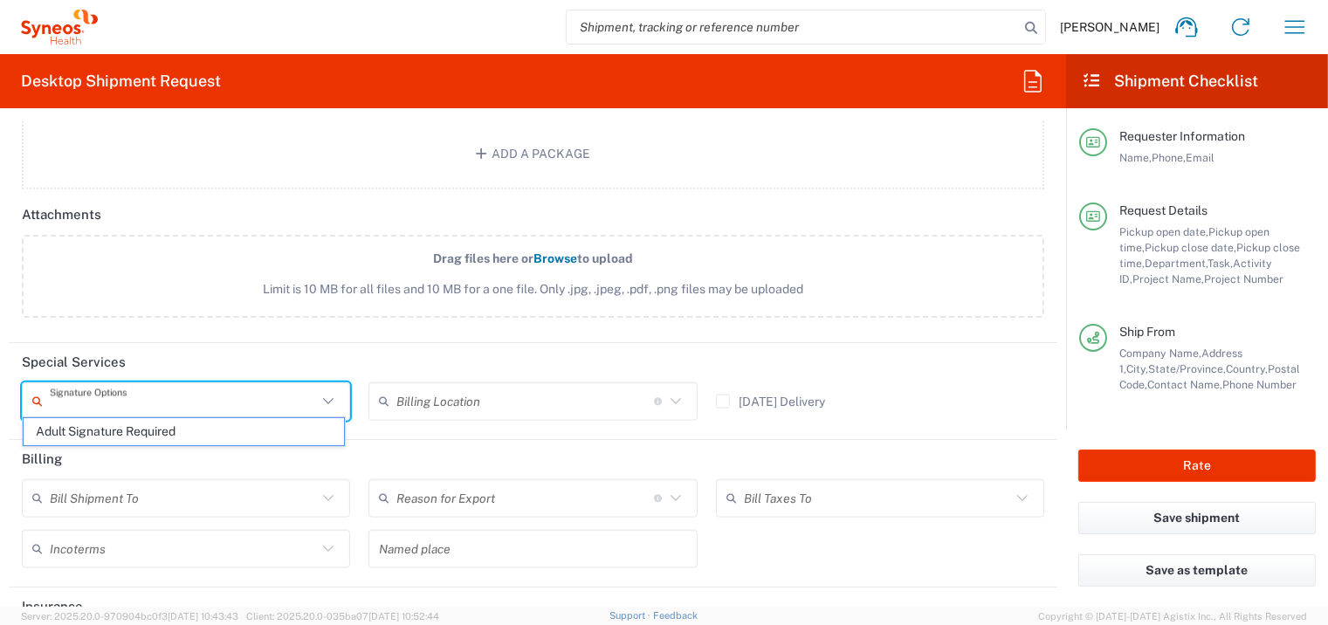
click at [293, 403] on input "text" at bounding box center [183, 401] width 267 height 31
click at [224, 434] on span "Adult Signature Required" at bounding box center [184, 431] width 320 height 27
type input "Adult Signature Required"
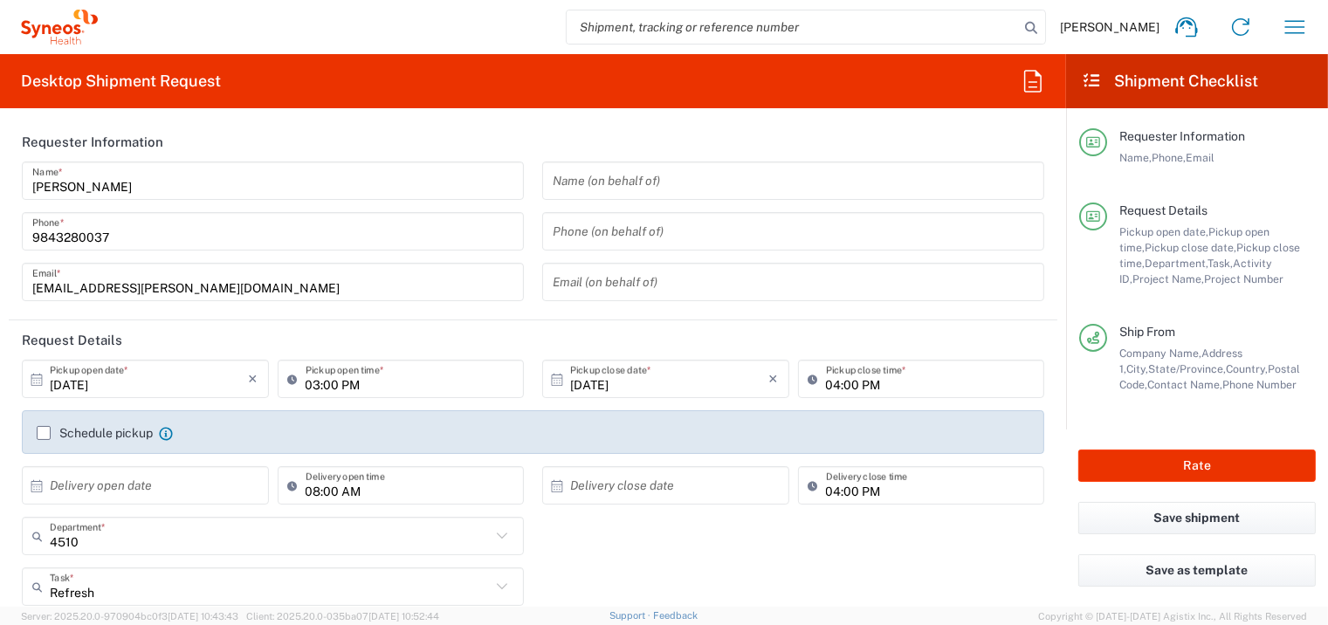
scroll to position [0, 0]
click at [1105, 464] on button "Rate" at bounding box center [1197, 466] width 238 height 32
type input "4510 DEPARTMENTAL EXPENSE"
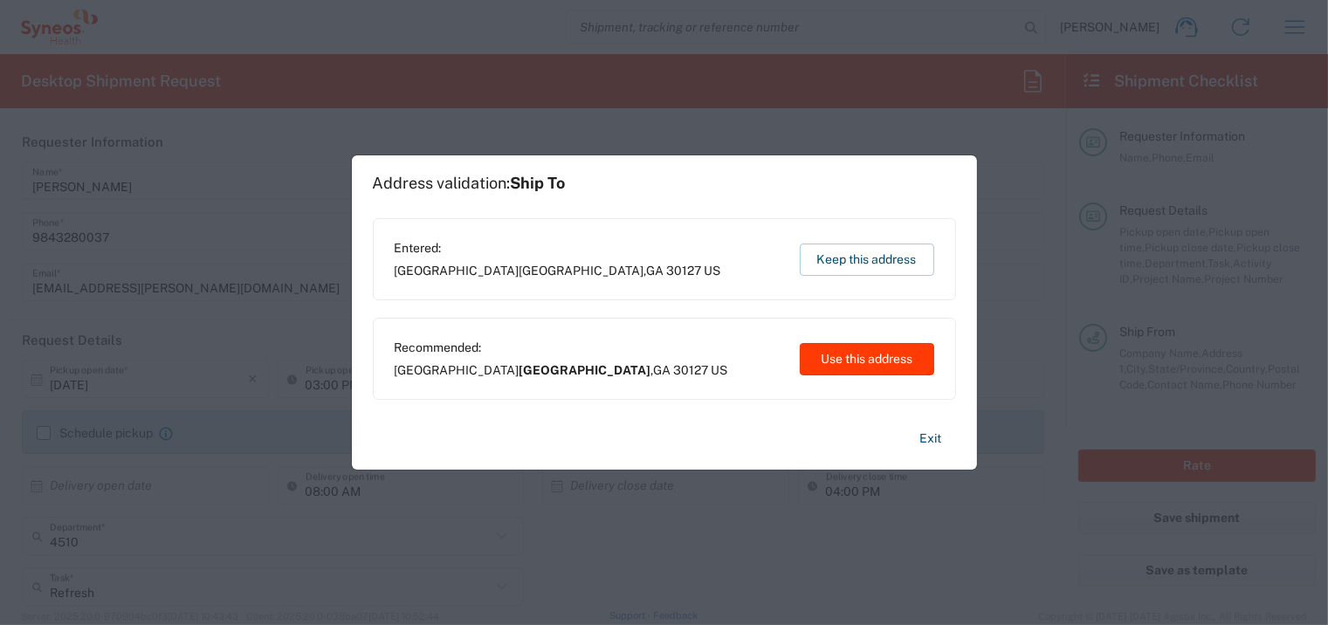
click at [844, 356] on button "Use this address" at bounding box center [867, 359] width 134 height 32
type input "[GEOGRAPHIC_DATA]"
type input "[US_STATE]"
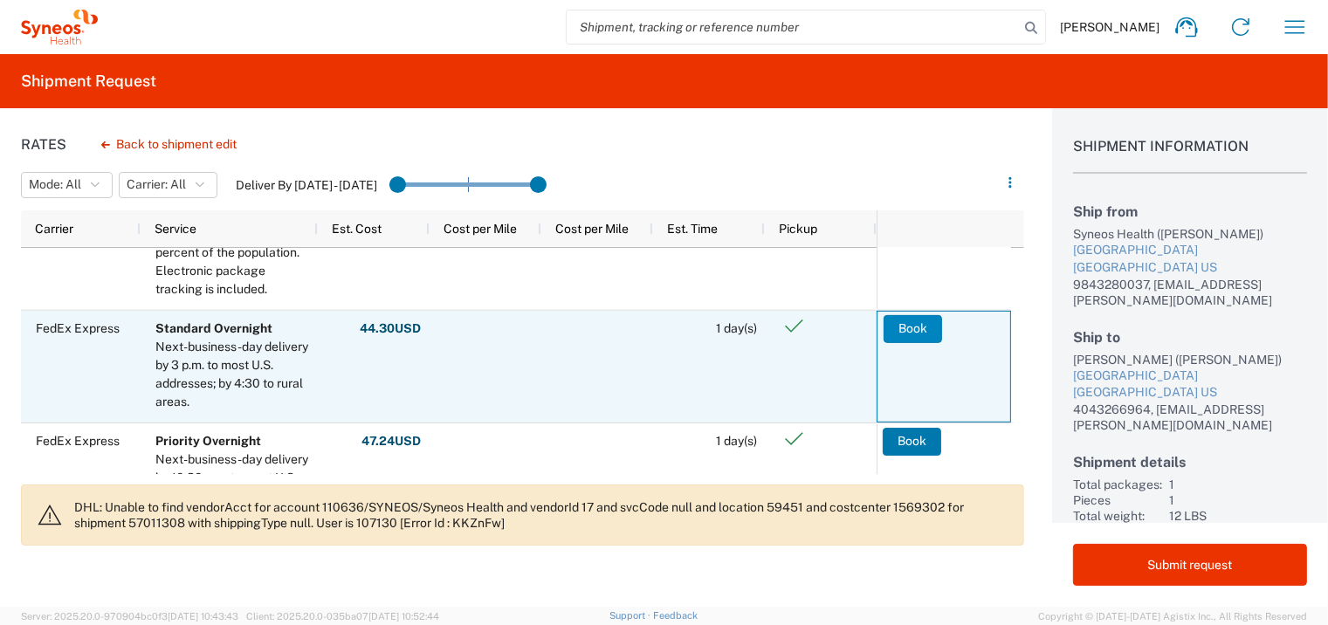
click at [904, 329] on button "Book" at bounding box center [913, 328] width 59 height 28
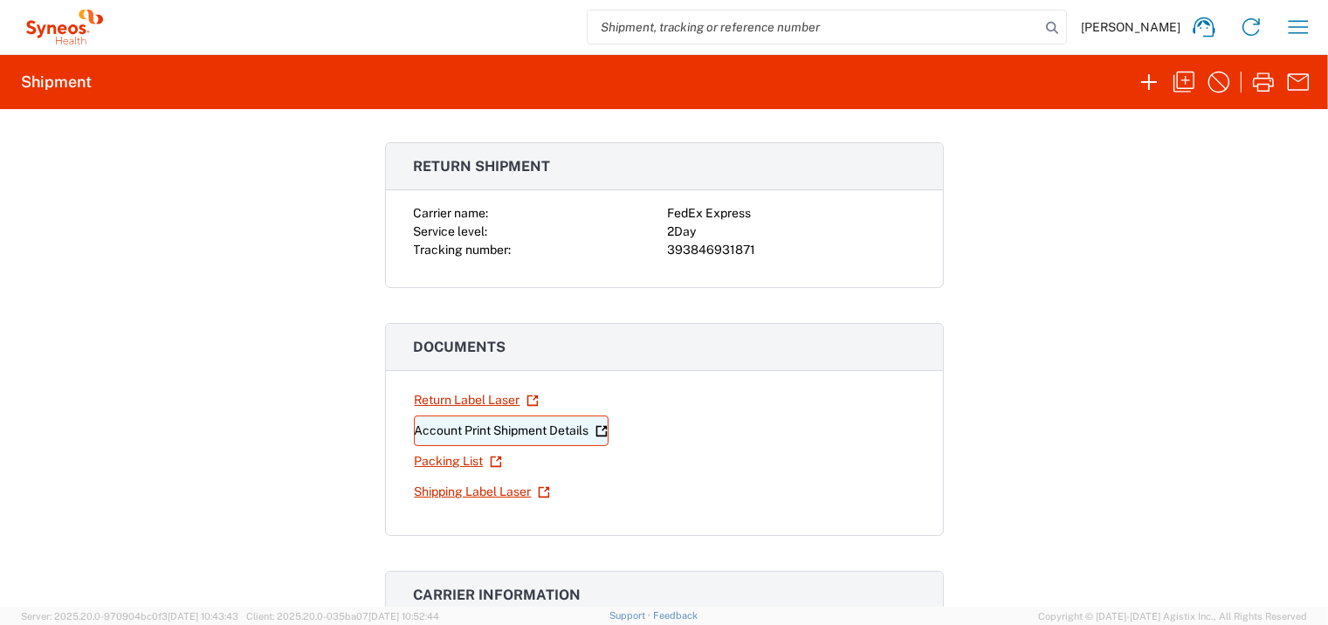
scroll to position [87, 0]
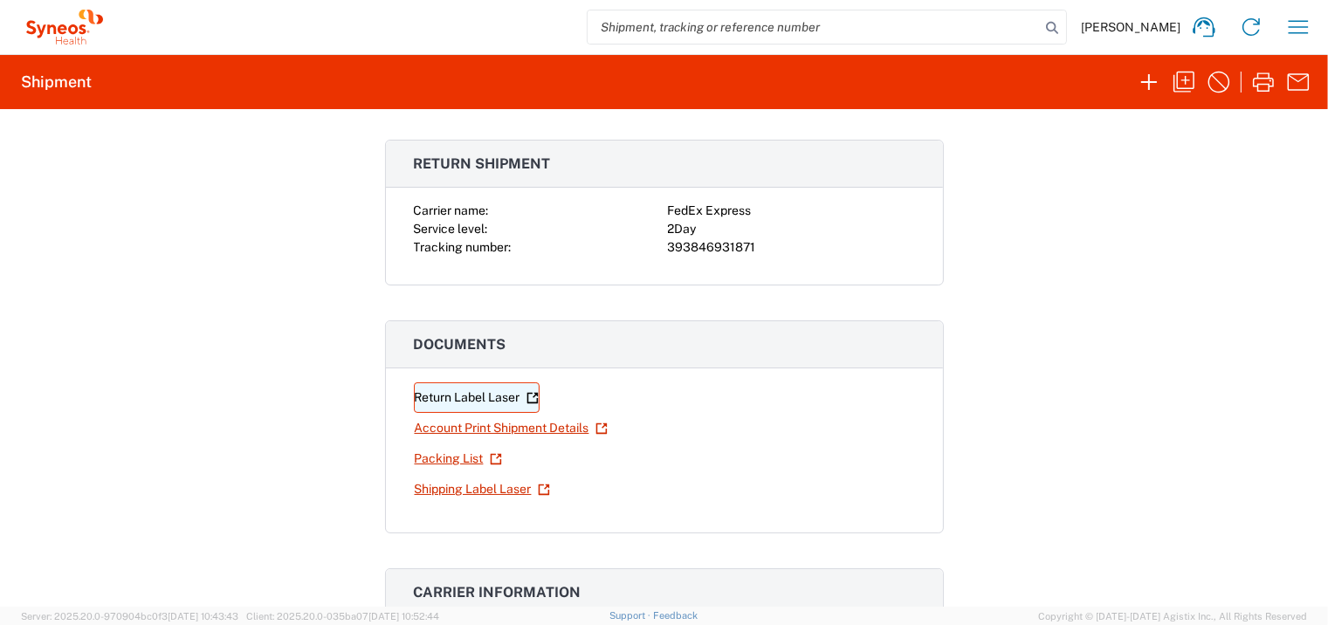
click at [510, 396] on link "Return Label Laser" at bounding box center [477, 397] width 126 height 31
click at [494, 483] on link "Shipping Label Laser" at bounding box center [482, 489] width 137 height 31
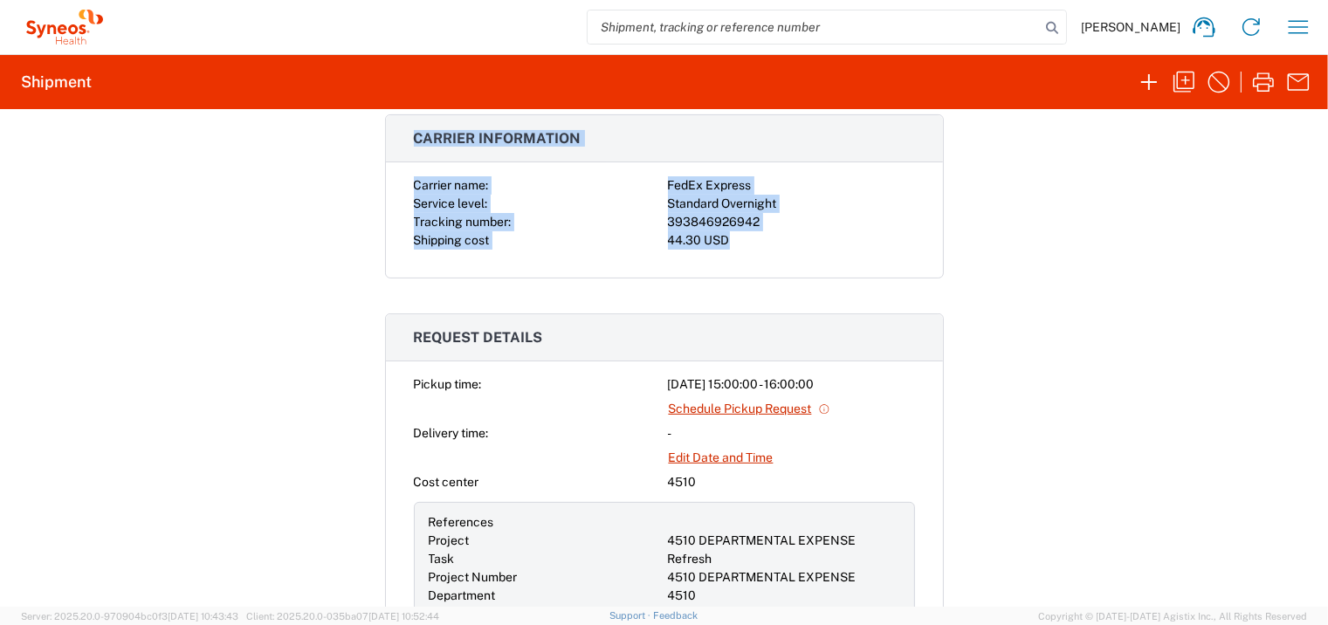
scroll to position [486, 0]
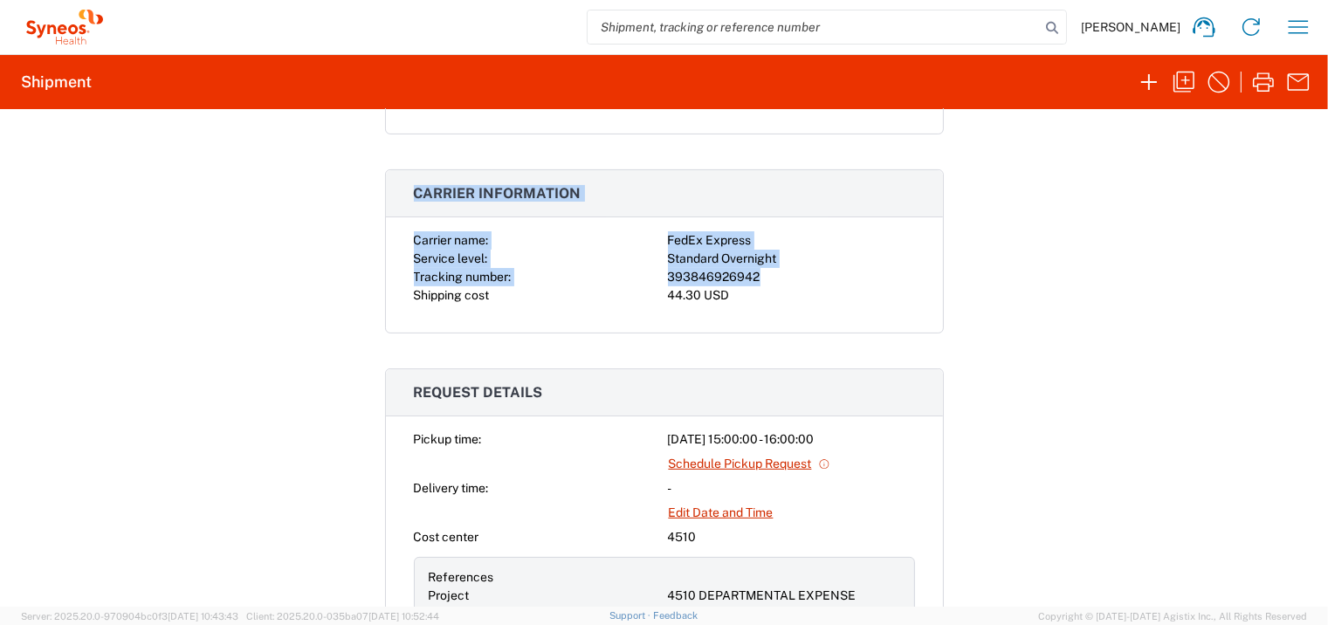
drag, startPoint x: 394, startPoint y: 300, endPoint x: 843, endPoint y: 272, distance: 450.5
copy div "Carrier name: FedEx Express Service level: 2Day Tracking number: 393846931871 D…"
